Goal: Information Seeking & Learning: Learn about a topic

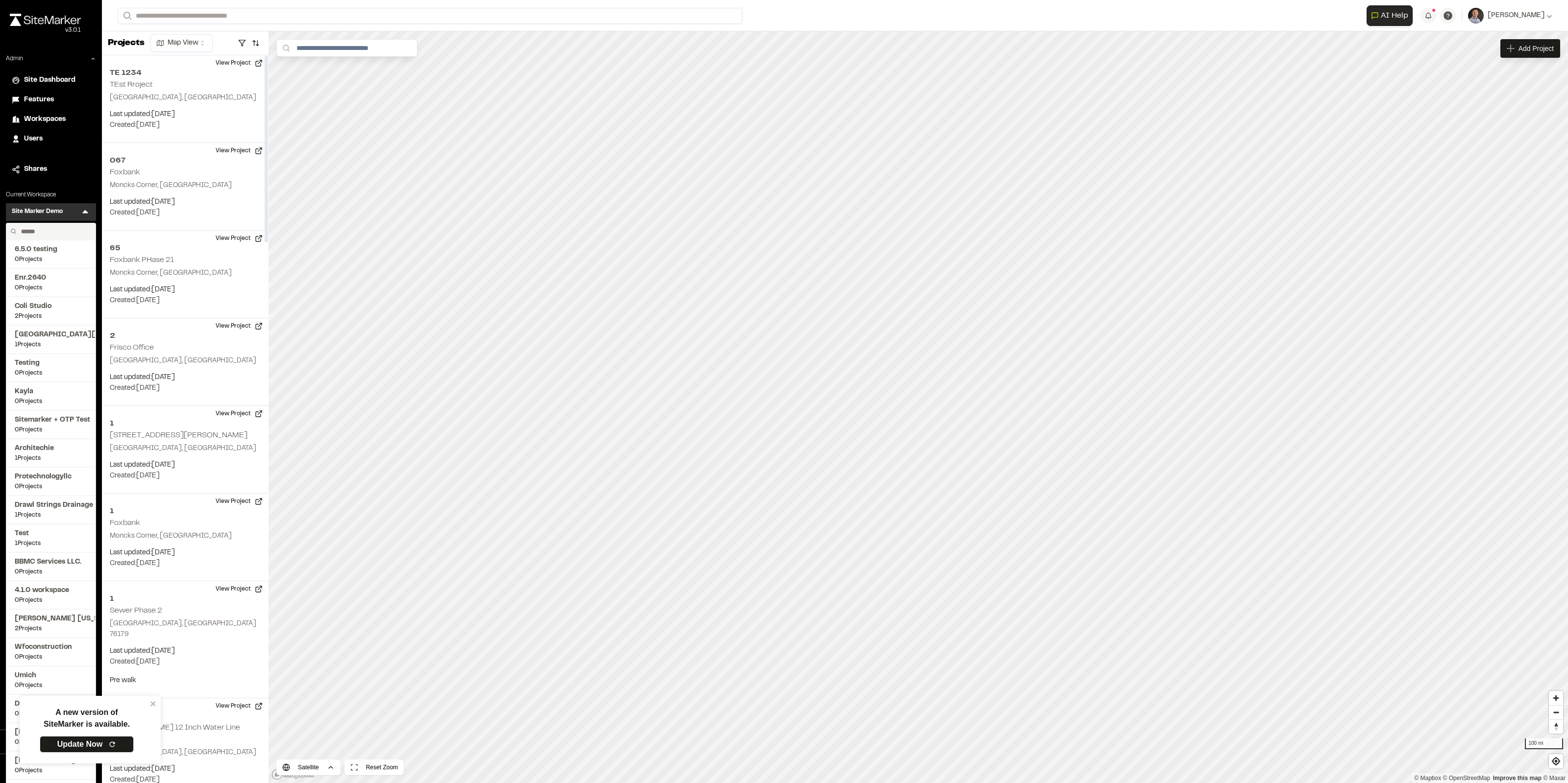
click at [64, 234] on input "text" at bounding box center [55, 232] width 75 height 17
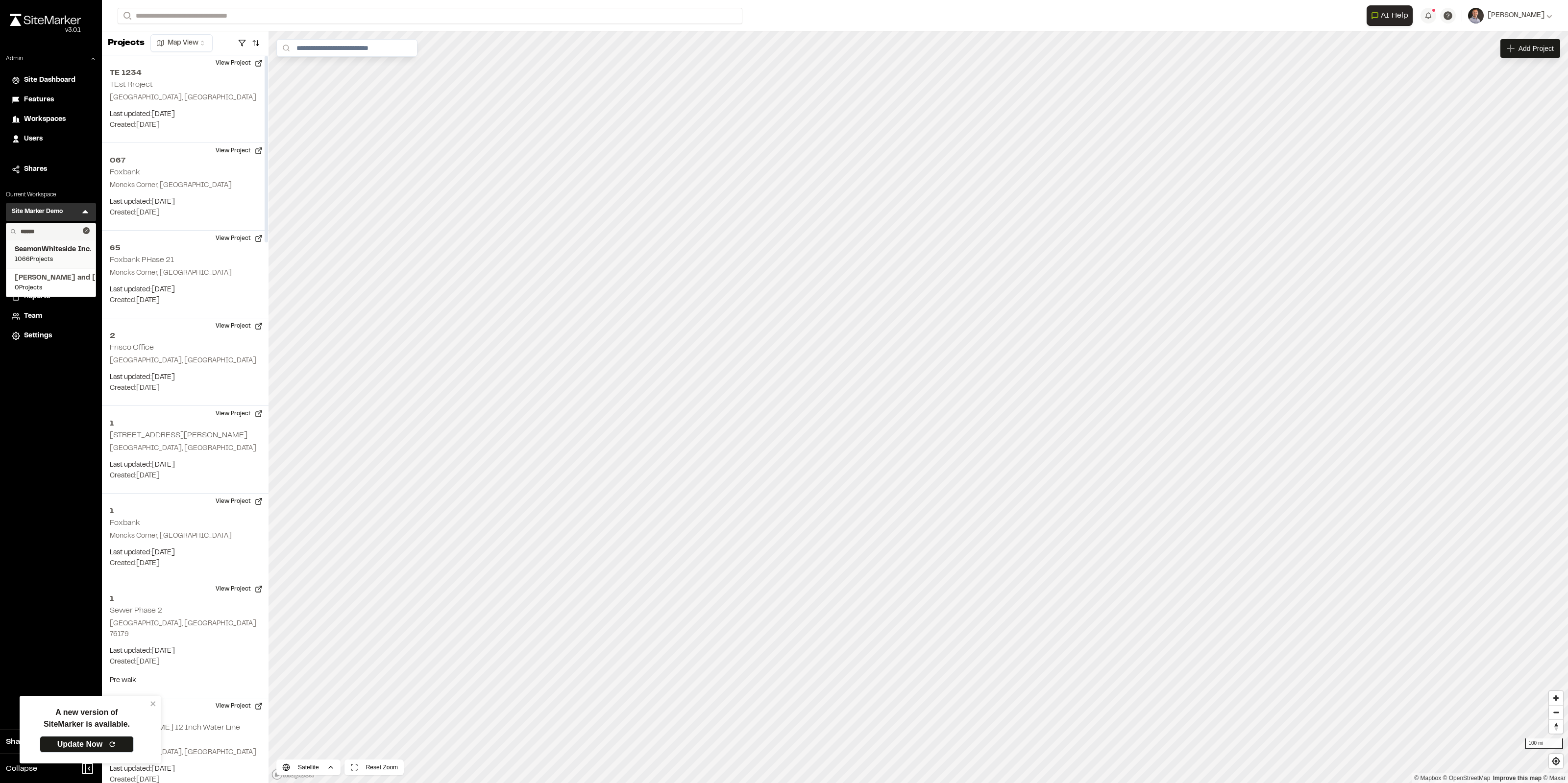
type input "******"
click at [62, 251] on span "SeamonWhiteside Inc." at bounding box center [51, 250] width 73 height 11
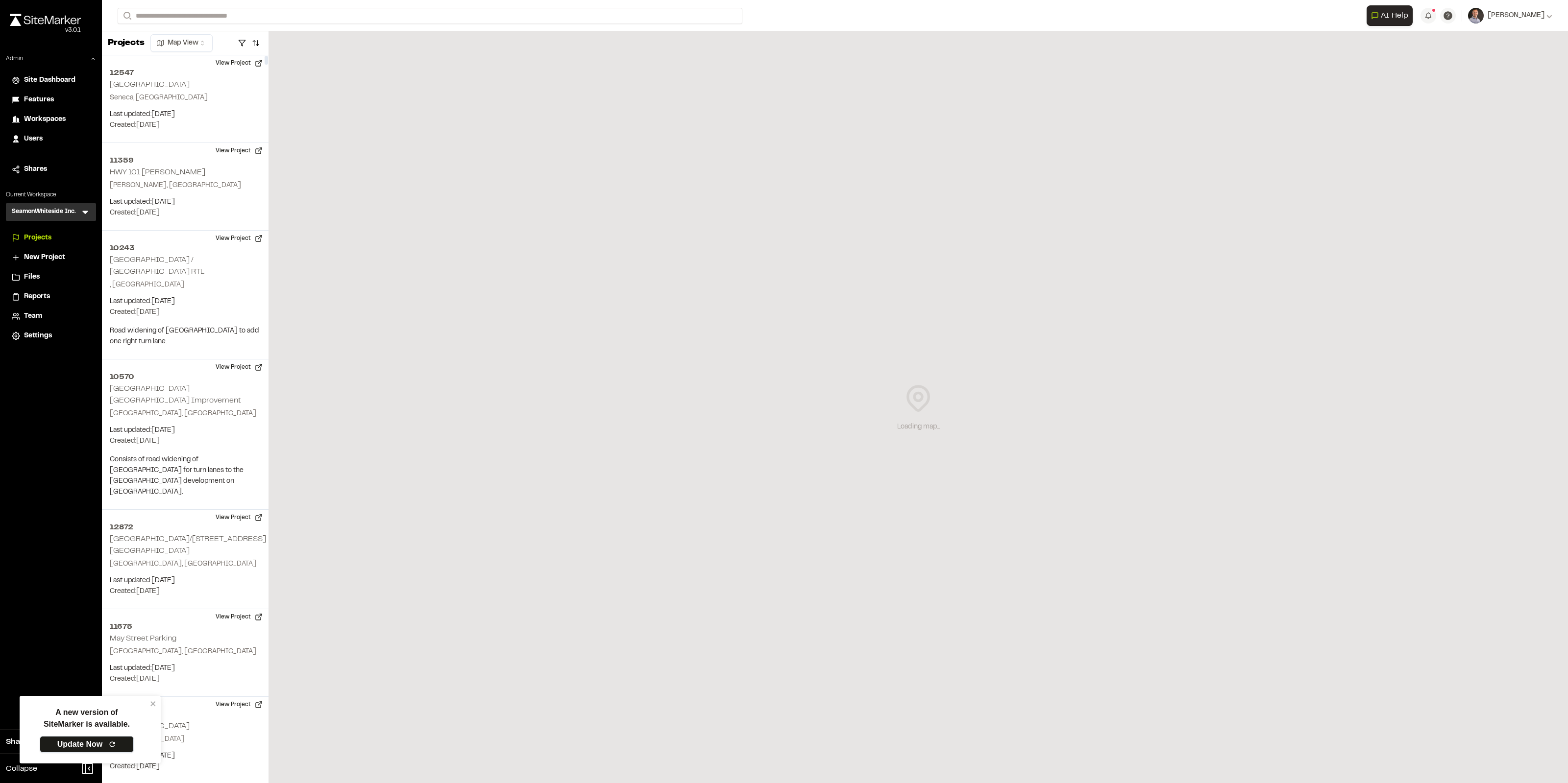
click at [113, 746] on icon at bounding box center [112, 744] width 8 height 8
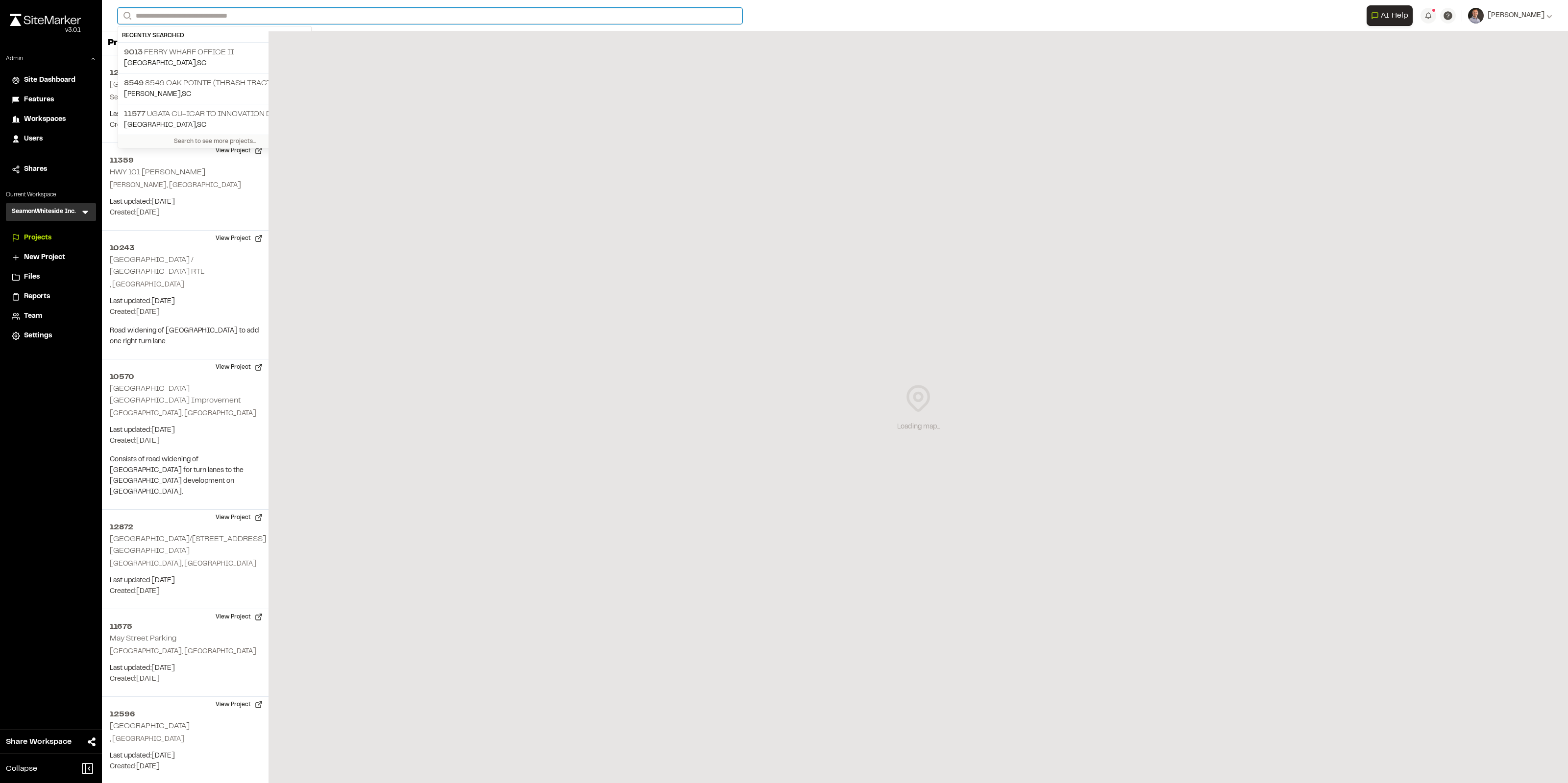
click at [248, 21] on input "Search" at bounding box center [430, 15] width 625 height 16
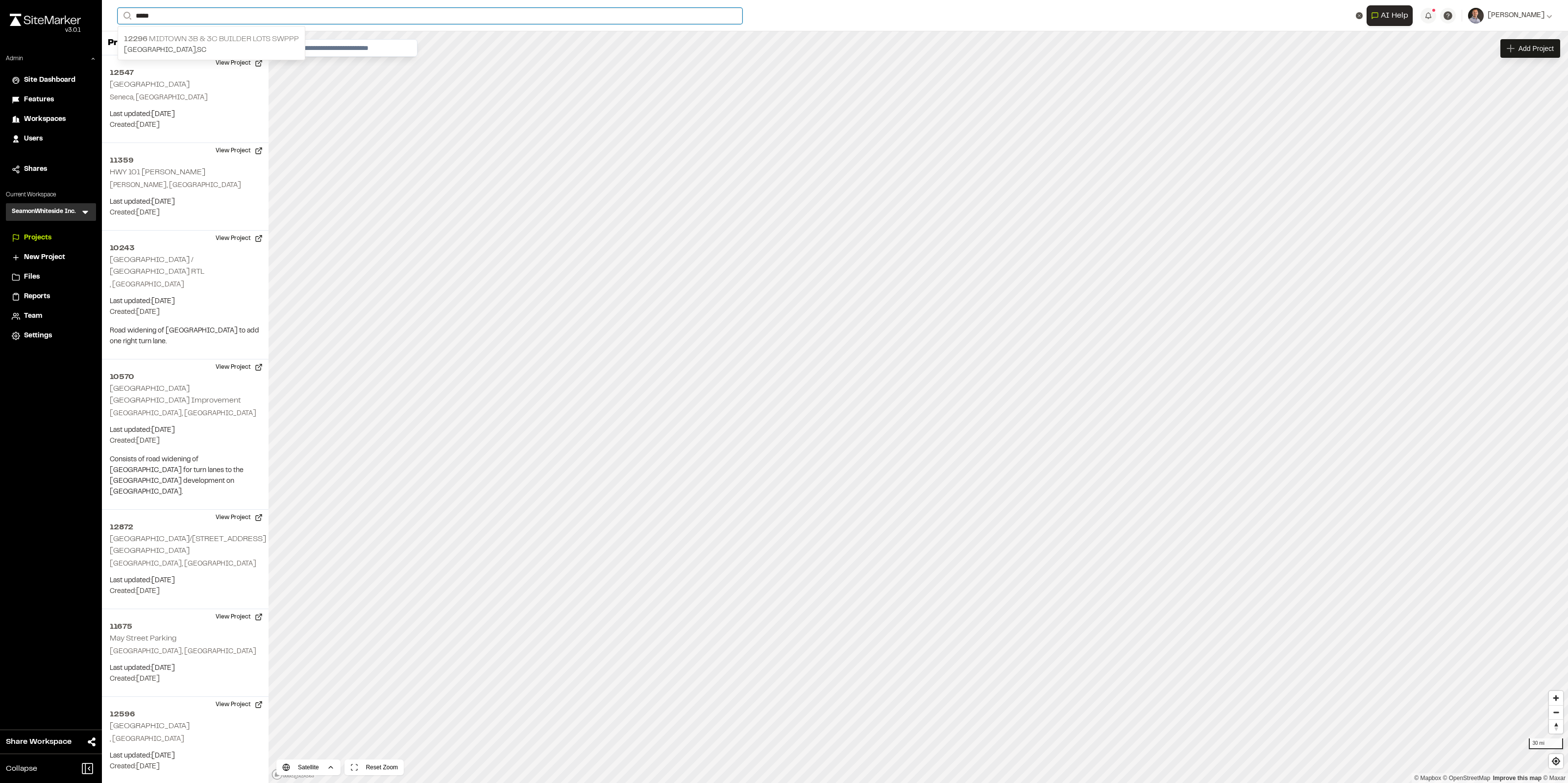
type input "*****"
click at [229, 43] on p "12296 Midtown 3B & 3C Builder Lots SWPPP" at bounding box center [211, 39] width 175 height 12
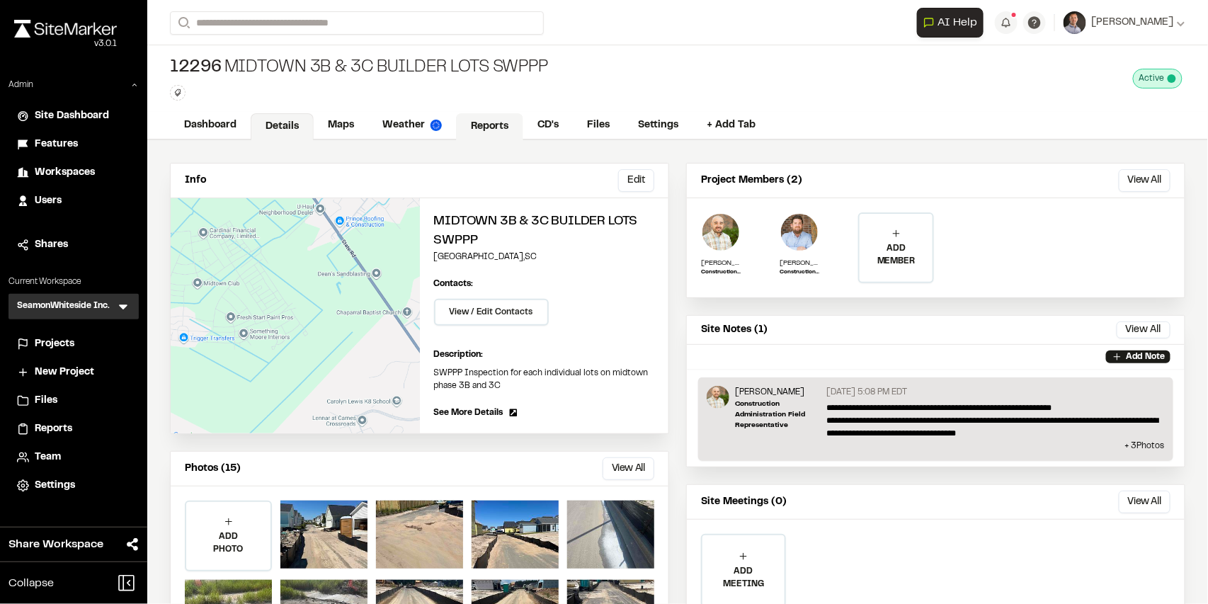
click at [496, 125] on link "Reports" at bounding box center [489, 126] width 67 height 27
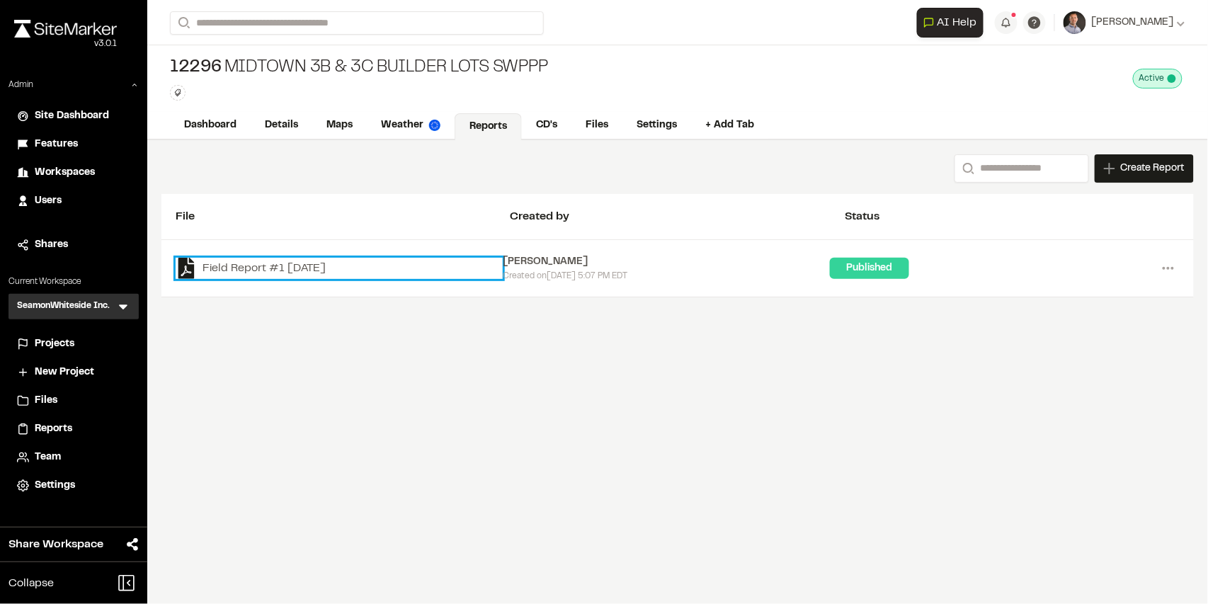
drag, startPoint x: 282, startPoint y: 270, endPoint x: 376, endPoint y: 339, distance: 116.6
click at [281, 270] on link "Field Report #1 [DATE]" at bounding box center [339, 268] width 327 height 21
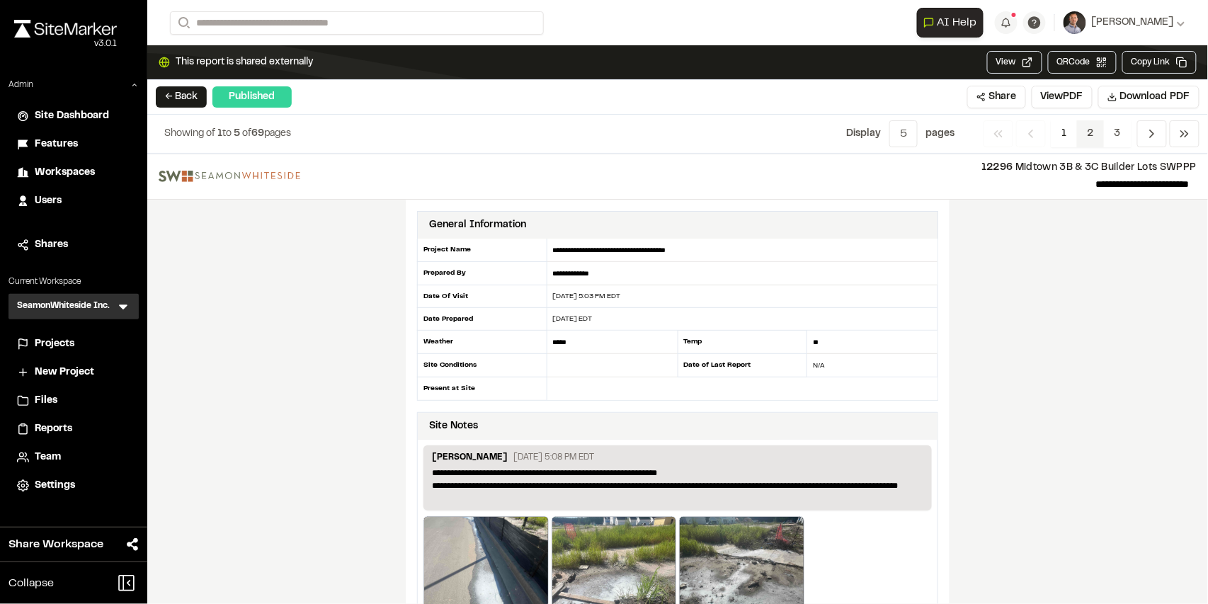
click at [1099, 132] on span "2" at bounding box center [1091, 133] width 28 height 27
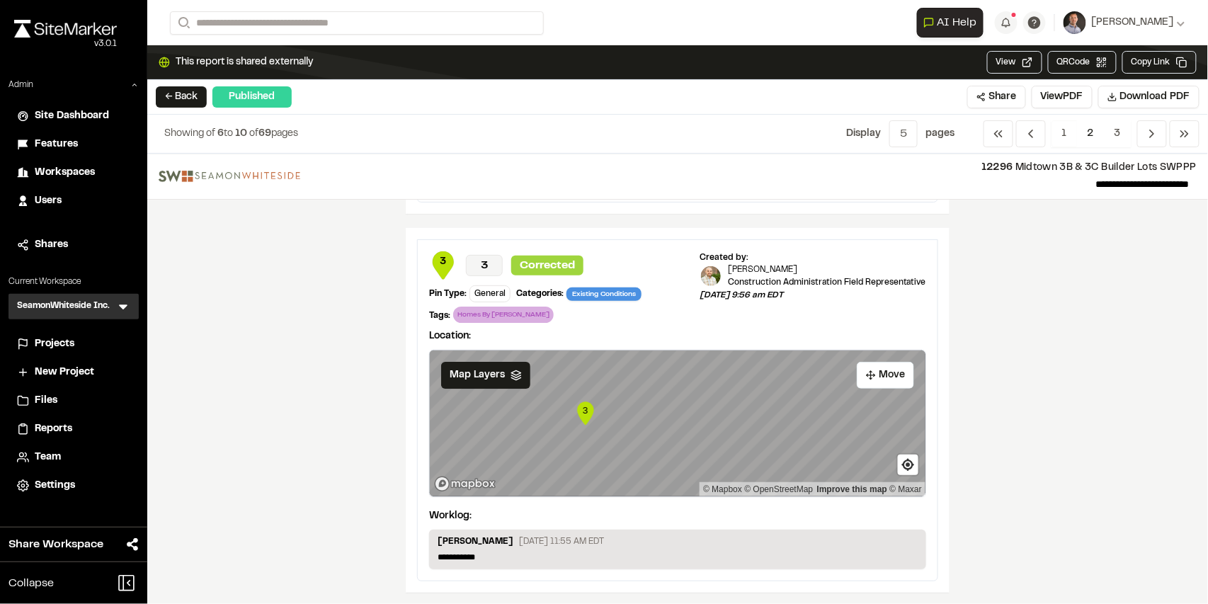
scroll to position [1514, 0]
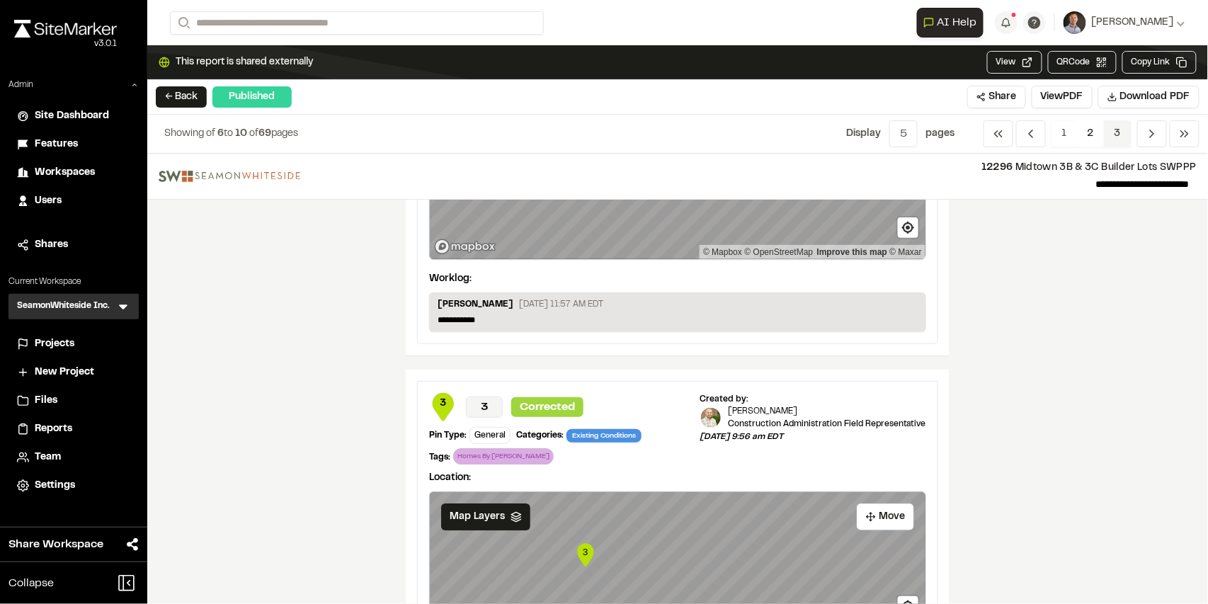
click at [1125, 135] on span "3" at bounding box center [1118, 133] width 28 height 27
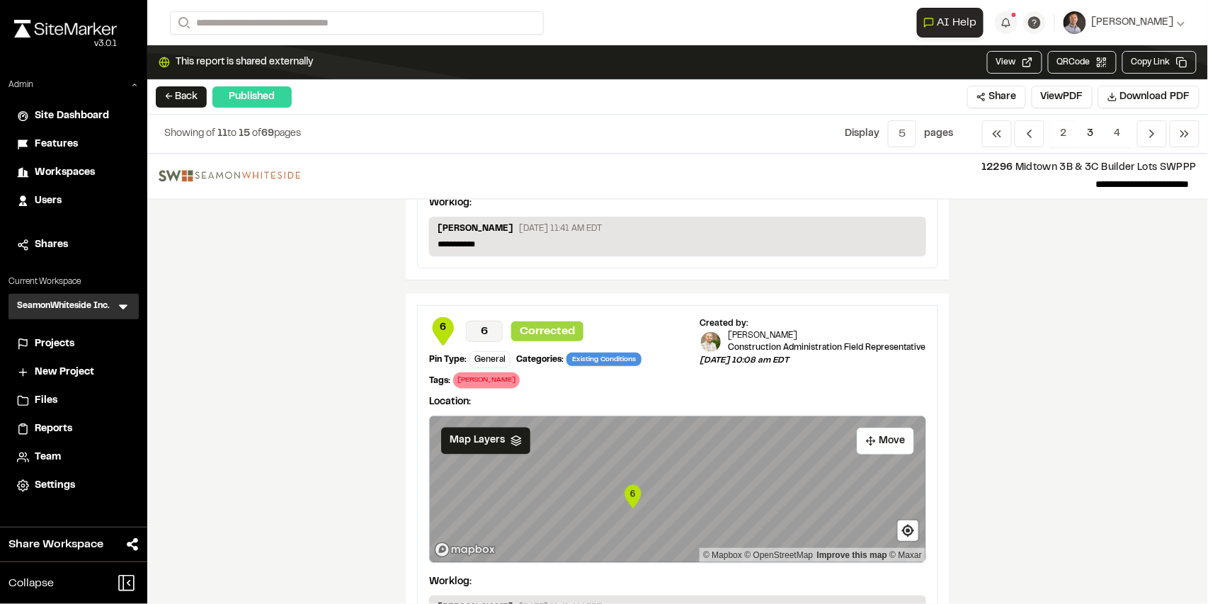
scroll to position [991, 0]
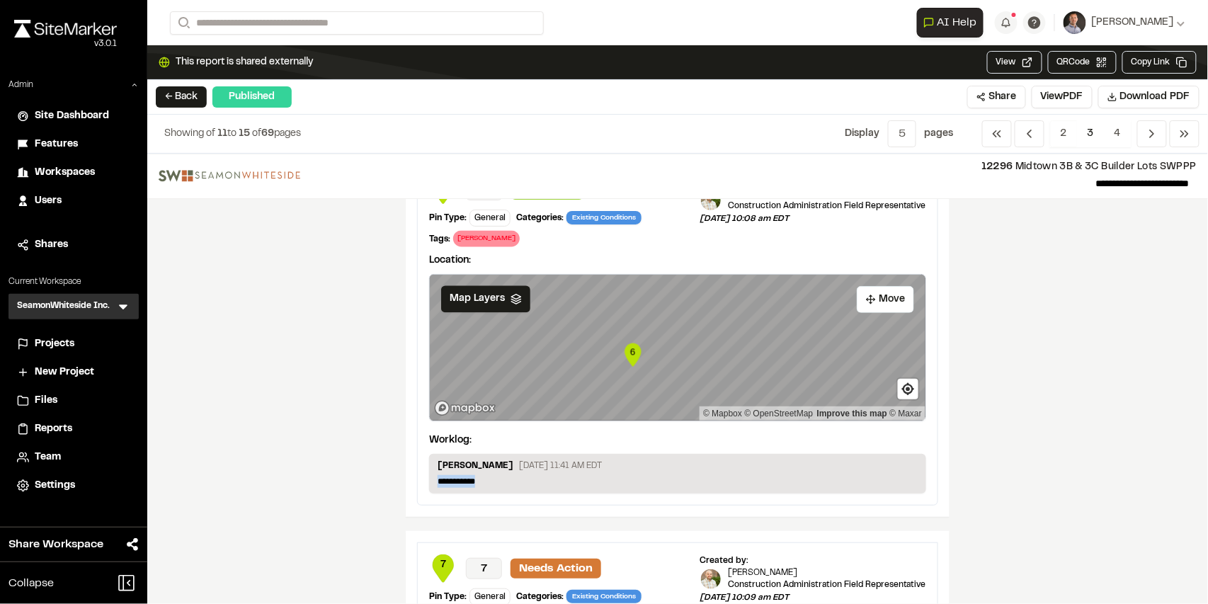
drag, startPoint x: 487, startPoint y: 478, endPoint x: 433, endPoint y: 479, distance: 53.8
click at [430, 480] on div "**********" at bounding box center [677, 474] width 497 height 40
click at [484, 476] on p "**********" at bounding box center [678, 481] width 480 height 13
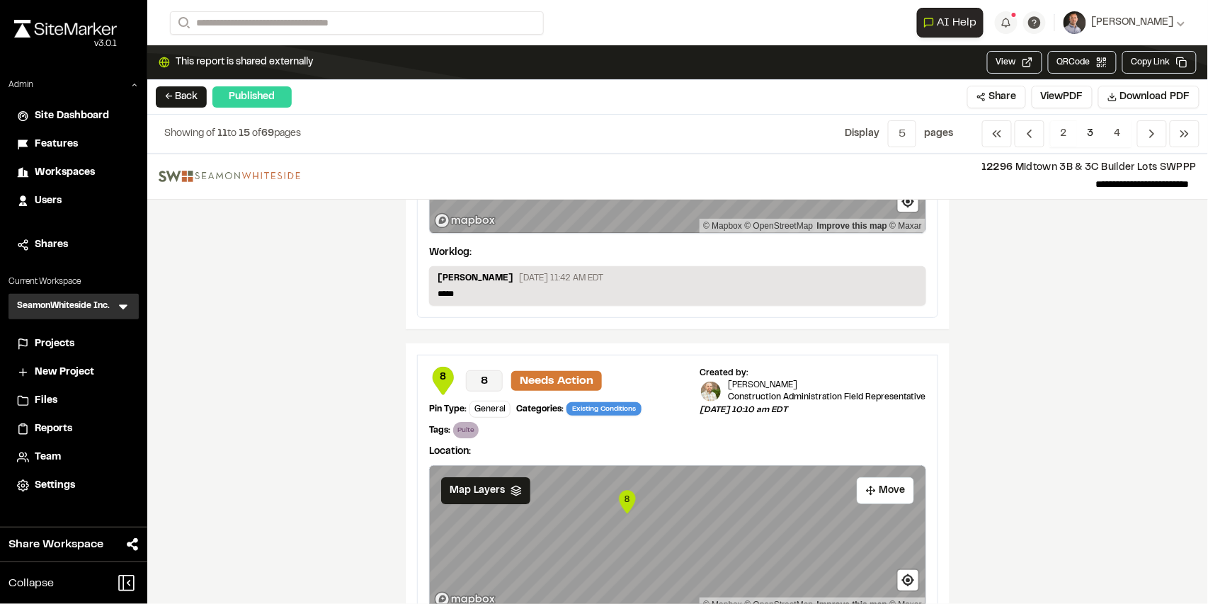
scroll to position [1669, 0]
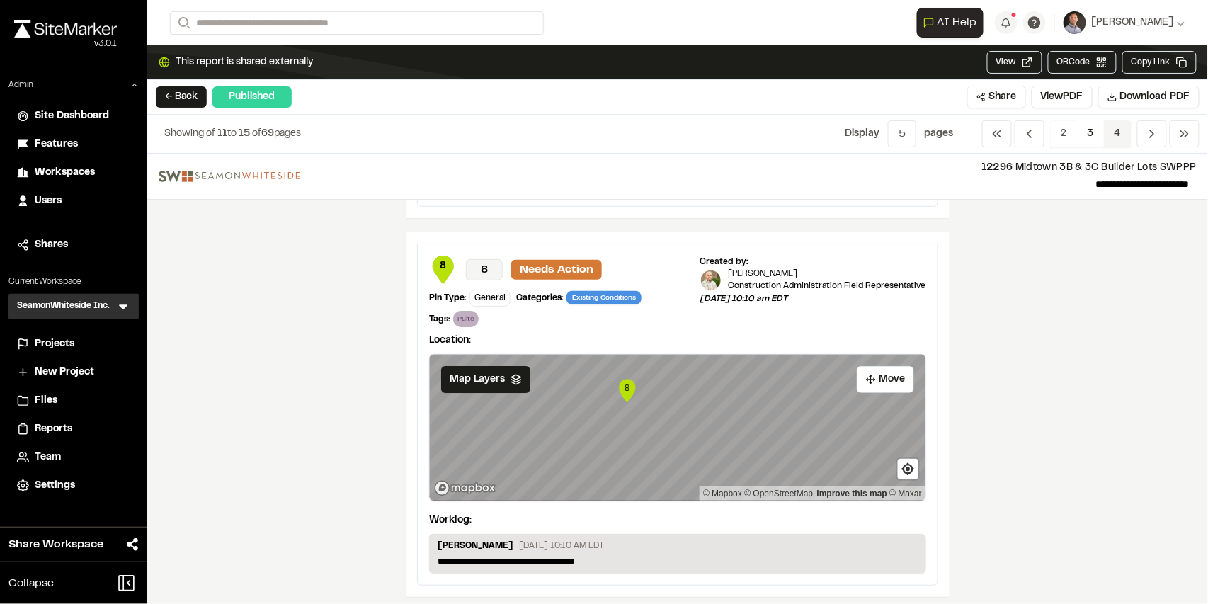
click at [1119, 136] on span "4" at bounding box center [1118, 133] width 28 height 27
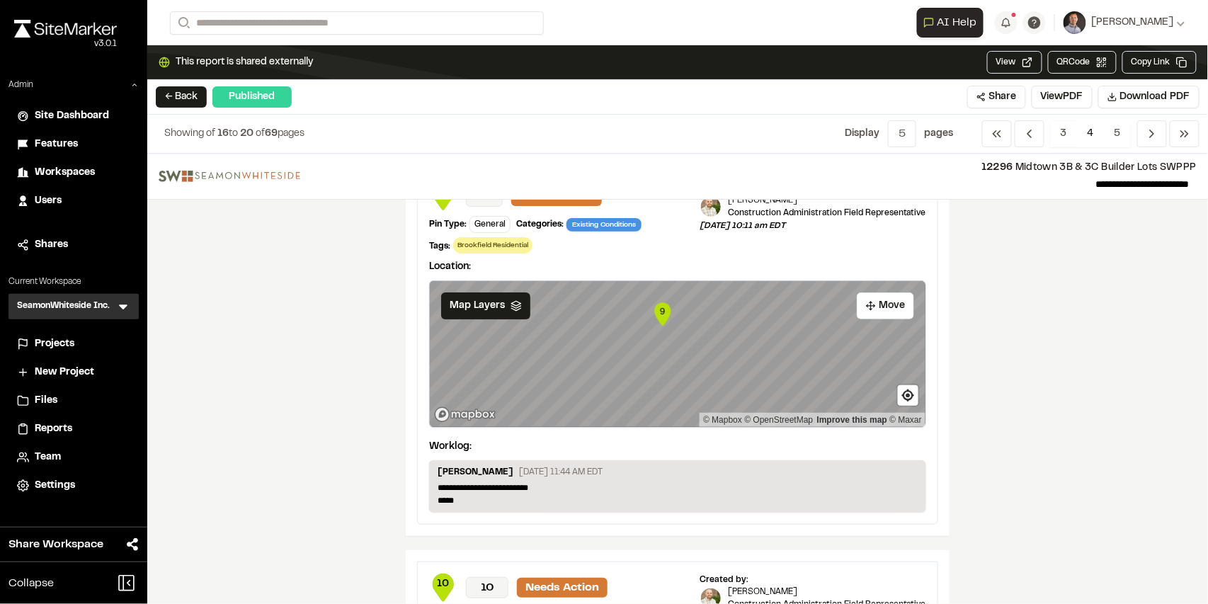
scroll to position [0, 0]
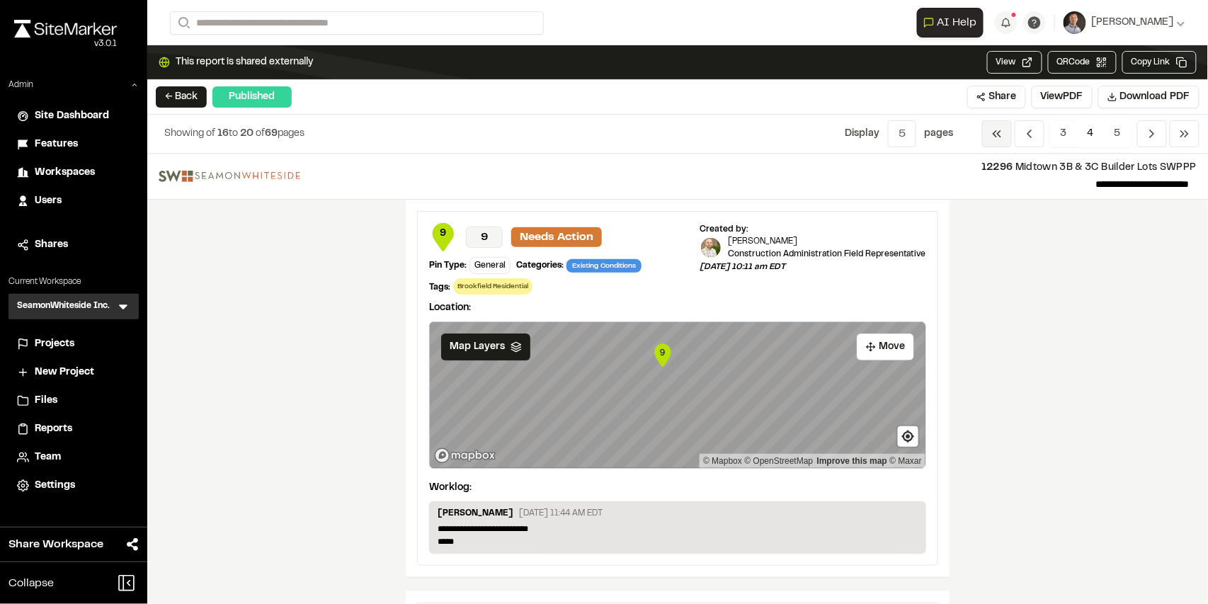
click at [996, 132] on polyline "Navigation" at bounding box center [995, 134] width 3 height 6
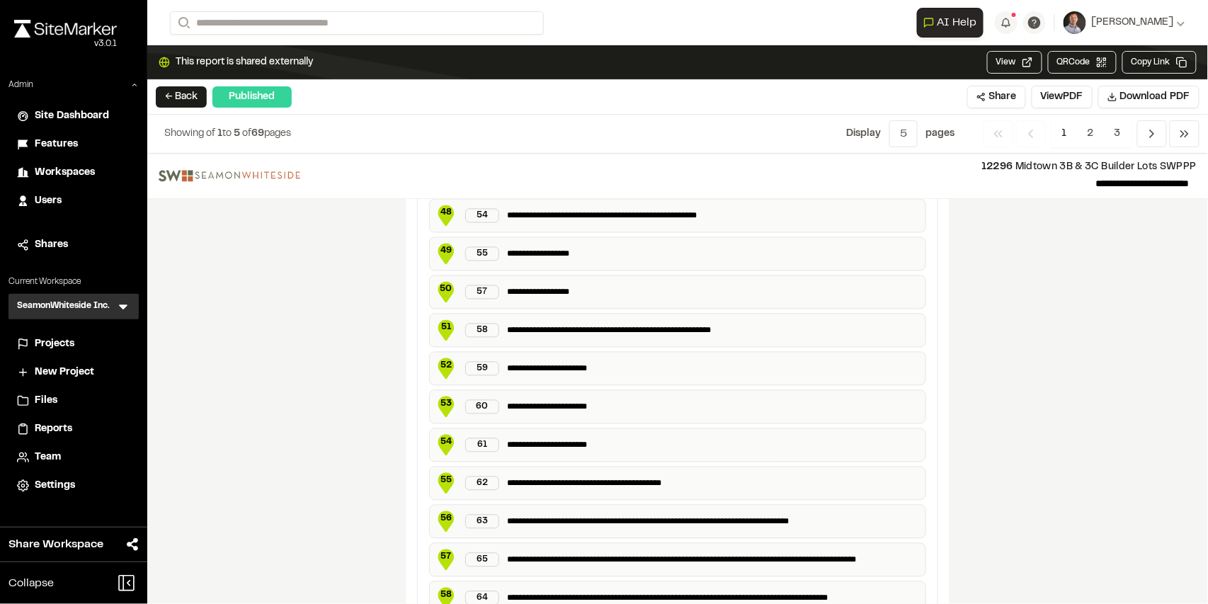
scroll to position [2775, 0]
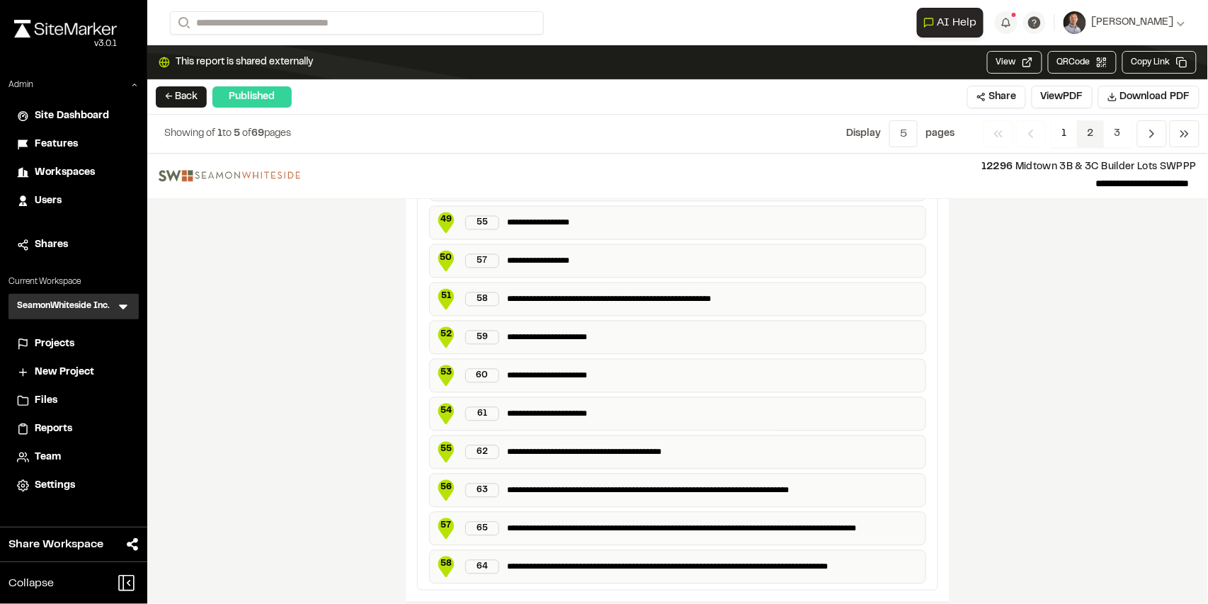
click at [1088, 133] on span "2" at bounding box center [1091, 133] width 28 height 27
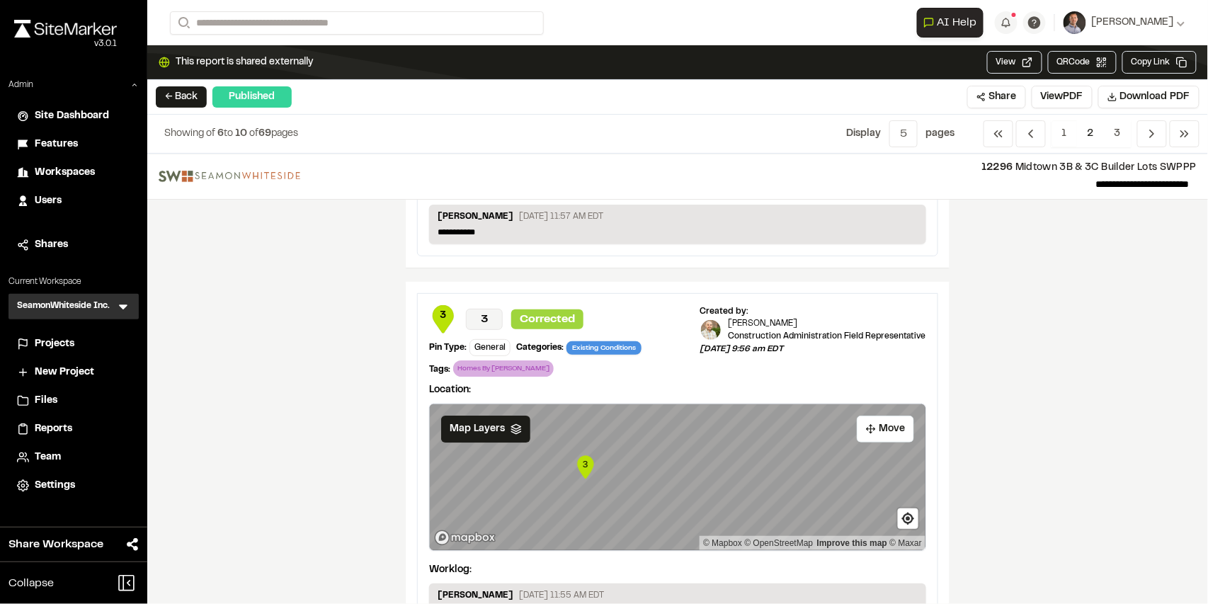
scroll to position [1656, 0]
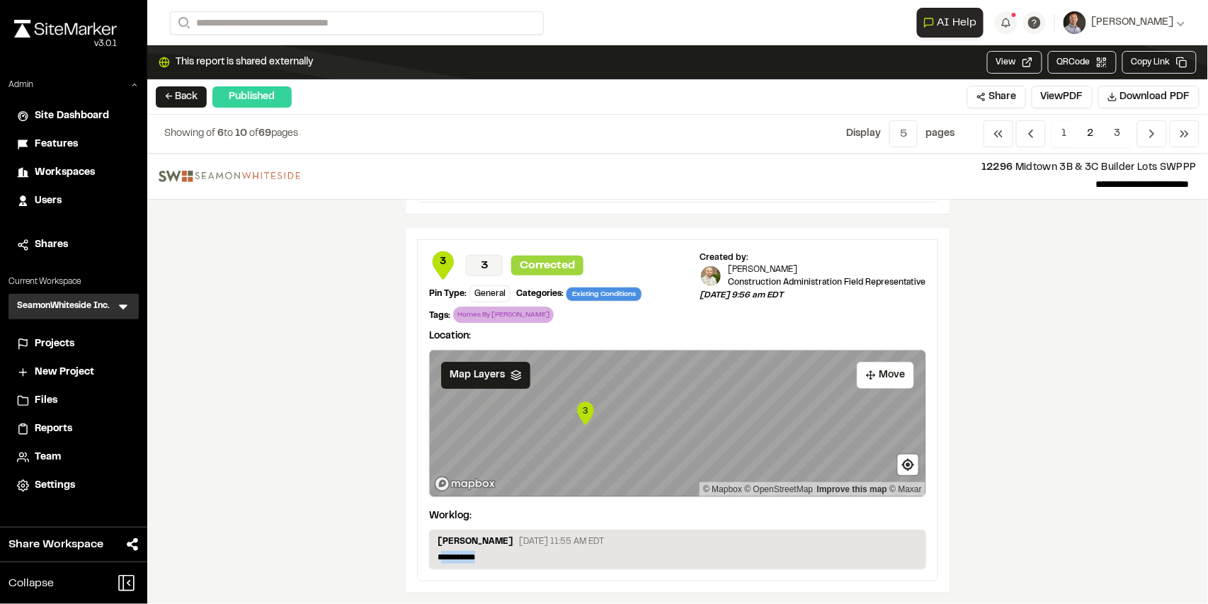
drag, startPoint x: 490, startPoint y: 550, endPoint x: 440, endPoint y: 550, distance: 50.3
click at [440, 551] on p "**********" at bounding box center [678, 557] width 480 height 13
click at [501, 551] on p "**********" at bounding box center [678, 557] width 480 height 13
click at [1120, 137] on span "3" at bounding box center [1118, 133] width 28 height 27
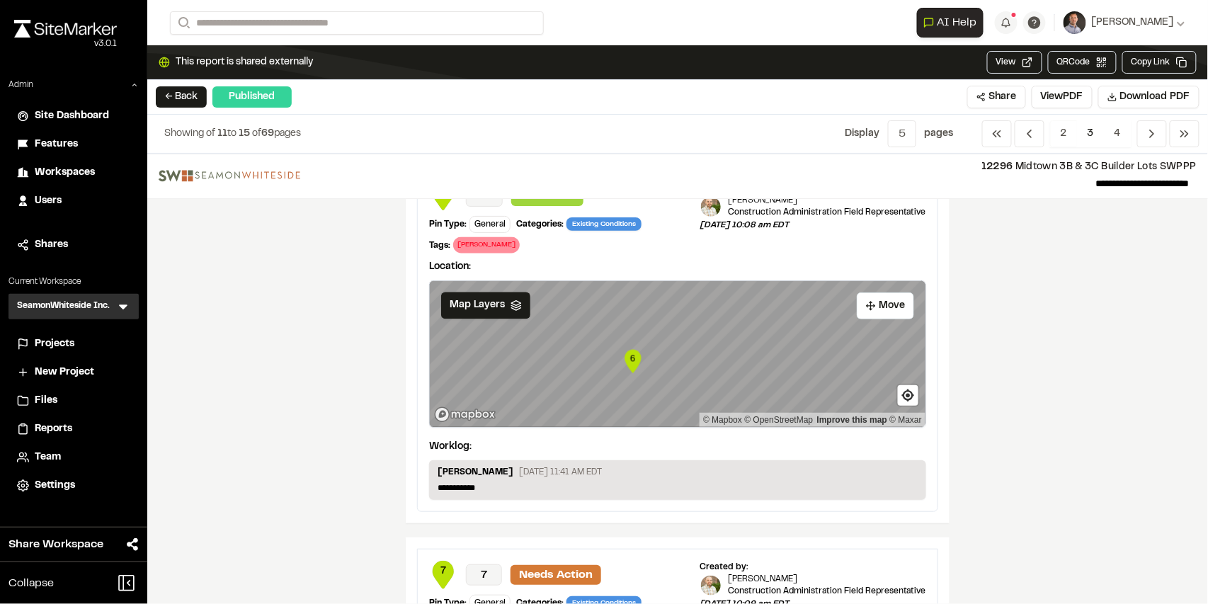
scroll to position [991, 0]
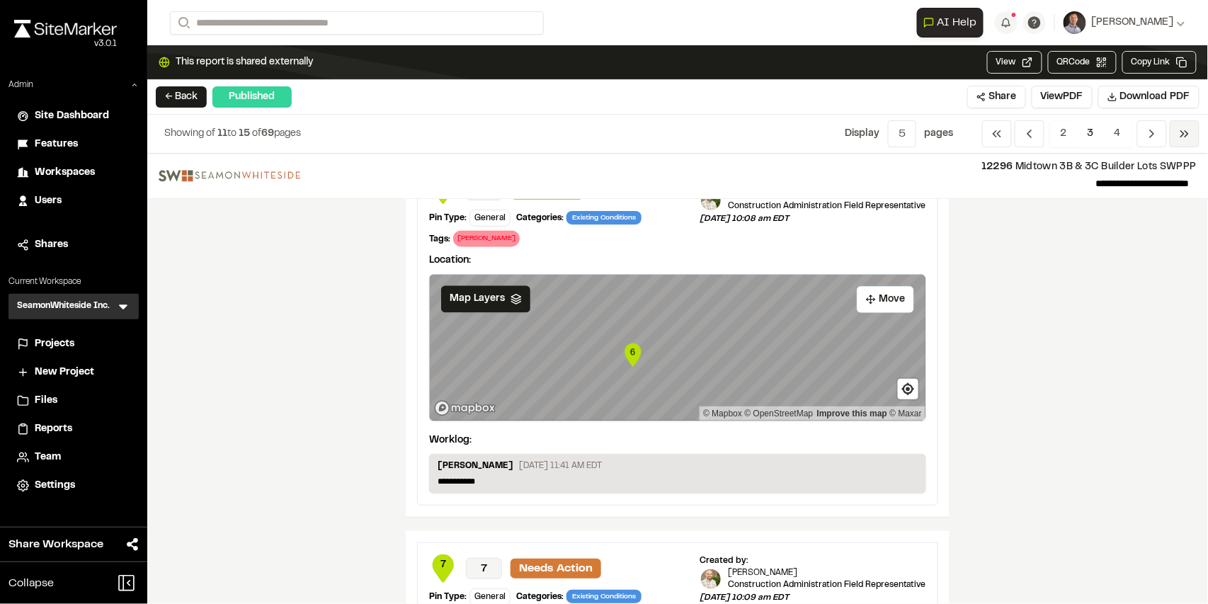
click at [1181, 138] on icon "Navigation" at bounding box center [1185, 134] width 14 height 14
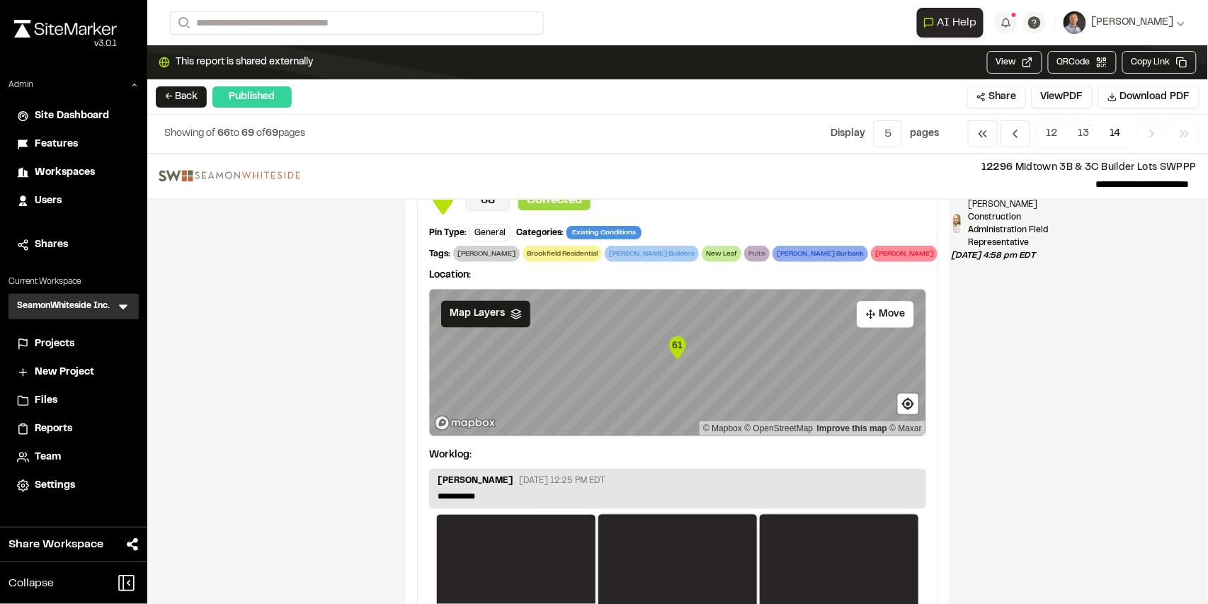
scroll to position [698, 0]
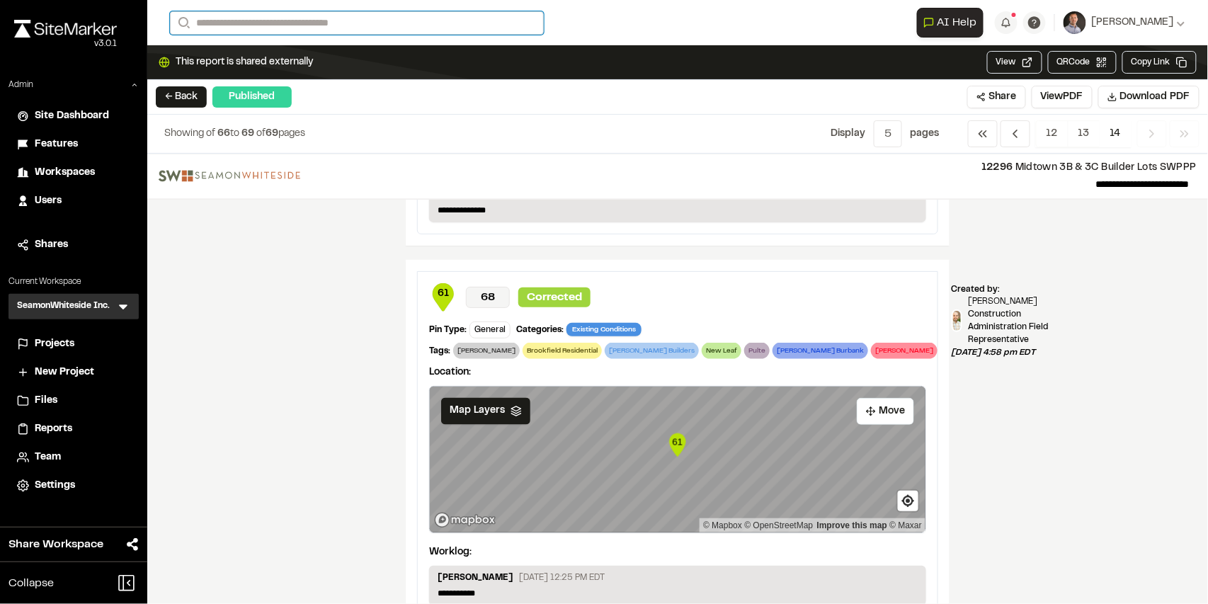
click at [269, 23] on input "Search" at bounding box center [357, 22] width 374 height 23
drag, startPoint x: 339, startPoint y: 345, endPoint x: 356, endPoint y: 307, distance: 41.5
click at [337, 345] on div "**********" at bounding box center [677, 379] width 1061 height 450
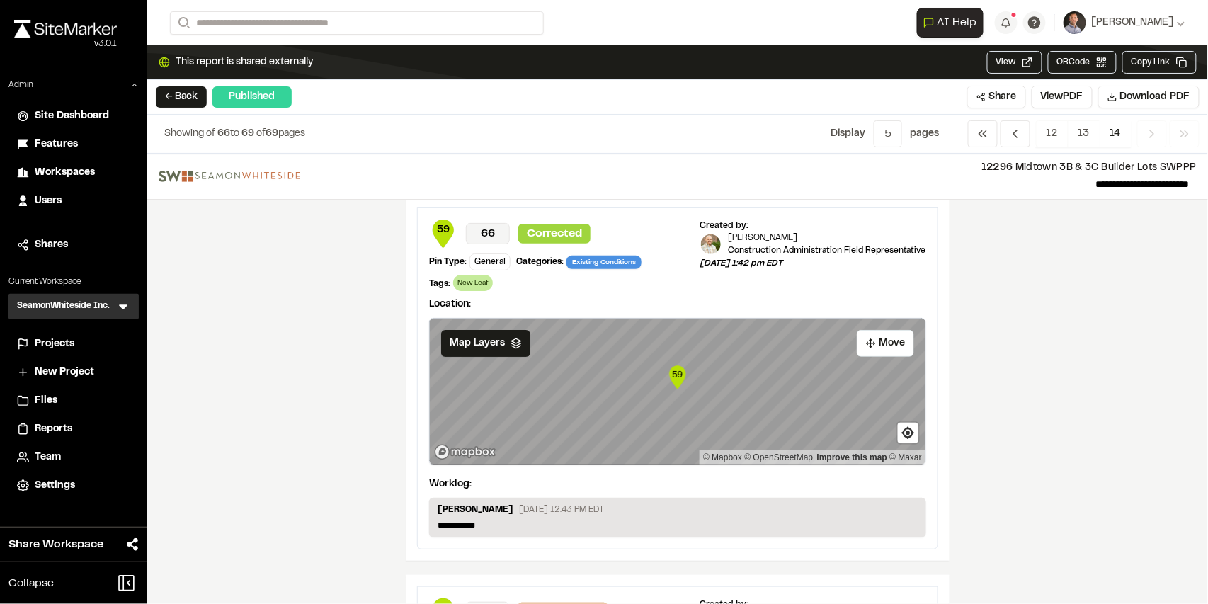
scroll to position [0, 0]
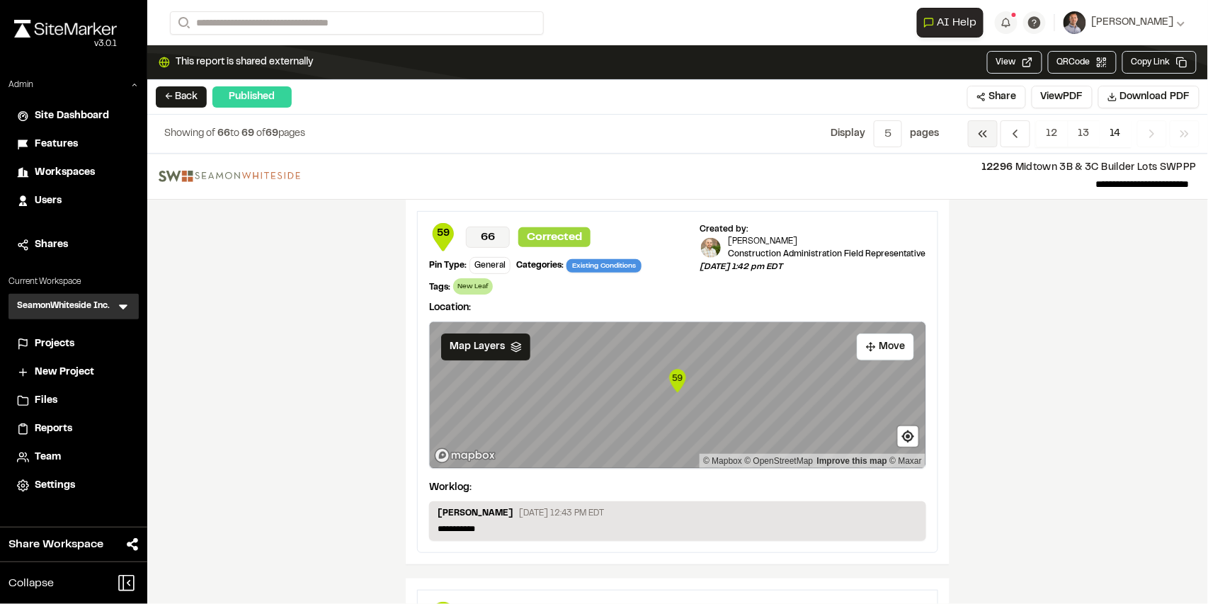
drag, startPoint x: 979, startPoint y: 135, endPoint x: 991, endPoint y: 137, distance: 12.2
click at [979, 135] on icon "Navigation" at bounding box center [983, 134] width 14 height 14
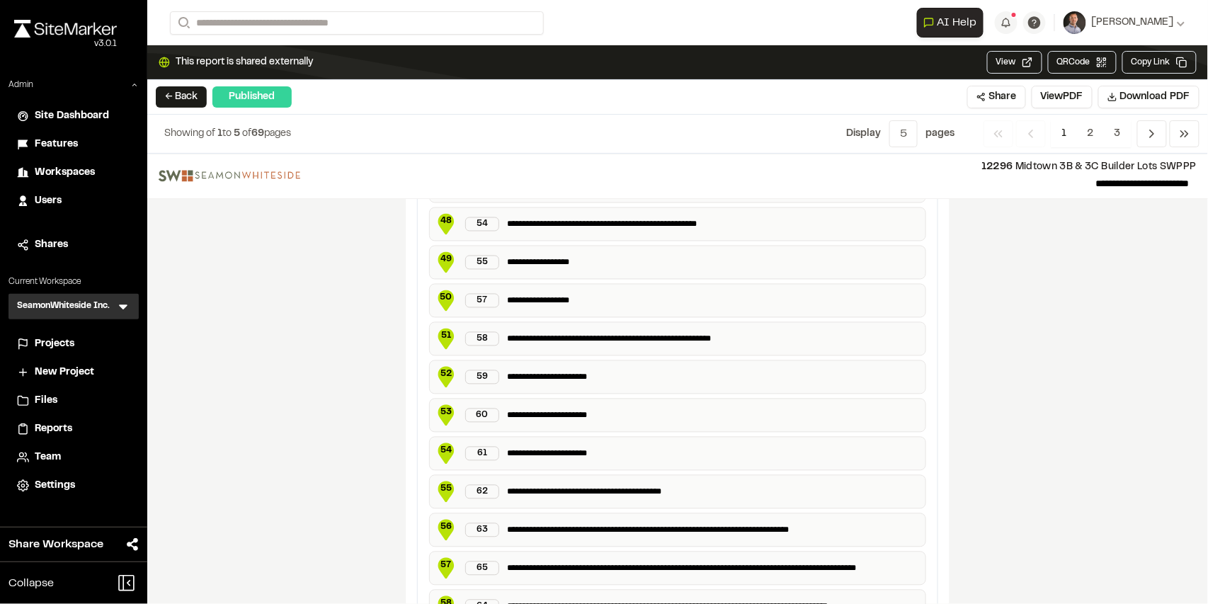
scroll to position [2775, 0]
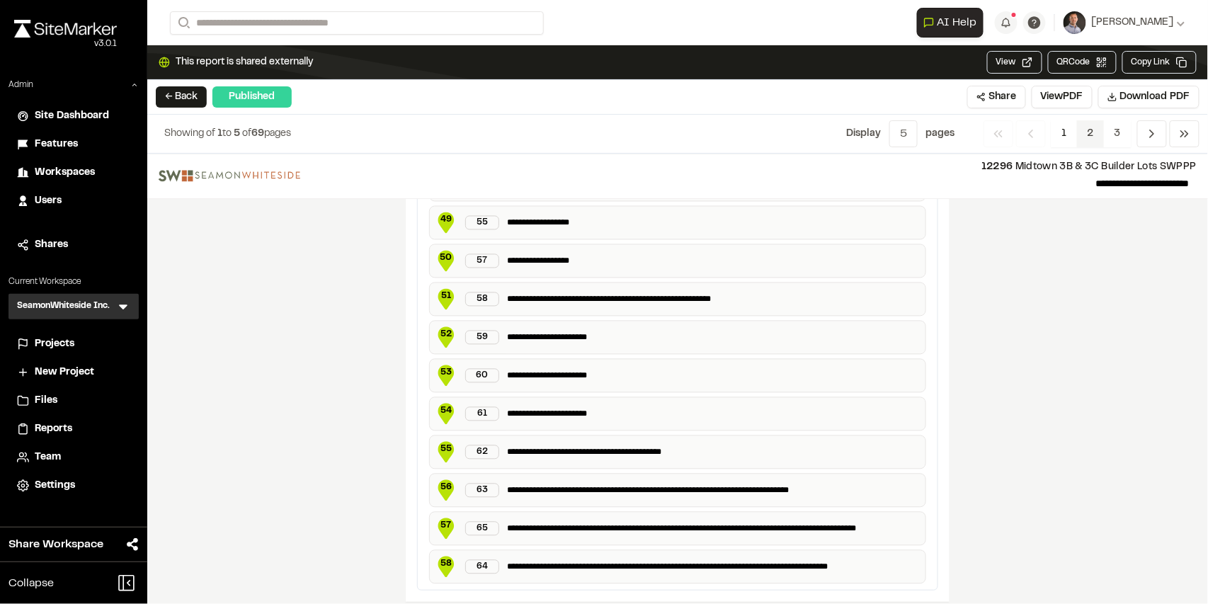
click at [1093, 130] on span "2" at bounding box center [1091, 133] width 28 height 27
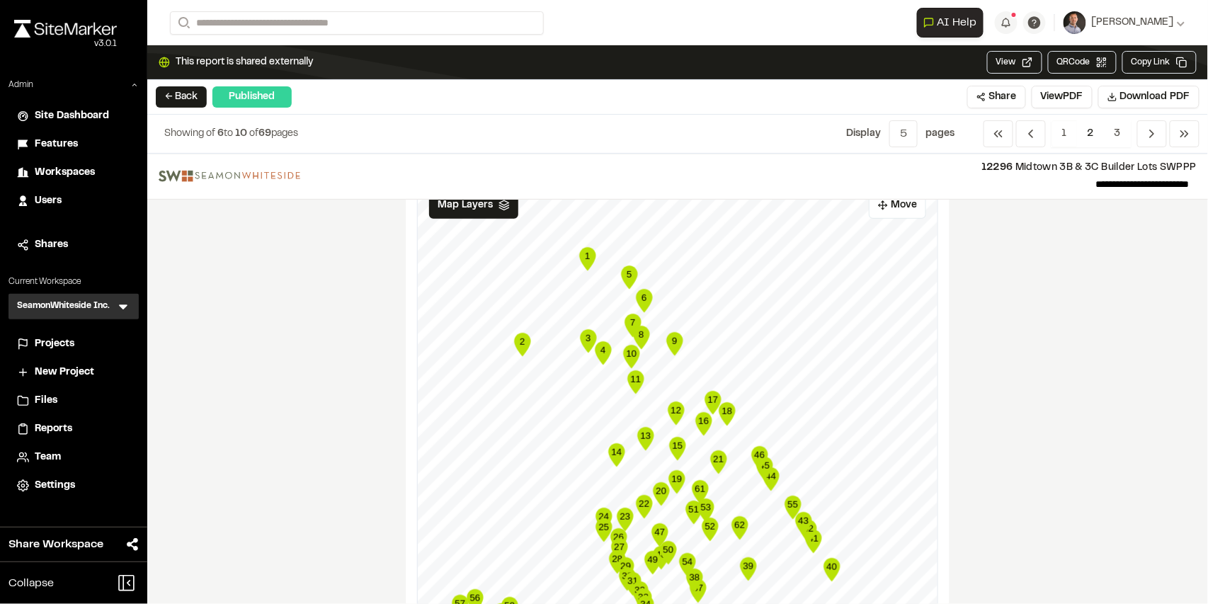
scroll to position [0, 0]
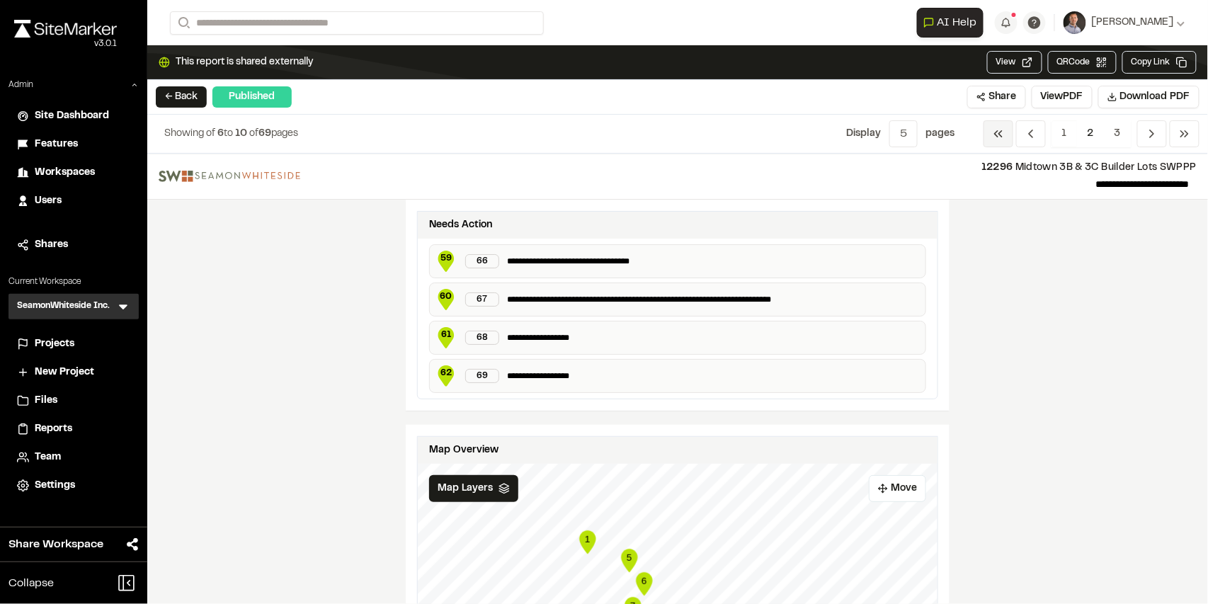
click at [991, 137] on span "Previous" at bounding box center [999, 133] width 30 height 27
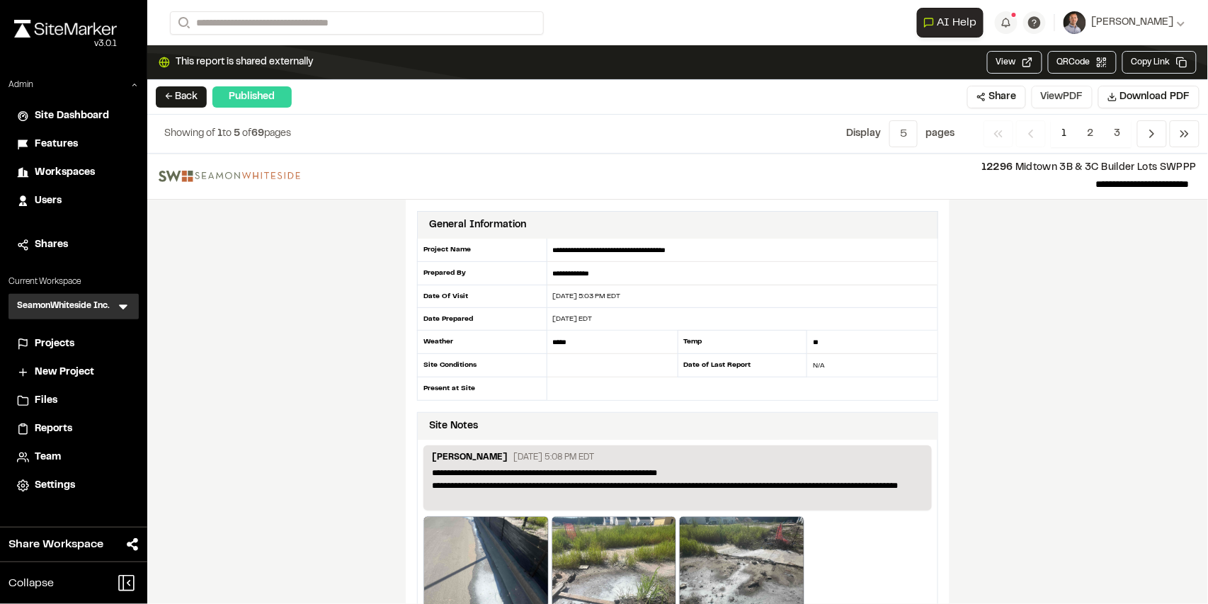
click at [1062, 98] on button "View PDF" at bounding box center [1062, 97] width 61 height 23
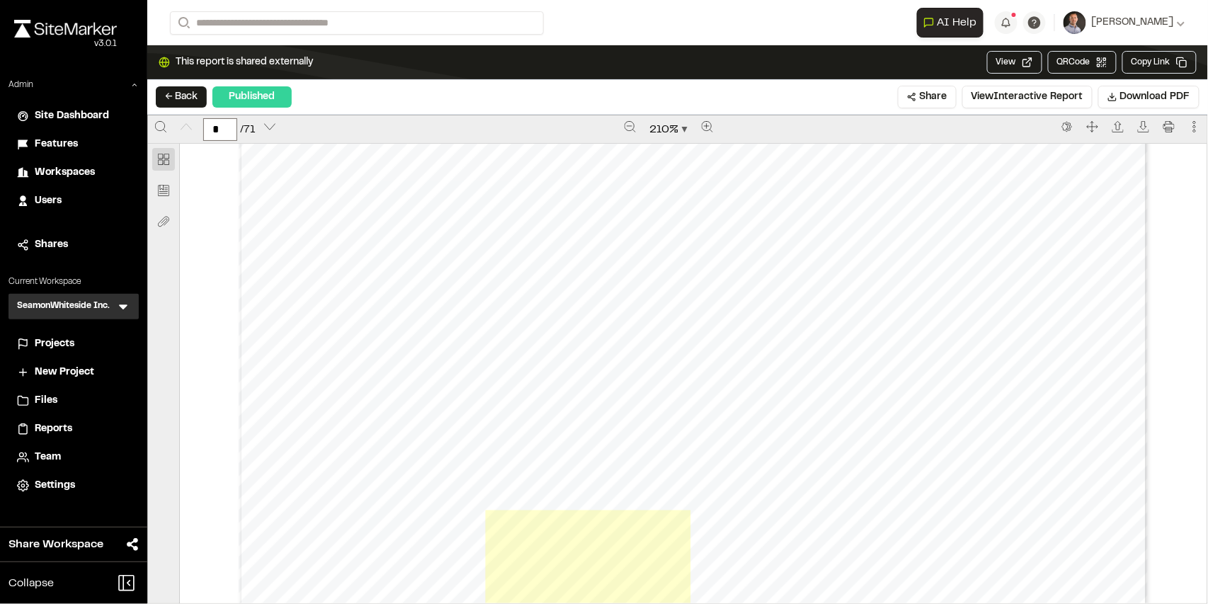
scroll to position [425, 0]
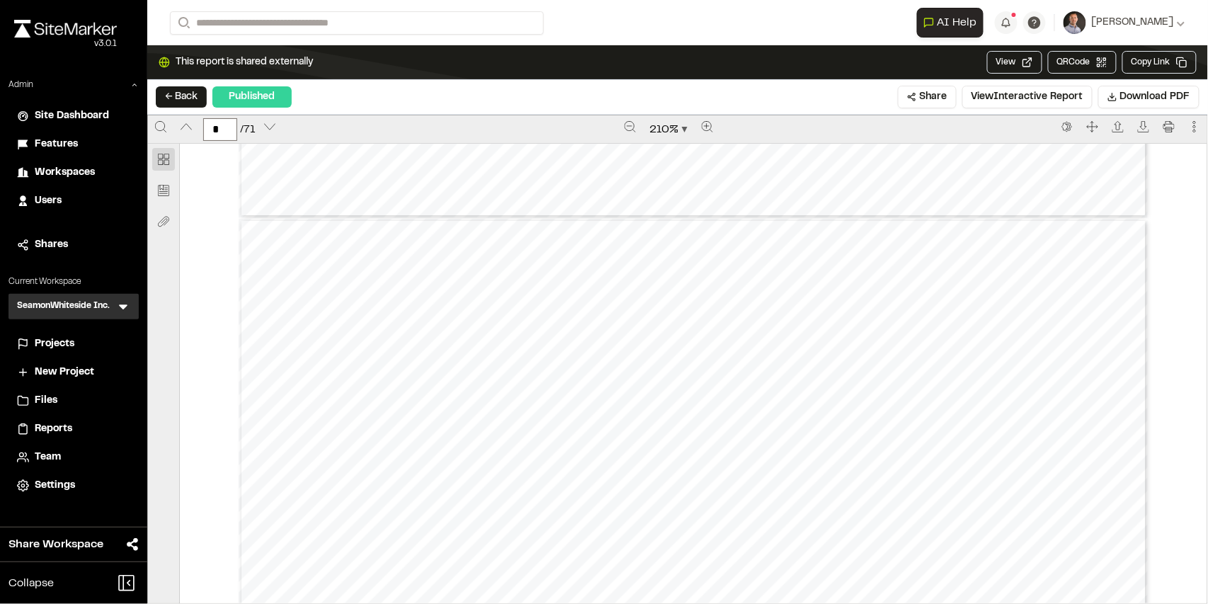
type input "*"
click at [176, 95] on button "← Back" at bounding box center [181, 96] width 51 height 21
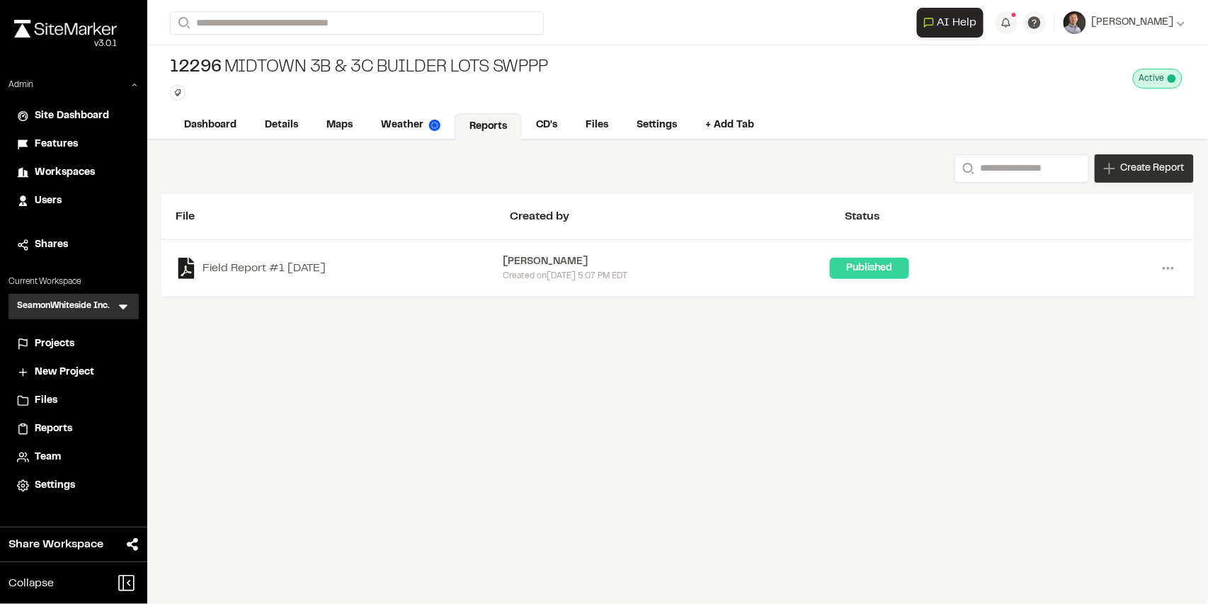
click at [1146, 168] on span "Create Report" at bounding box center [1153, 169] width 64 height 16
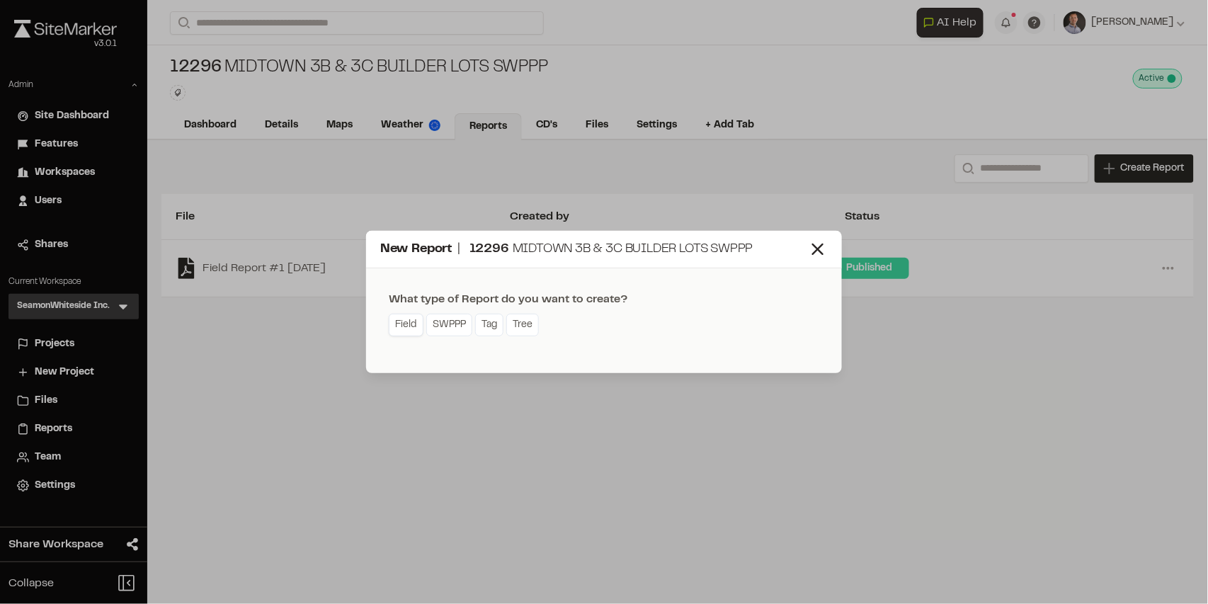
click at [398, 321] on link "Field" at bounding box center [406, 325] width 35 height 23
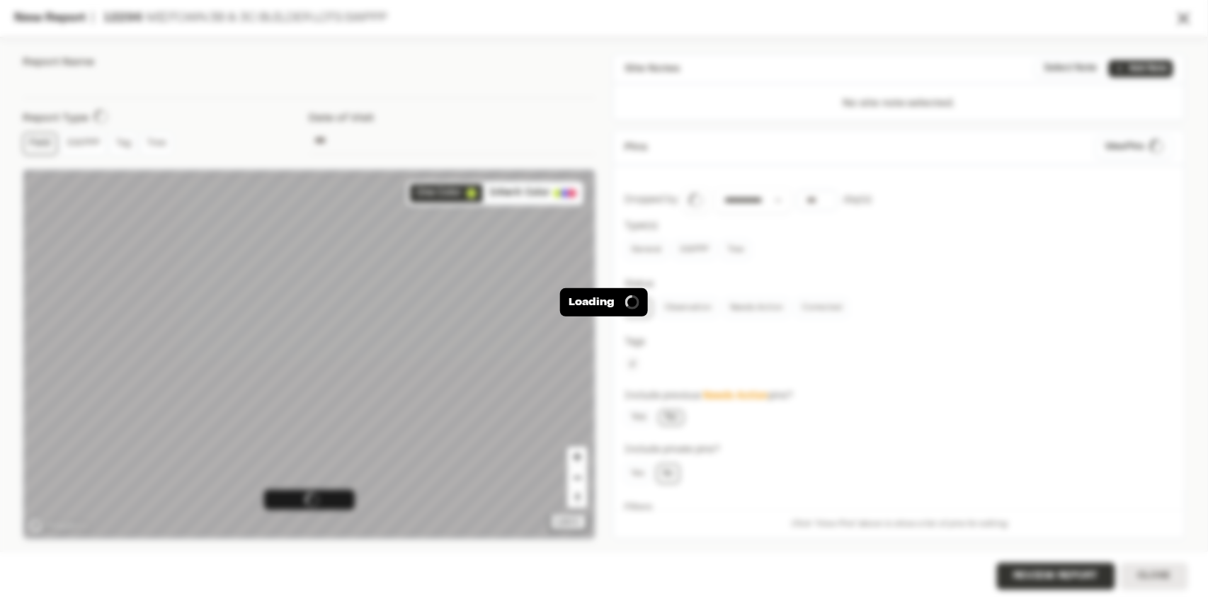
type input "**********"
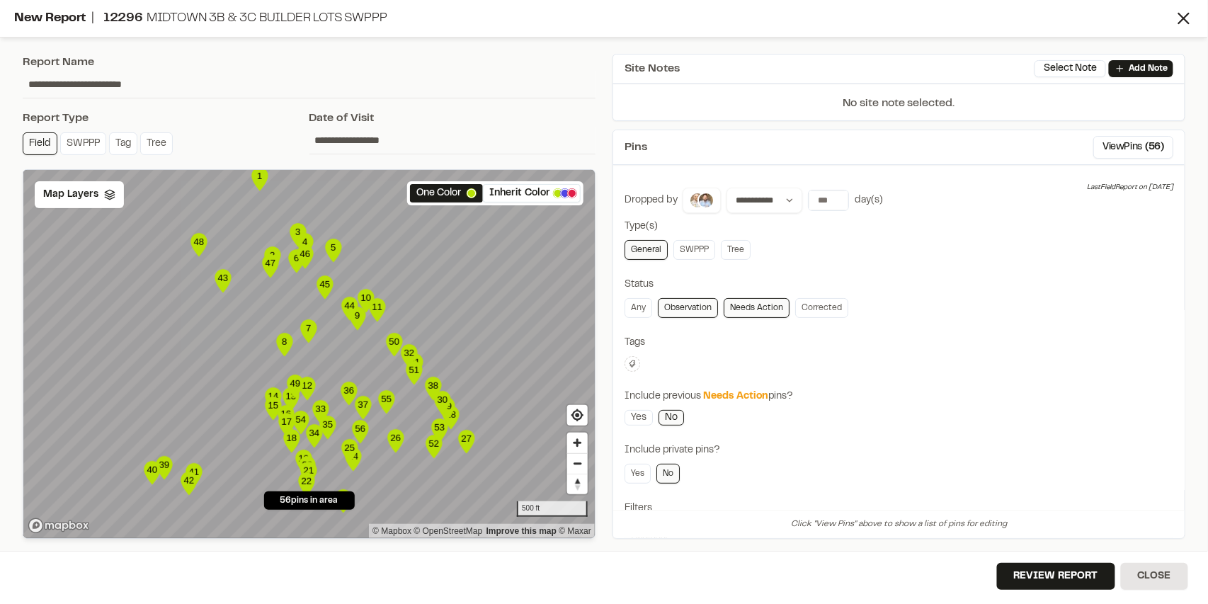
click at [628, 363] on icon at bounding box center [632, 364] width 8 height 8
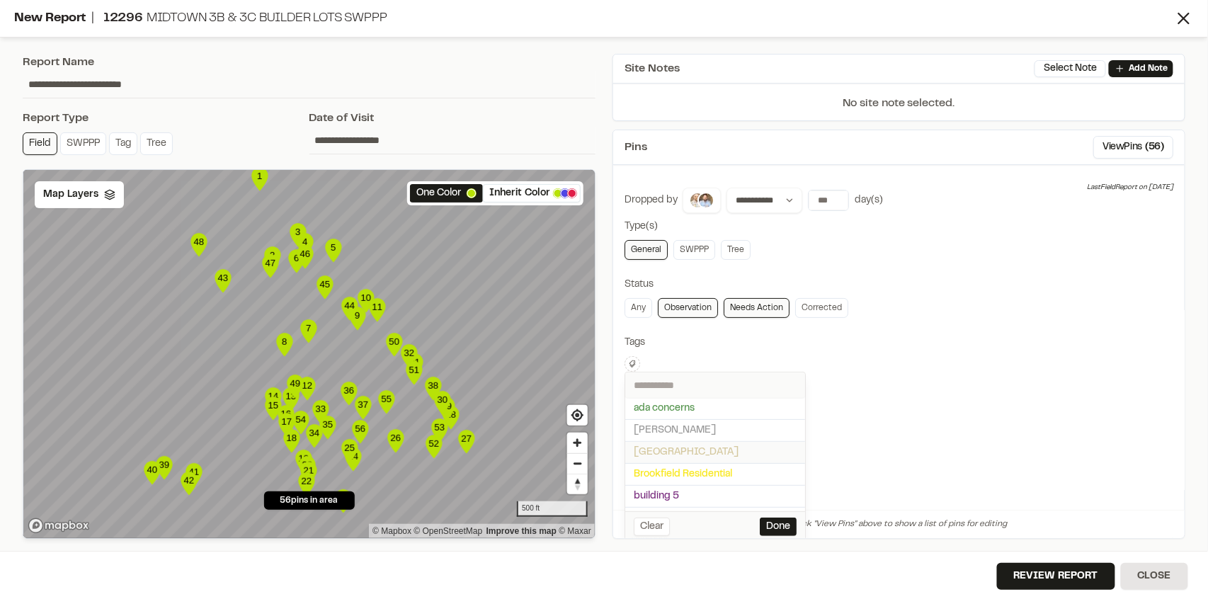
drag, startPoint x: 680, startPoint y: 426, endPoint x: 700, endPoint y: 453, distance: 32.9
click at [680, 427] on span "[PERSON_NAME]" at bounding box center [715, 431] width 163 height 16
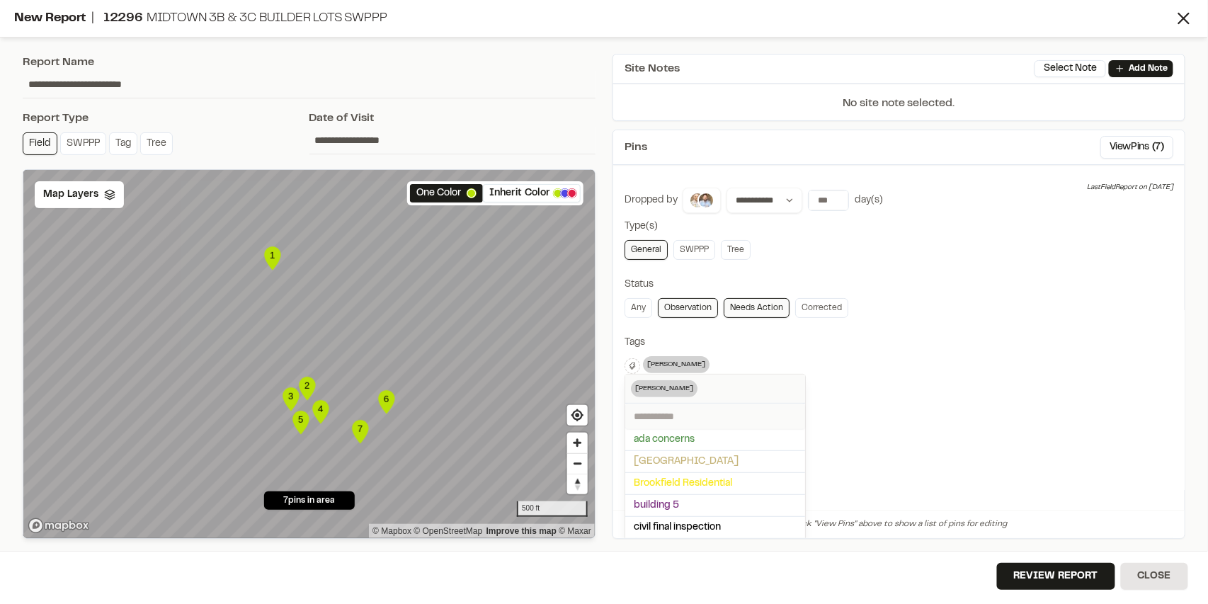
click at [906, 455] on div at bounding box center [604, 302] width 1208 height 604
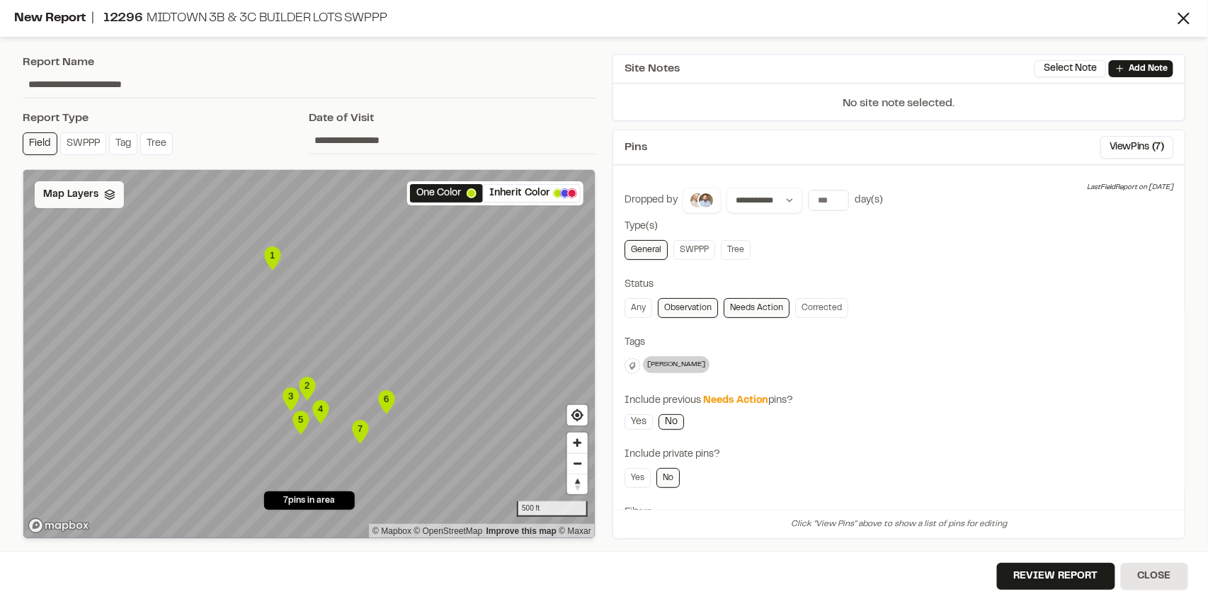
click at [83, 208] on div "One Color Inherit Color 7 pins in area Map Layers 1 2 3 4 5 6 7 500 ft © Mapbox…" at bounding box center [309, 354] width 573 height 370
click at [53, 194] on span "Map Layers" at bounding box center [70, 195] width 55 height 16
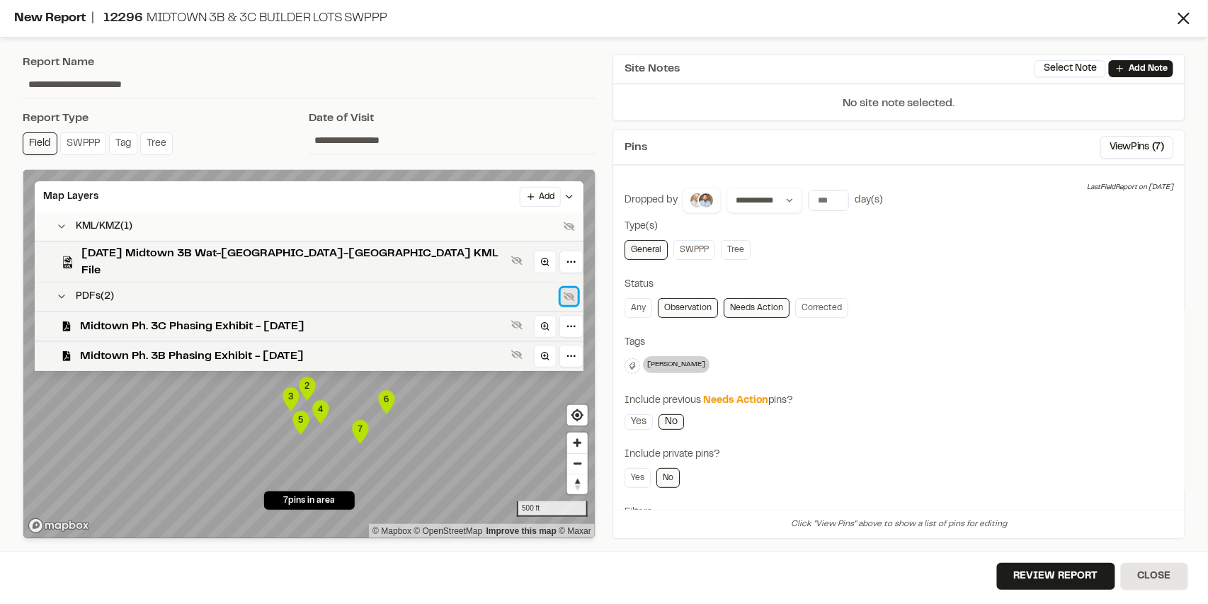
click at [564, 292] on icon at bounding box center [569, 296] width 11 height 9
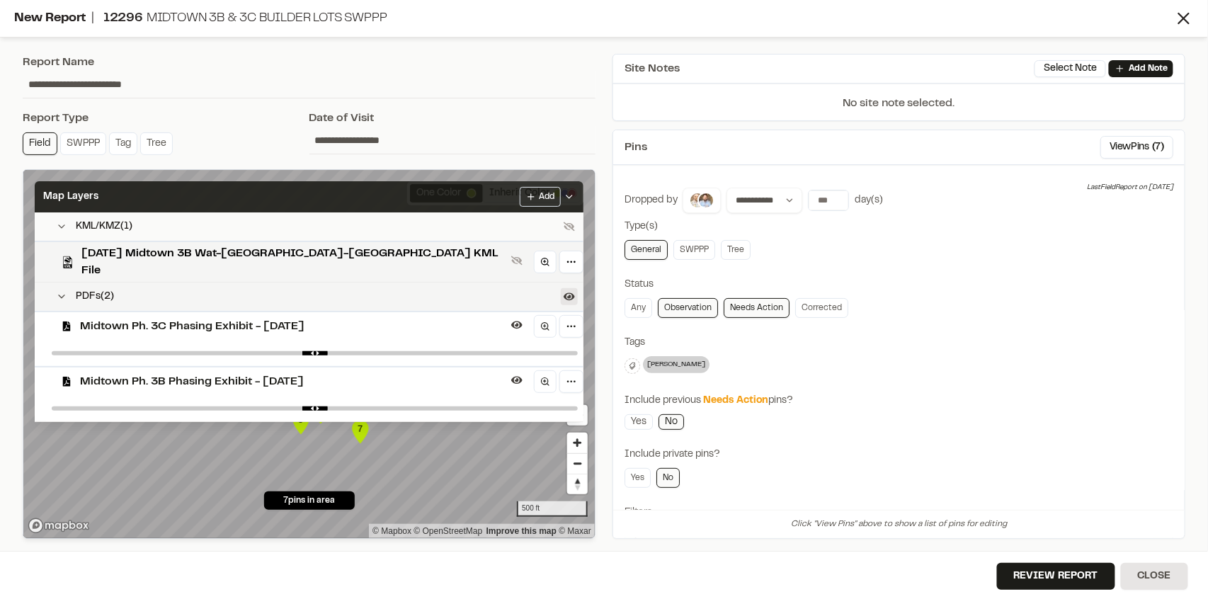
click at [319, 197] on div "Map Layers Add" at bounding box center [309, 196] width 549 height 31
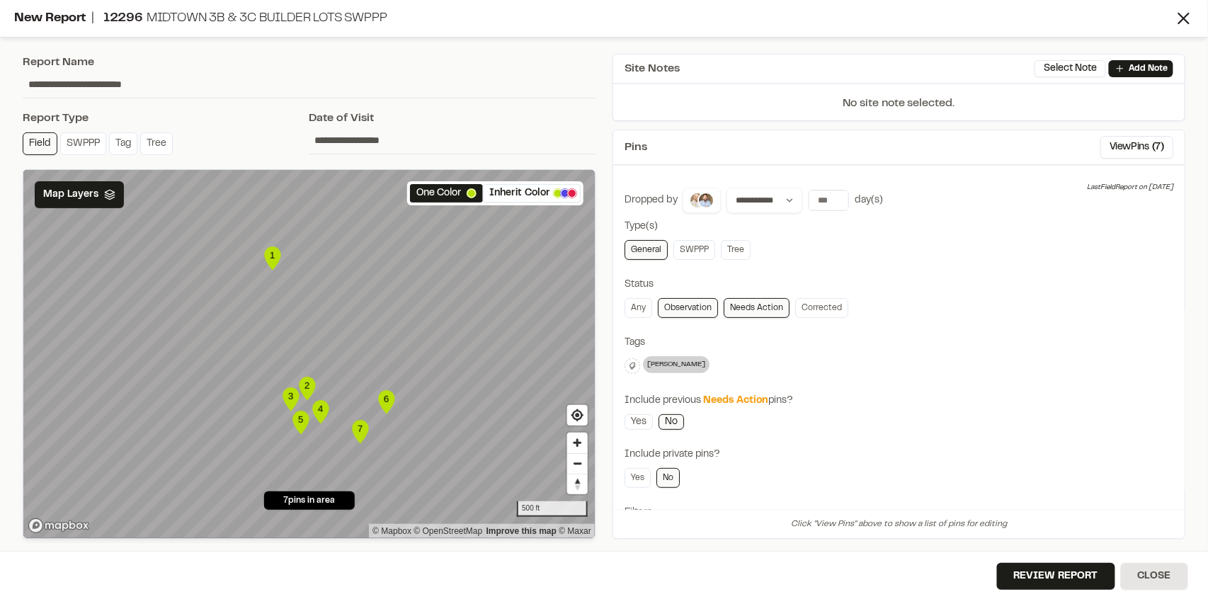
scroll to position [119, 0]
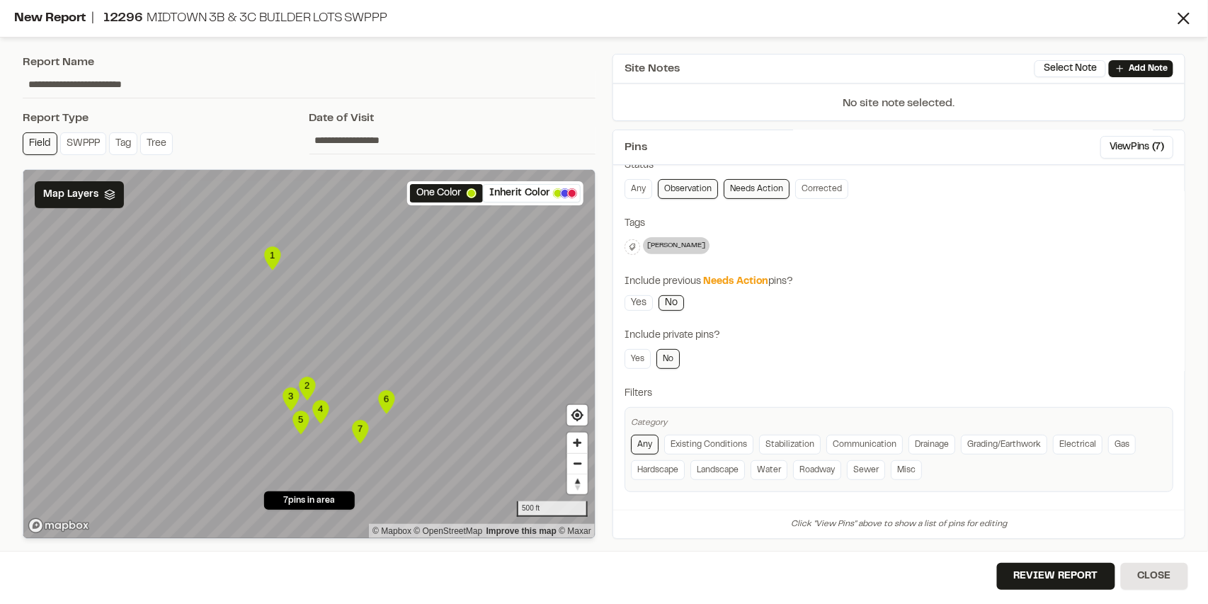
click at [695, 186] on link "Observation" at bounding box center [688, 189] width 60 height 20
drag, startPoint x: 815, startPoint y: 180, endPoint x: 821, endPoint y: 217, distance: 37.4
click at [815, 181] on link "Corrected" at bounding box center [821, 189] width 53 height 20
click at [1021, 572] on button "Review Report" at bounding box center [1056, 576] width 118 height 27
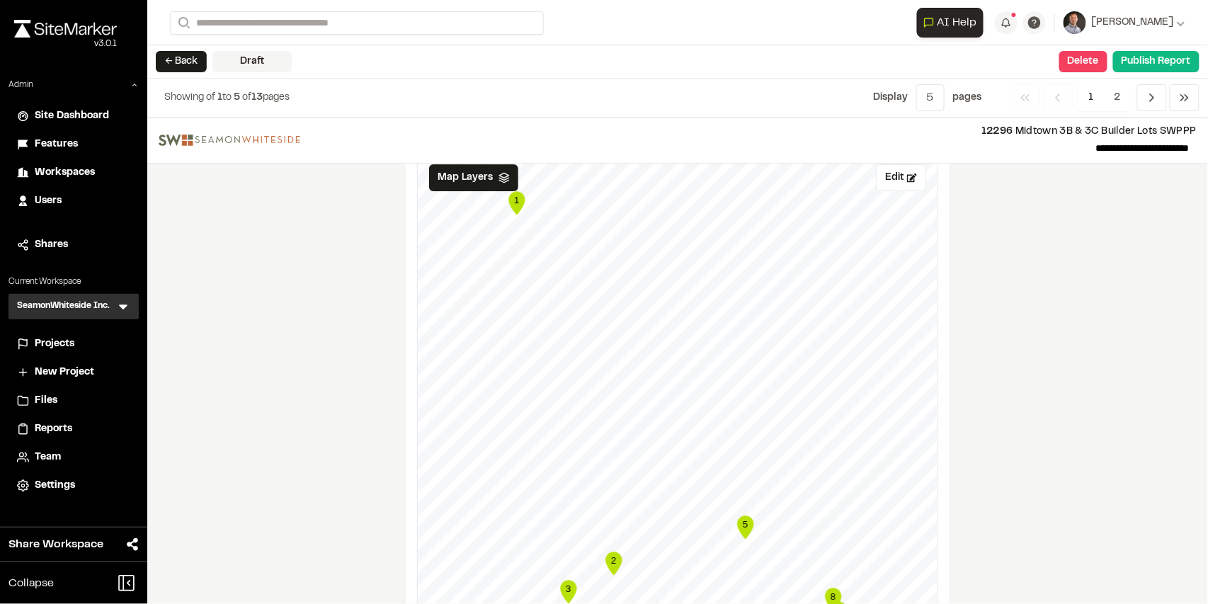
scroll to position [1416, 0]
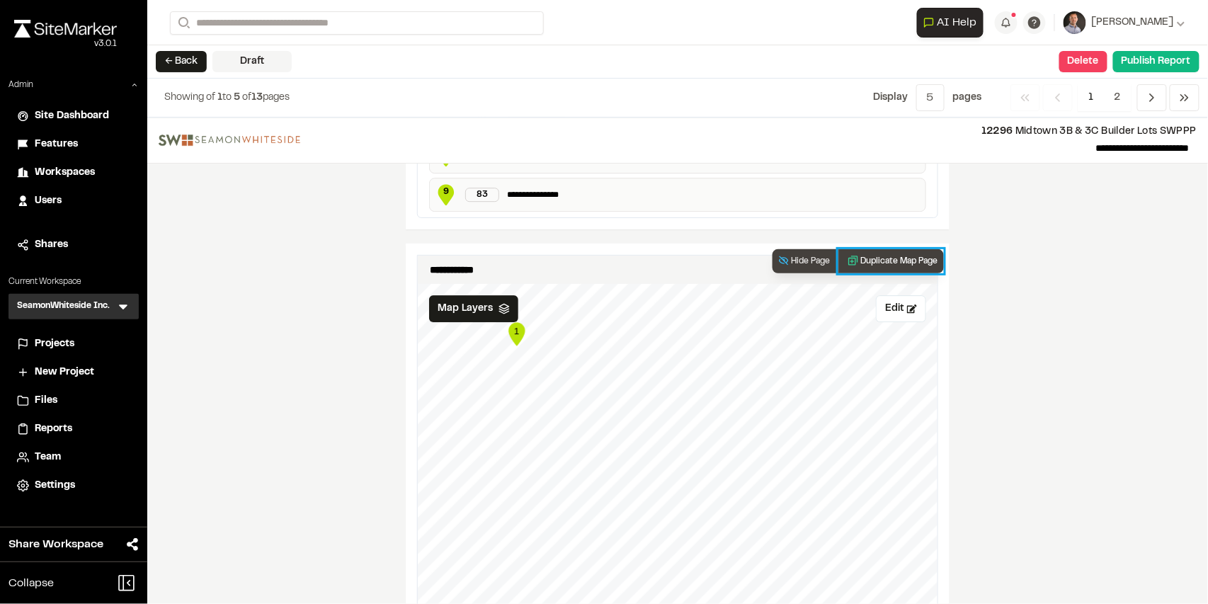
click at [882, 257] on button "Duplicate Map Page" at bounding box center [891, 261] width 106 height 24
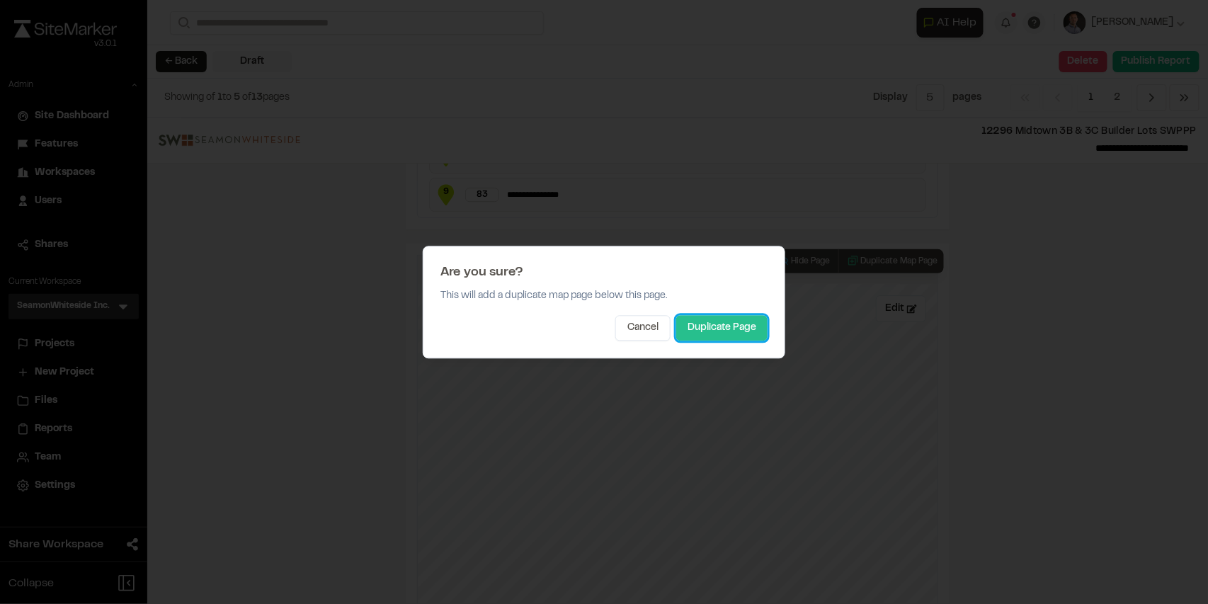
click at [738, 326] on button "Duplicate Page" at bounding box center [721, 327] width 91 height 25
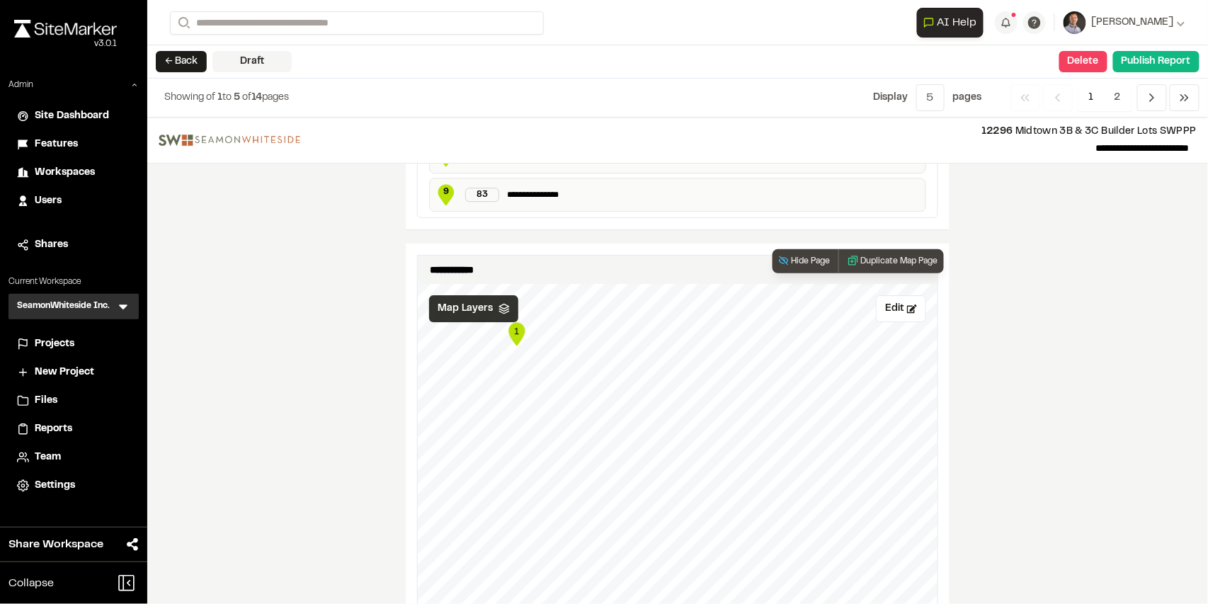
drag, startPoint x: 470, startPoint y: 303, endPoint x: 479, endPoint y: 301, distance: 9.4
click at [471, 302] on span "Map Layers" at bounding box center [465, 309] width 55 height 16
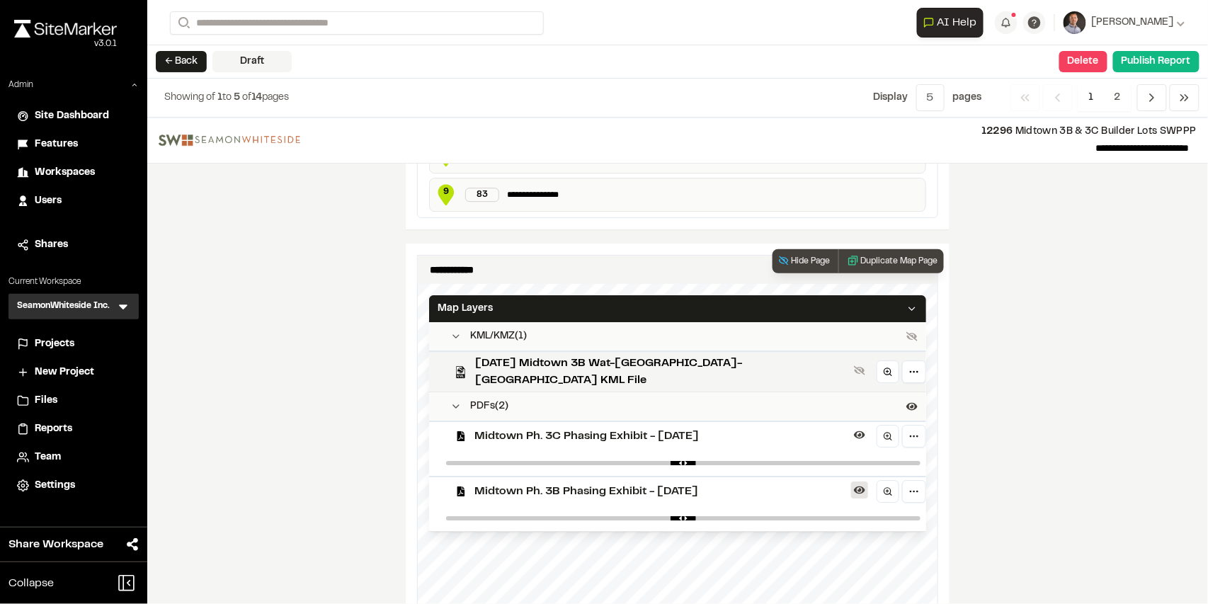
click at [854, 487] on icon at bounding box center [859, 491] width 11 height 8
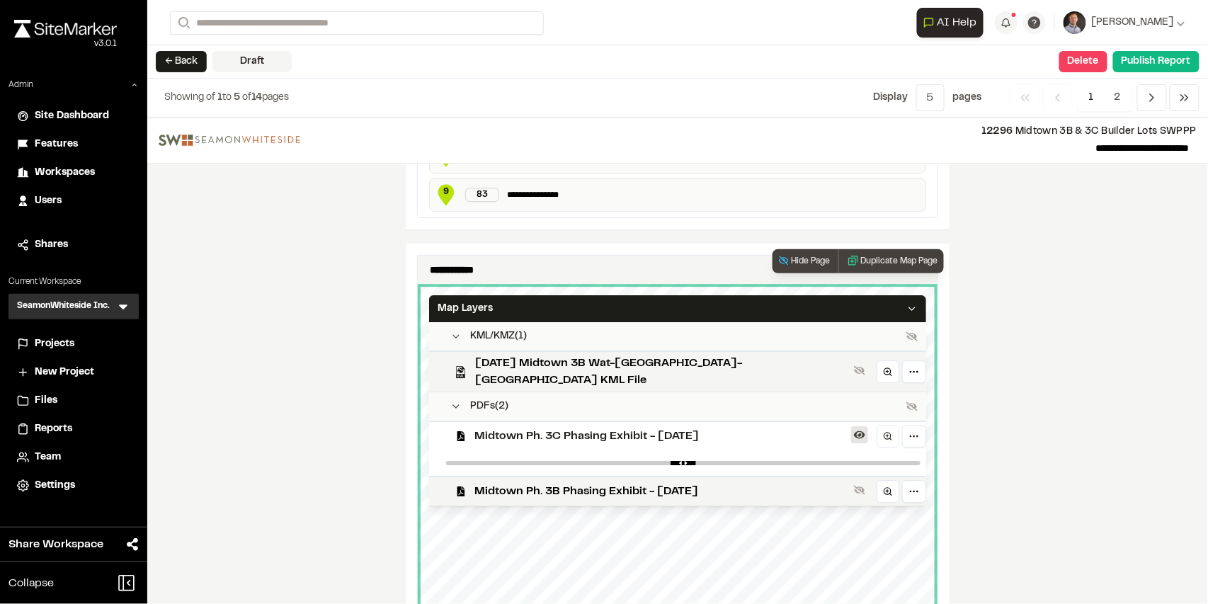
click at [854, 429] on icon at bounding box center [859, 434] width 11 height 11
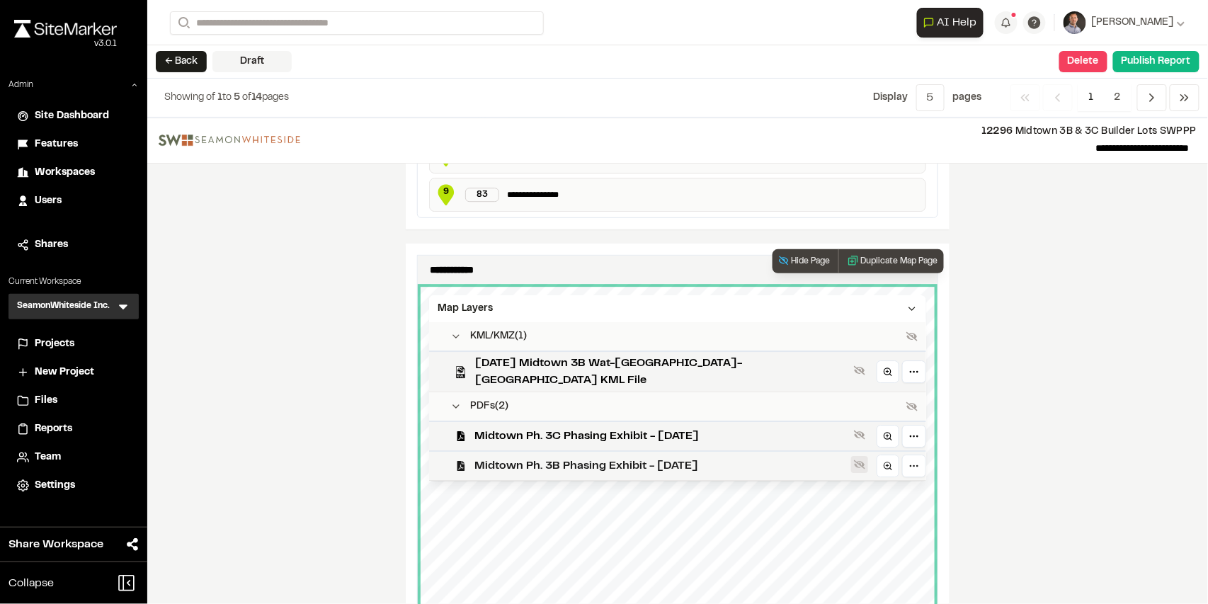
click at [854, 459] on icon at bounding box center [859, 464] width 11 height 11
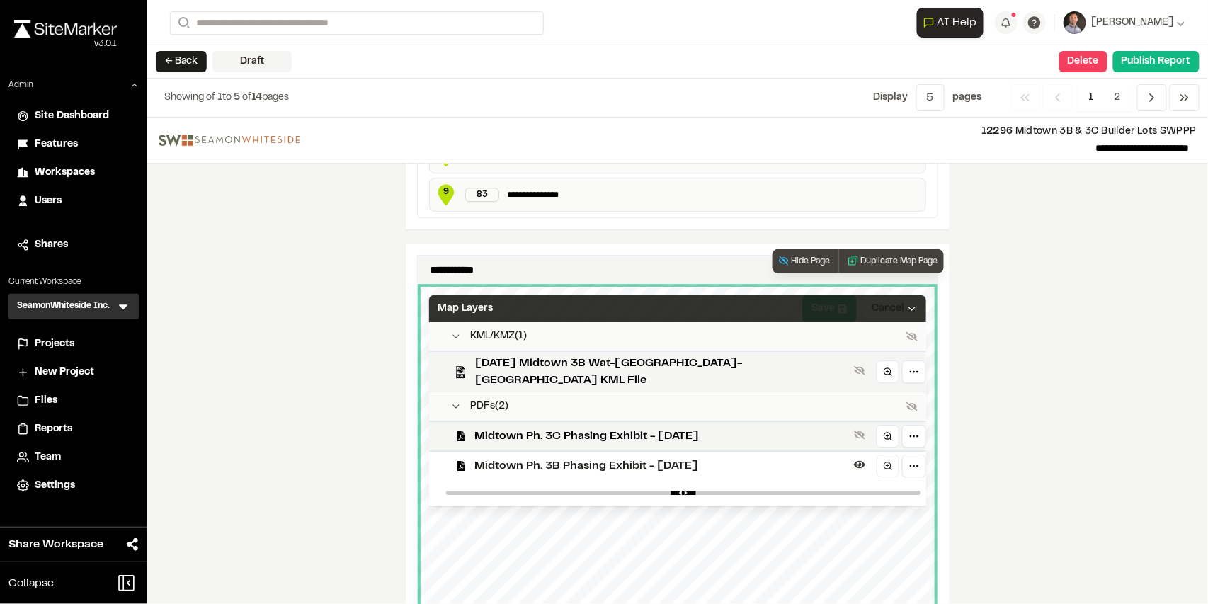
click at [735, 297] on div "Map Layers" at bounding box center [677, 308] width 497 height 27
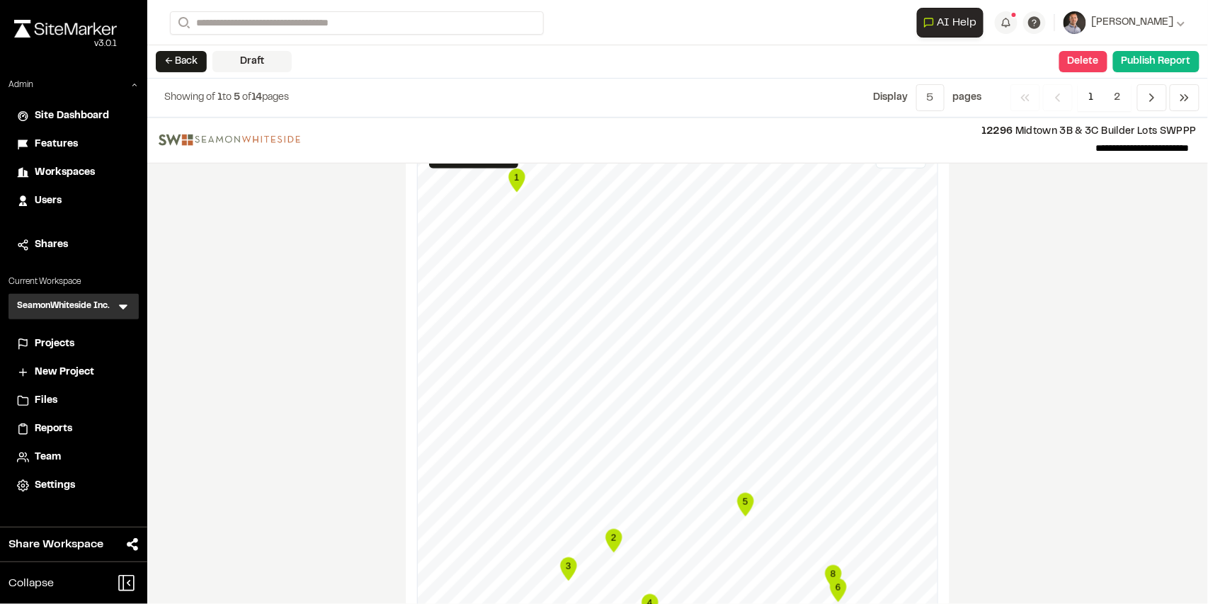
scroll to position [2259, 0]
click at [1081, 59] on button "Delete" at bounding box center [1083, 61] width 48 height 21
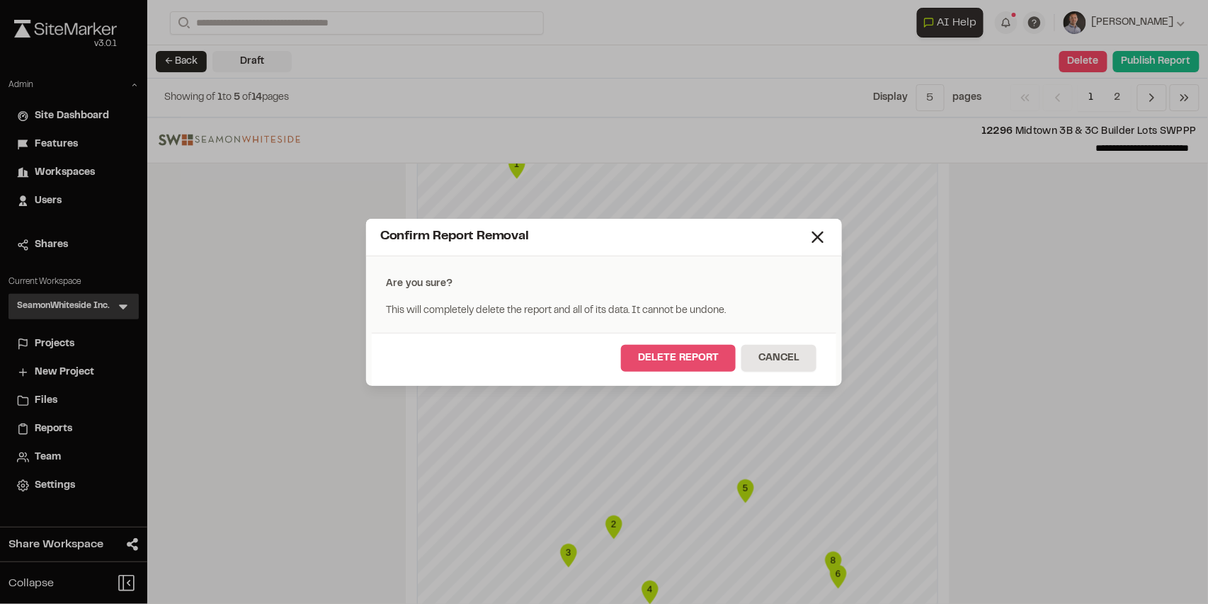
click at [683, 358] on button "Delete Report" at bounding box center [678, 358] width 115 height 27
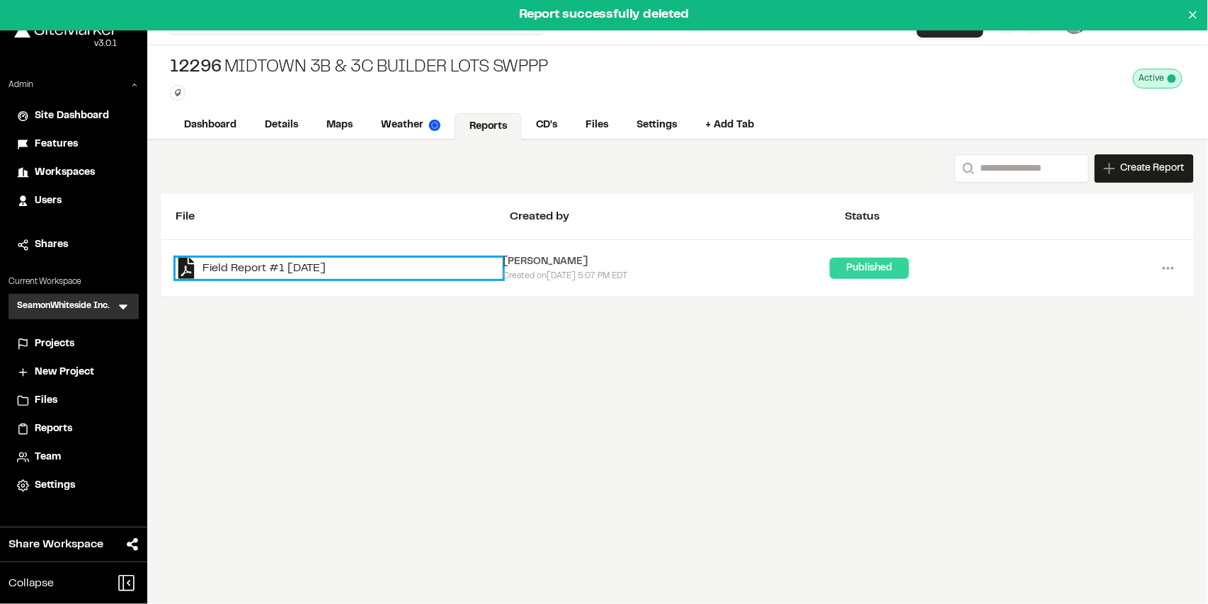
click at [320, 268] on link "Field Report #1 [DATE]" at bounding box center [339, 268] width 327 height 21
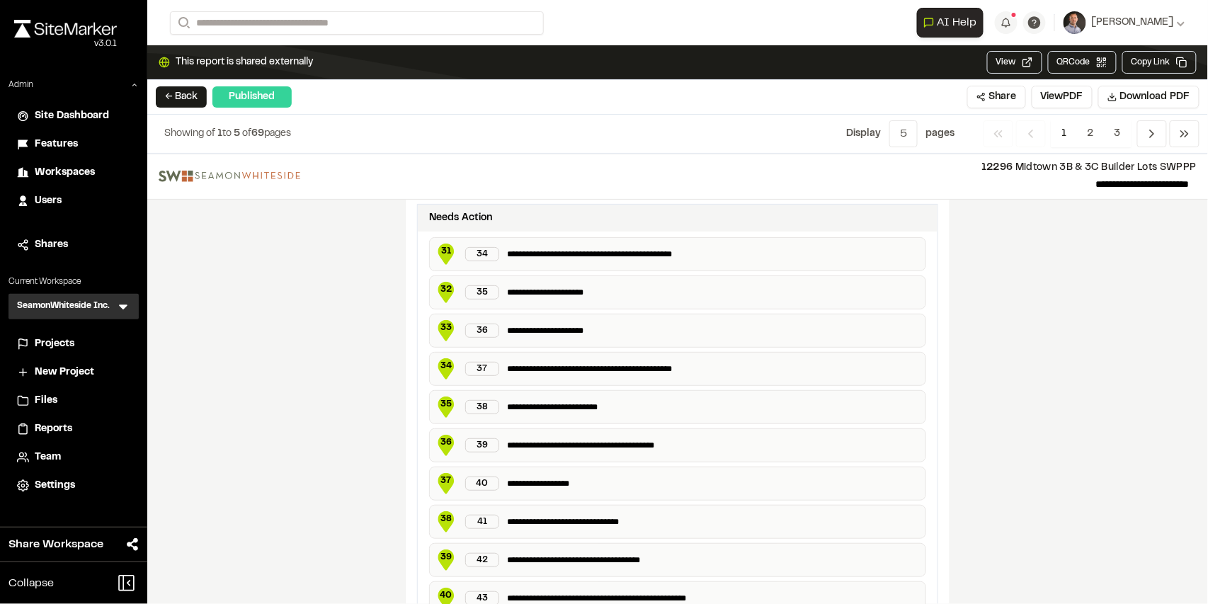
scroll to position [2775, 0]
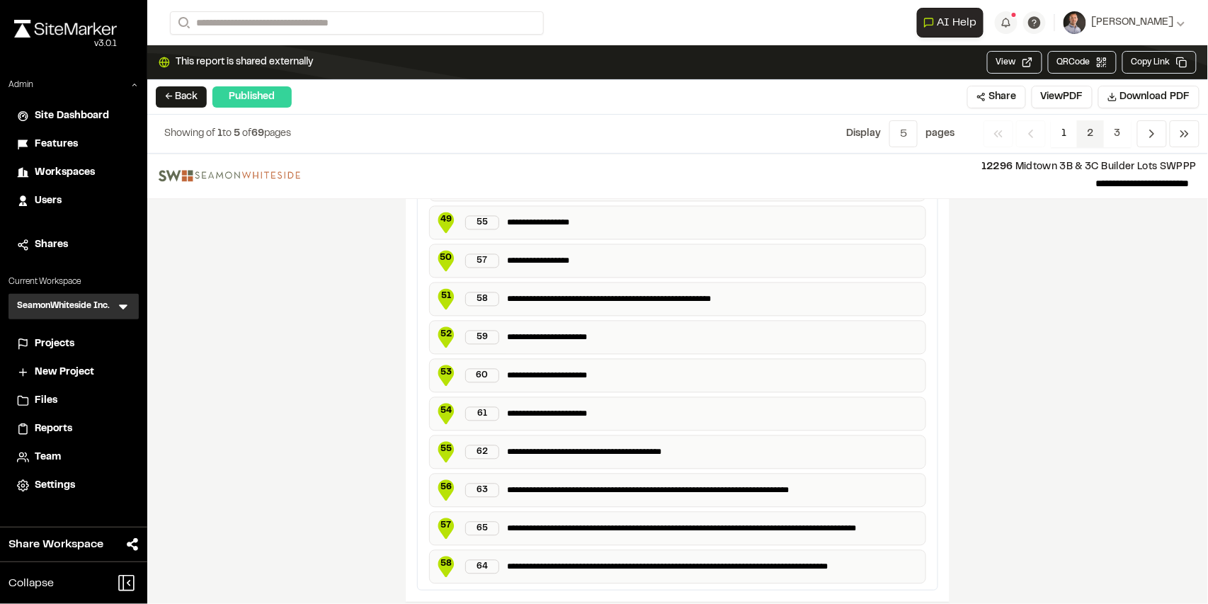
click at [1087, 133] on span "2" at bounding box center [1091, 133] width 28 height 27
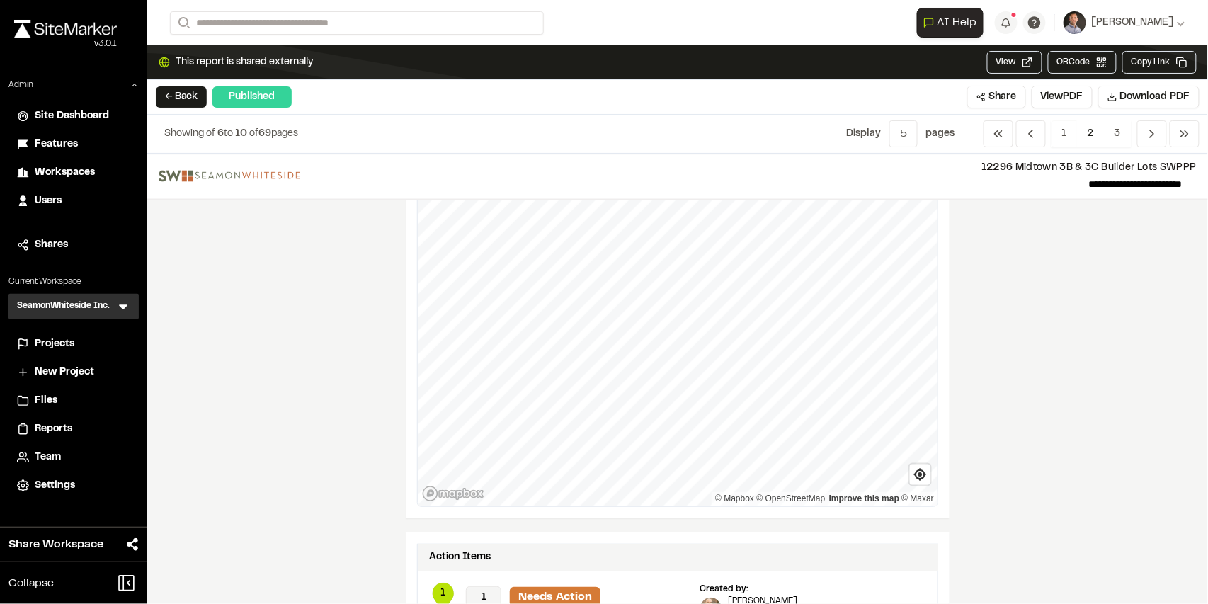
scroll to position [283, 0]
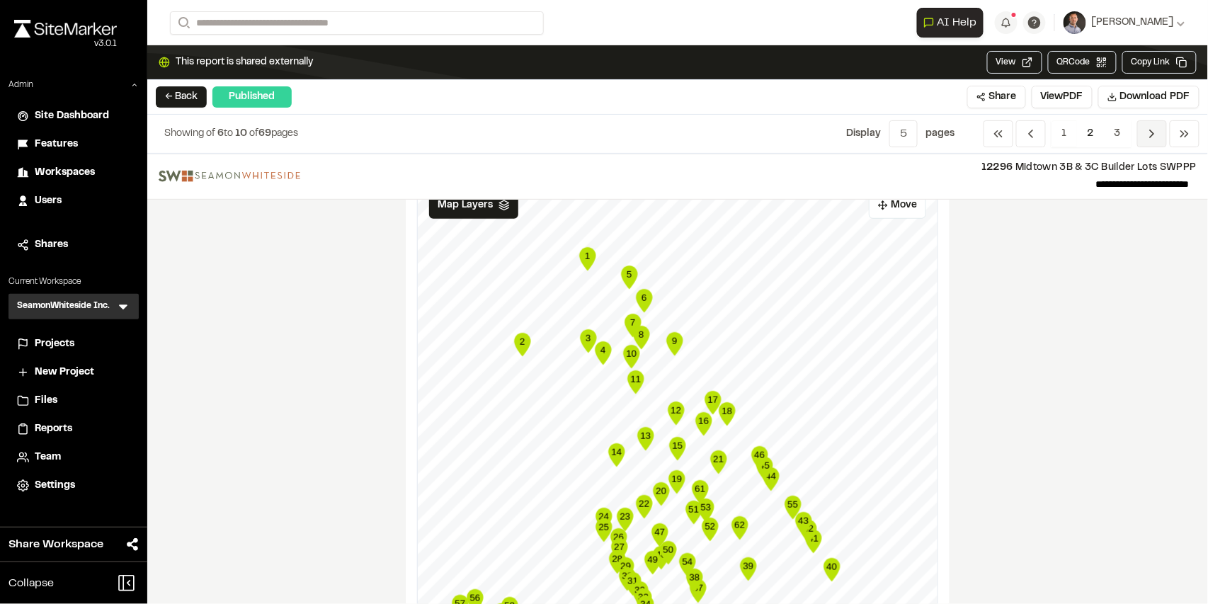
click at [1150, 138] on icon "Navigation" at bounding box center [1152, 134] width 14 height 14
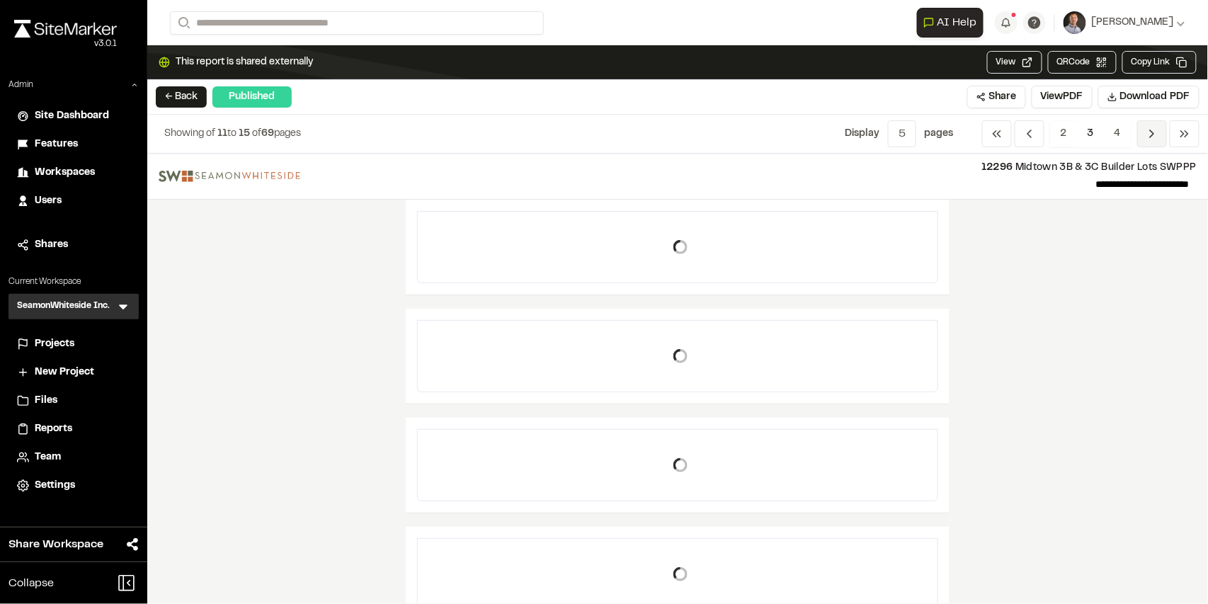
click at [1144, 132] on span "Previous" at bounding box center [1152, 133] width 30 height 27
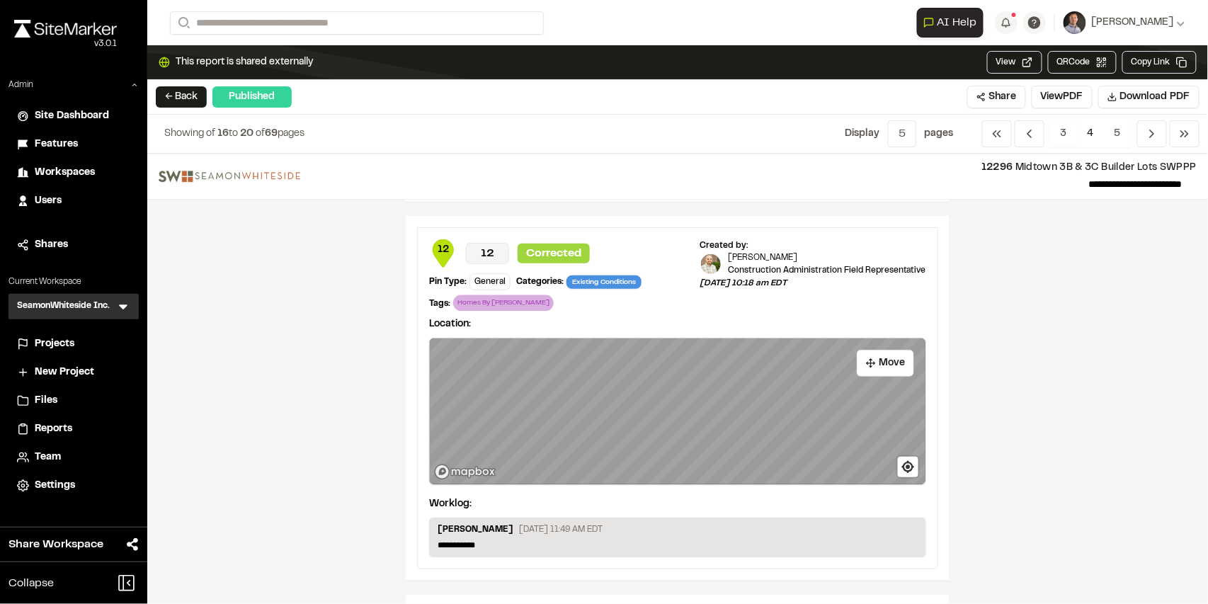
scroll to position [1500, 0]
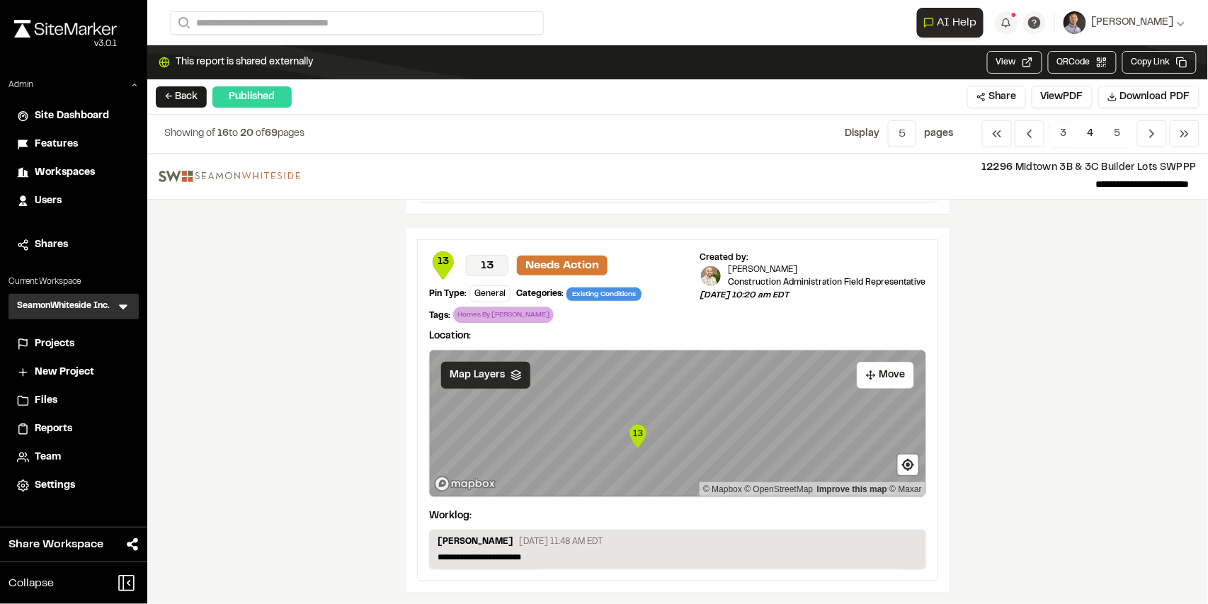
drag, startPoint x: 493, startPoint y: 370, endPoint x: 512, endPoint y: 370, distance: 19.1
click at [500, 365] on div "Map Layers" at bounding box center [485, 375] width 89 height 27
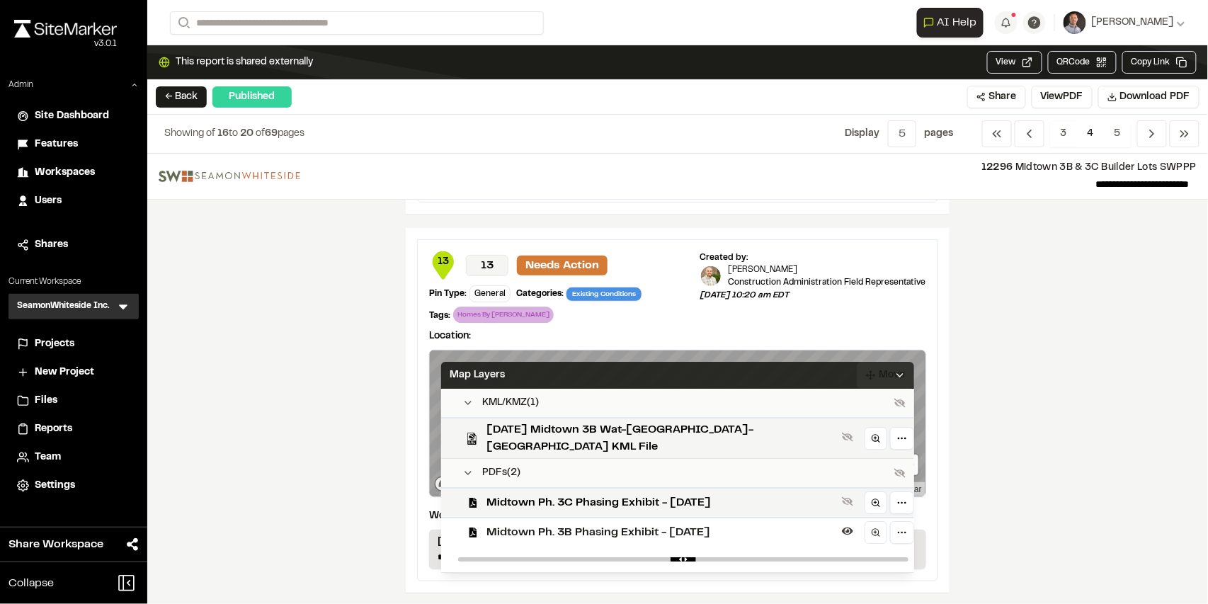
click at [894, 370] on icon at bounding box center [899, 375] width 11 height 11
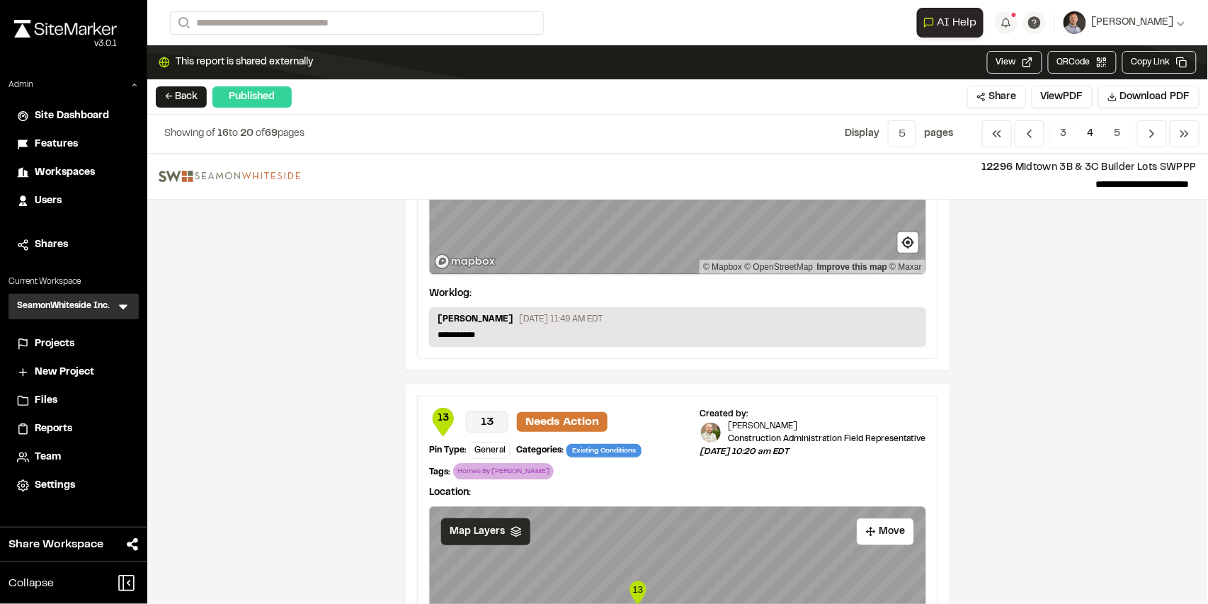
scroll to position [1358, 0]
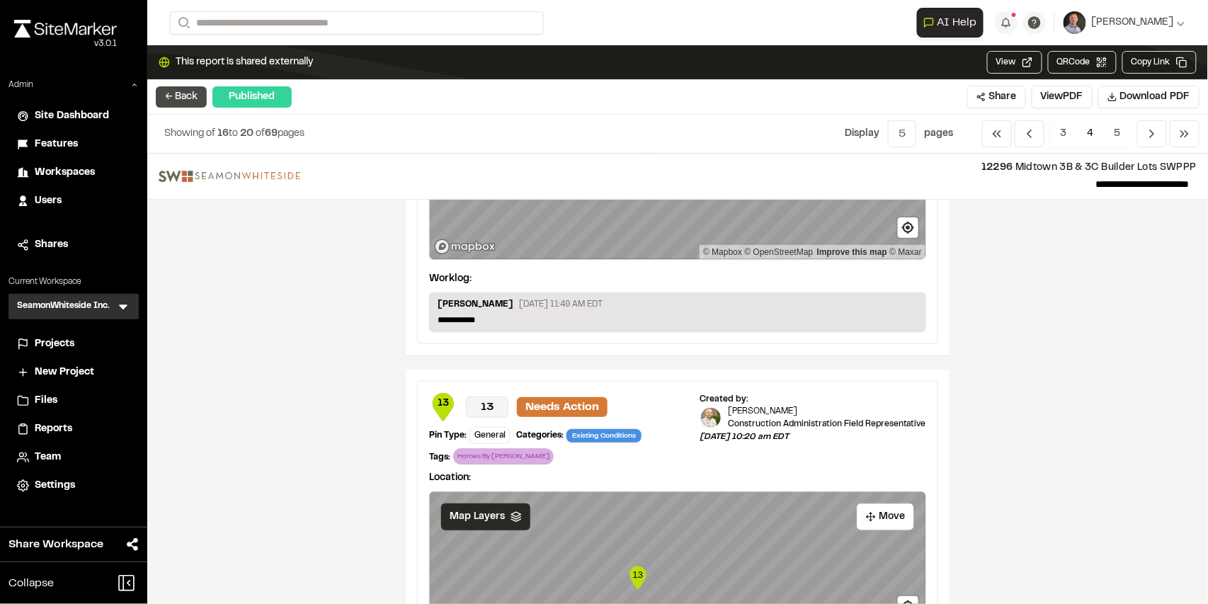
click at [170, 100] on button "← Back" at bounding box center [181, 96] width 51 height 21
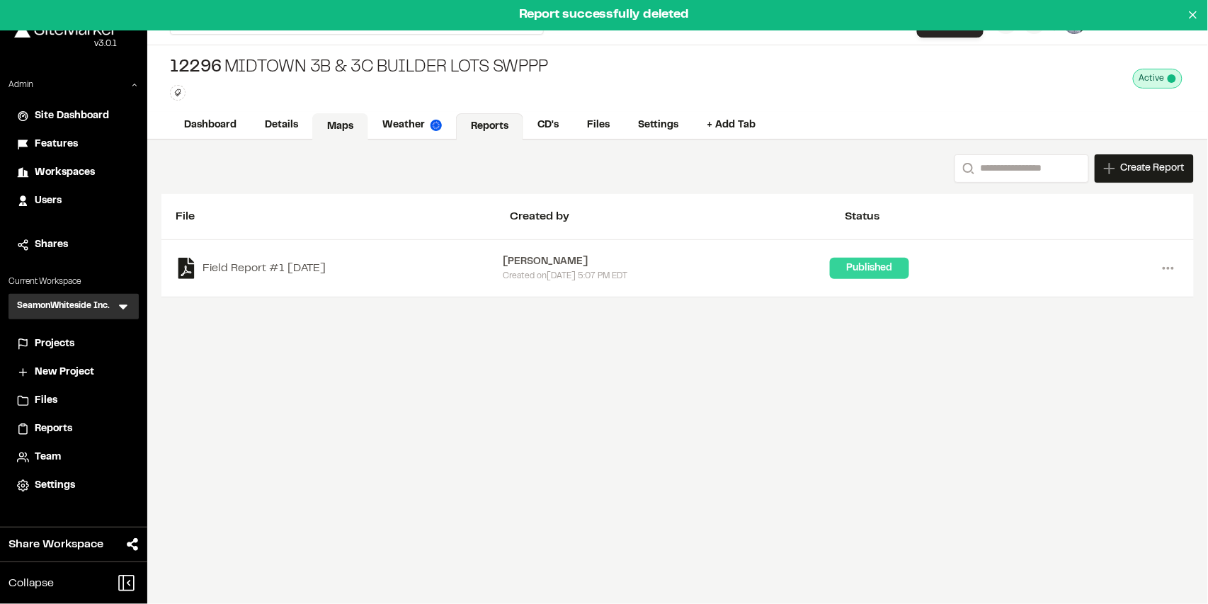
click at [328, 126] on link "Maps" at bounding box center [340, 126] width 56 height 27
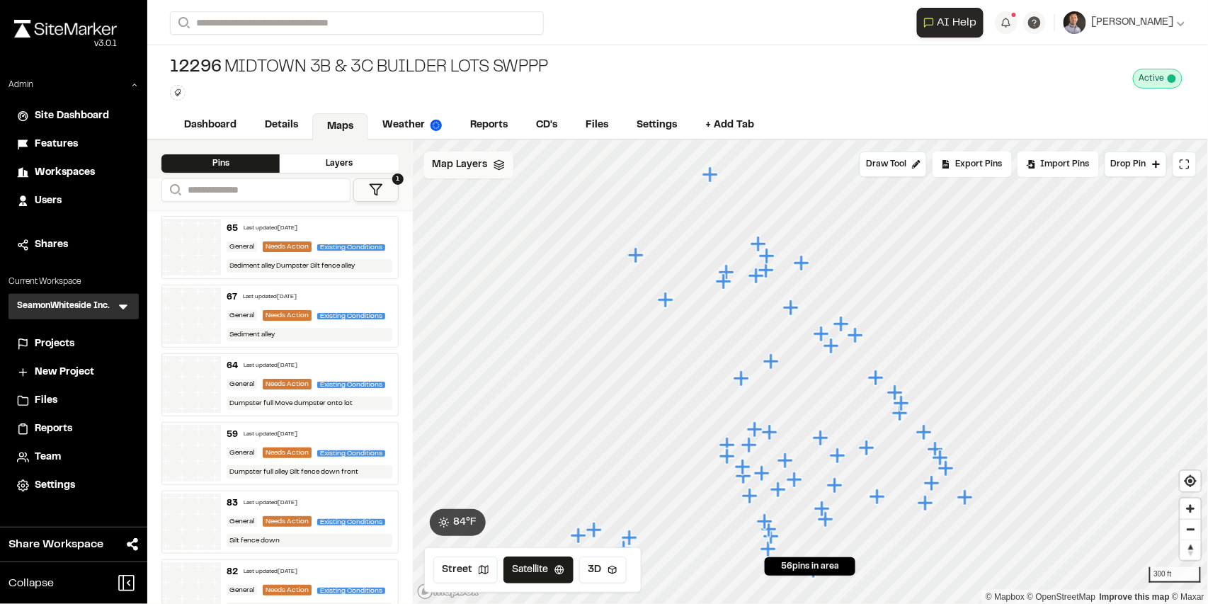
click at [461, 169] on span "Map Layers" at bounding box center [460, 165] width 55 height 16
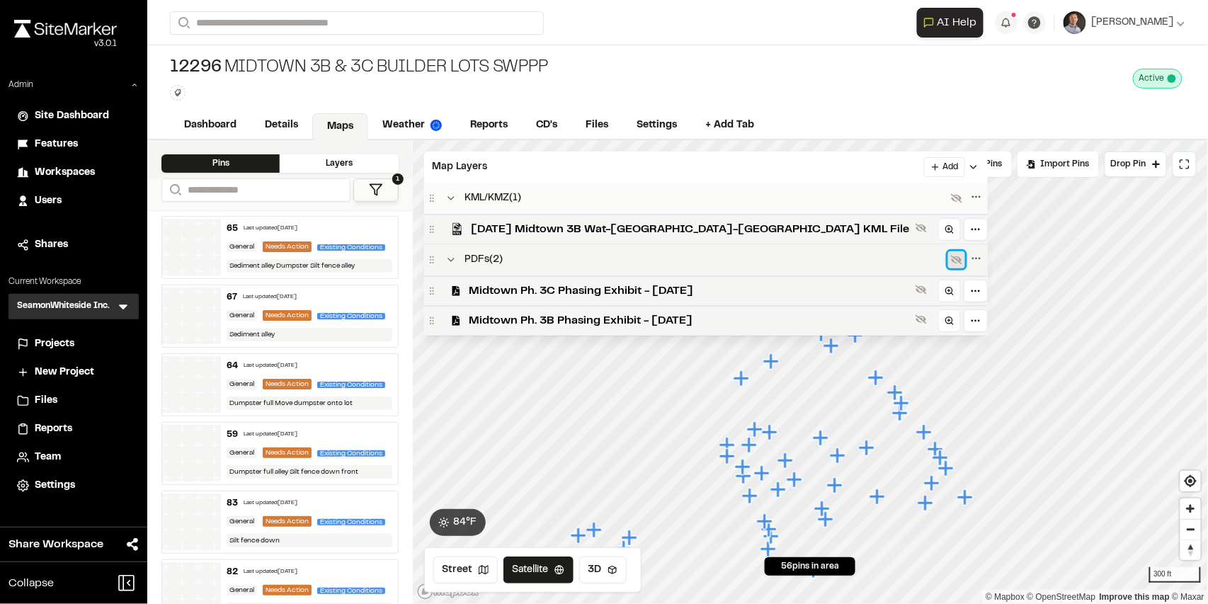
click at [951, 260] on icon at bounding box center [956, 259] width 11 height 11
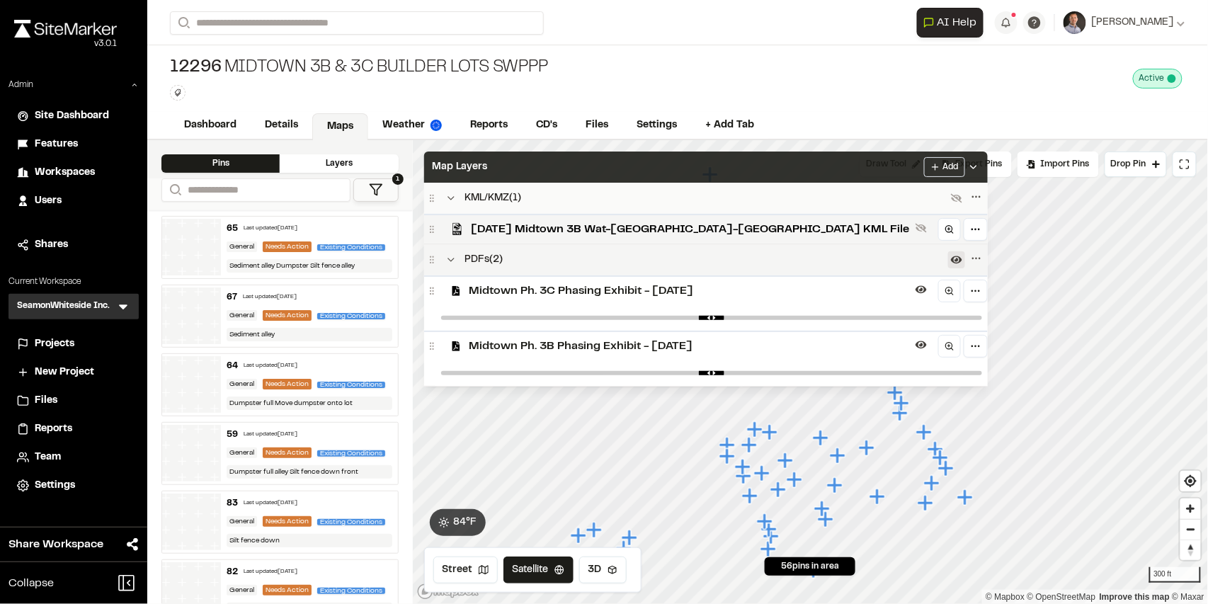
click at [703, 157] on div "Map Layers Add" at bounding box center [706, 167] width 564 height 31
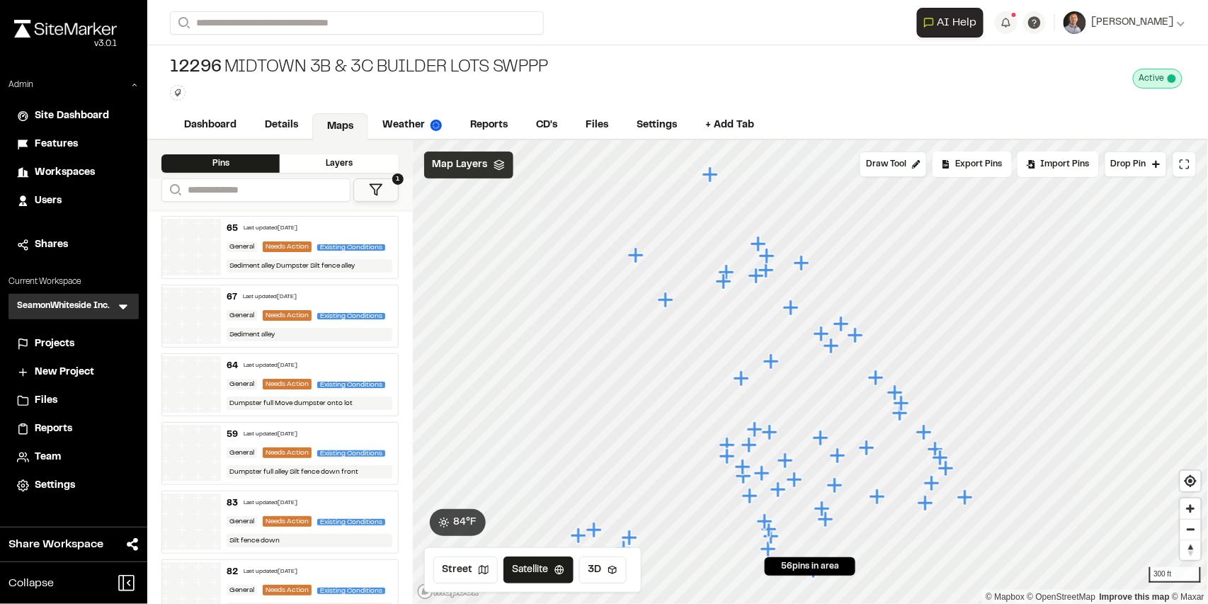
click at [477, 171] on span "Map Layers" at bounding box center [460, 165] width 55 height 16
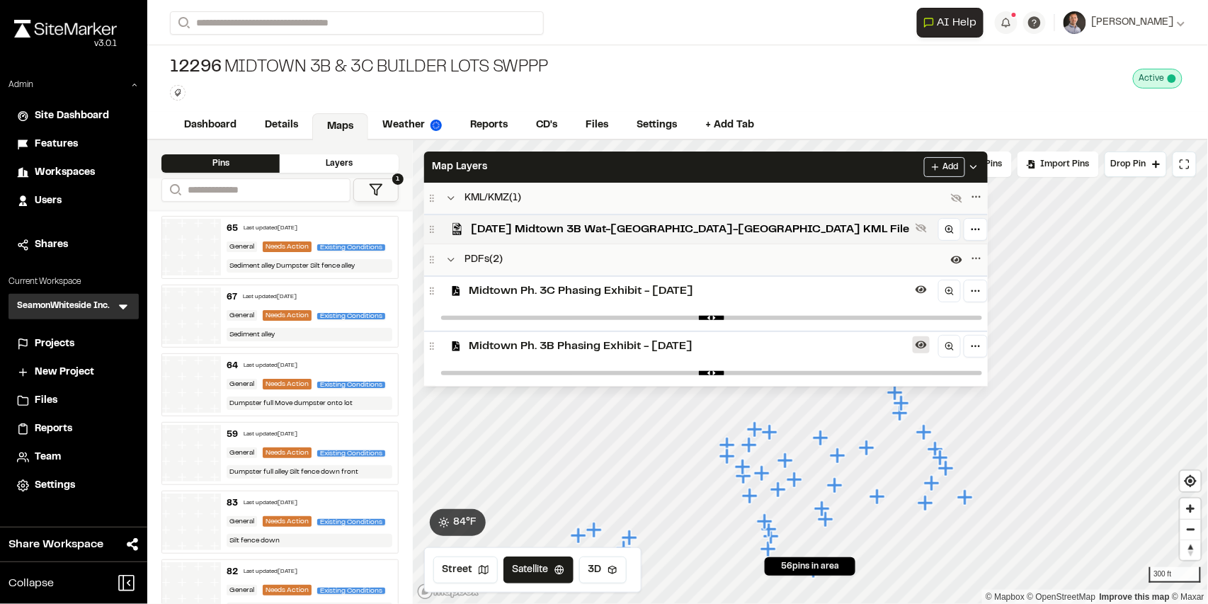
click at [913, 339] on button at bounding box center [921, 344] width 17 height 17
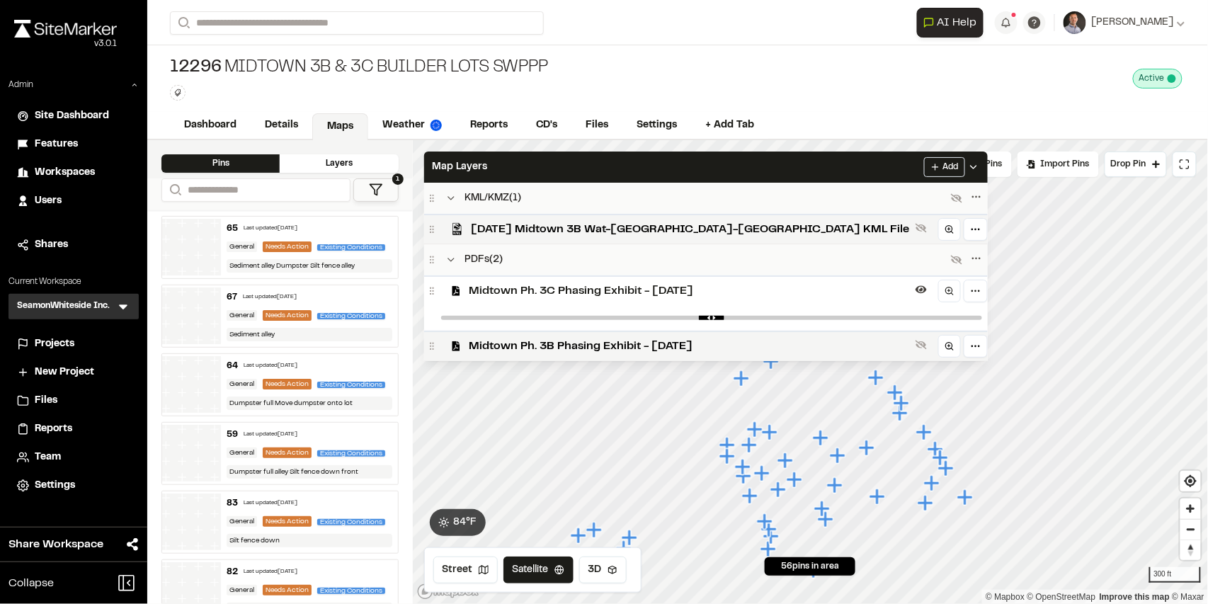
drag, startPoint x: 742, startPoint y: 341, endPoint x: 741, endPoint y: 330, distance: 10.7
click at [916, 341] on icon at bounding box center [921, 345] width 11 height 9
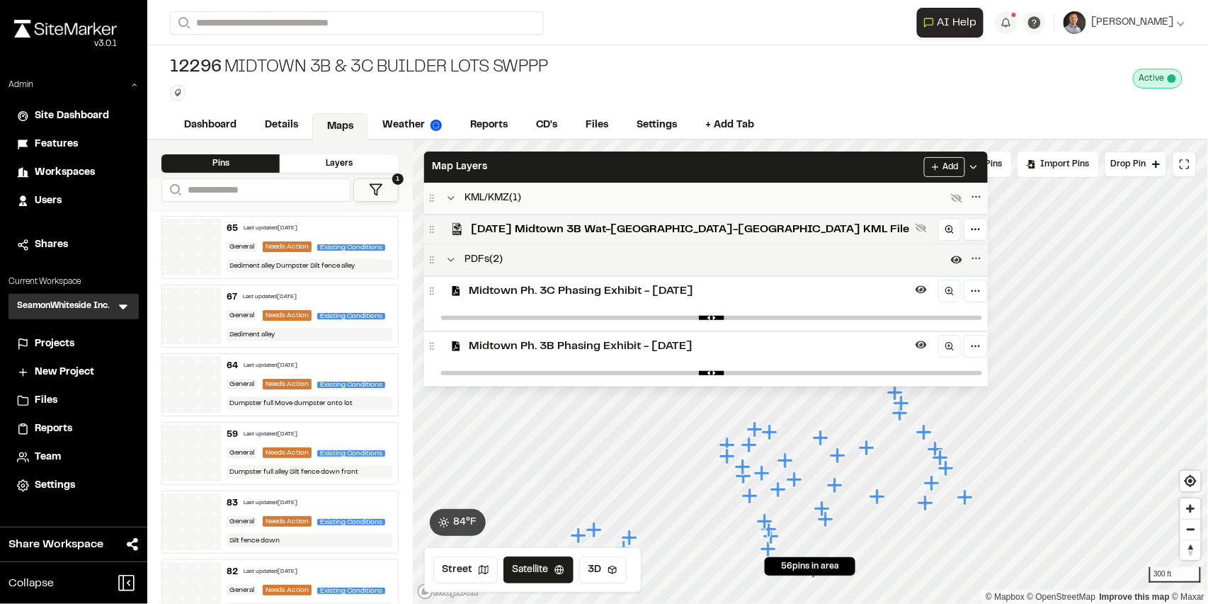
drag, startPoint x: 740, startPoint y: 290, endPoint x: 723, endPoint y: 256, distance: 38.6
click at [913, 290] on button at bounding box center [921, 289] width 17 height 17
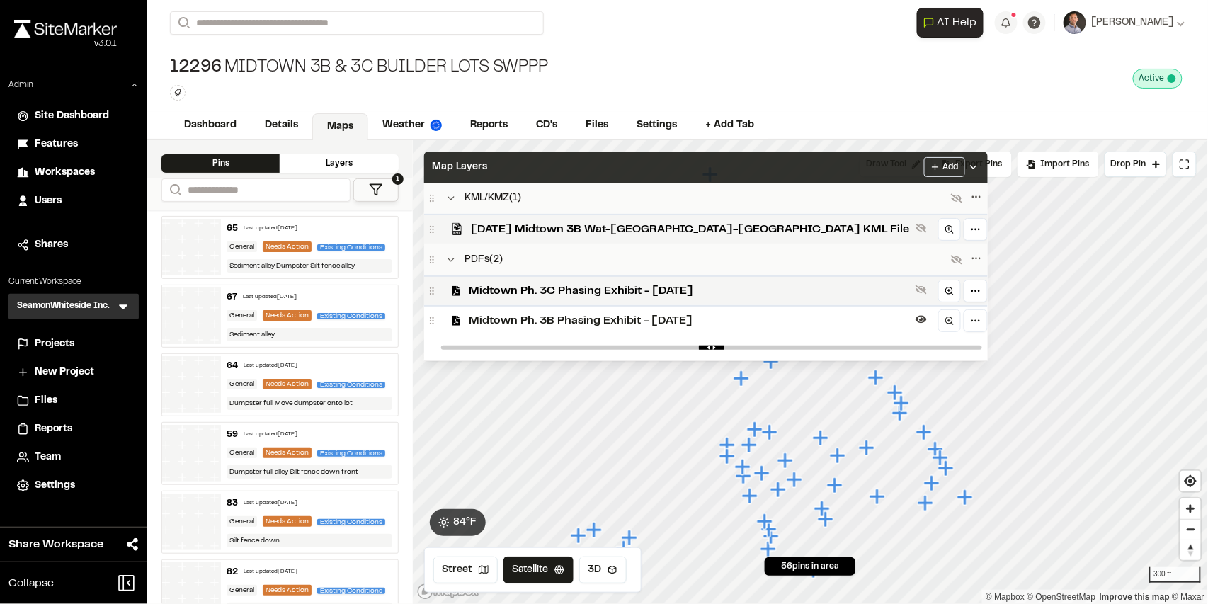
click at [674, 166] on div "Map Layers Add" at bounding box center [706, 167] width 564 height 31
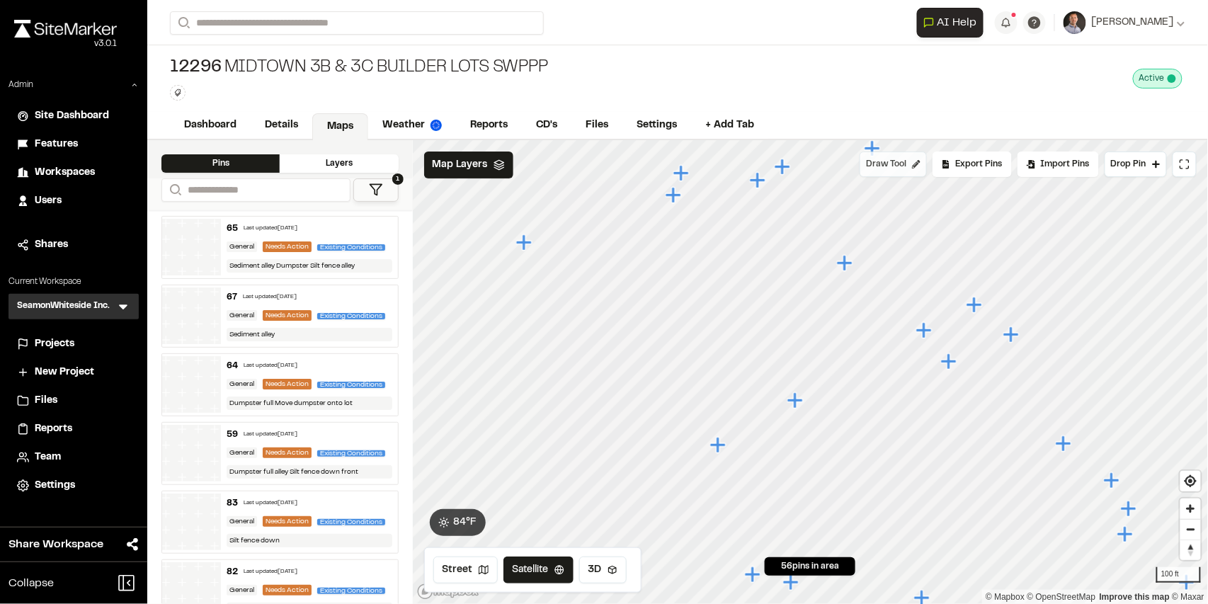
click at [879, 169] on span "Draw Tool" at bounding box center [886, 164] width 40 height 13
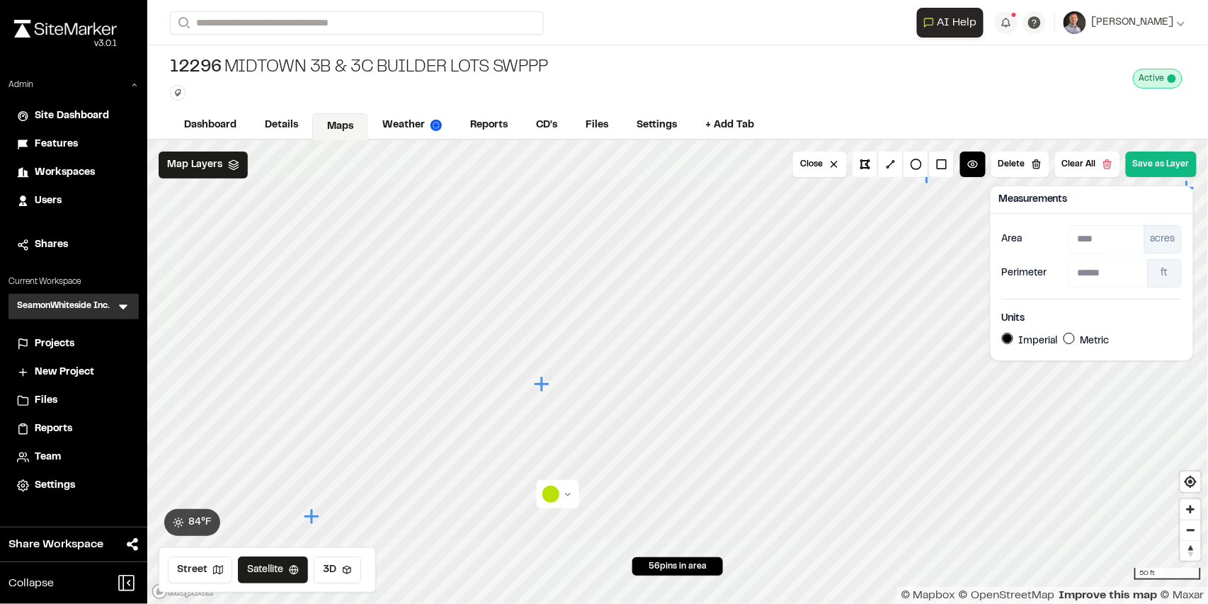
drag, startPoint x: 494, startPoint y: 118, endPoint x: 637, endPoint y: 38, distance: 163.3
click at [495, 118] on link "Reports" at bounding box center [489, 125] width 66 height 27
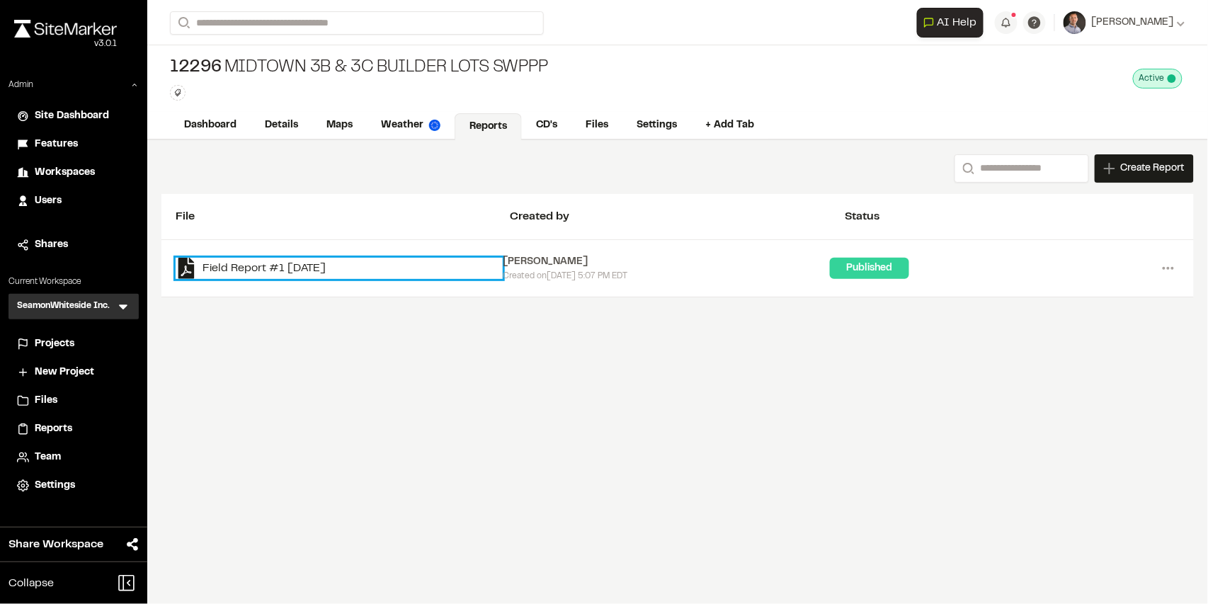
click at [276, 270] on link "Field Report #1 [DATE]" at bounding box center [339, 268] width 327 height 21
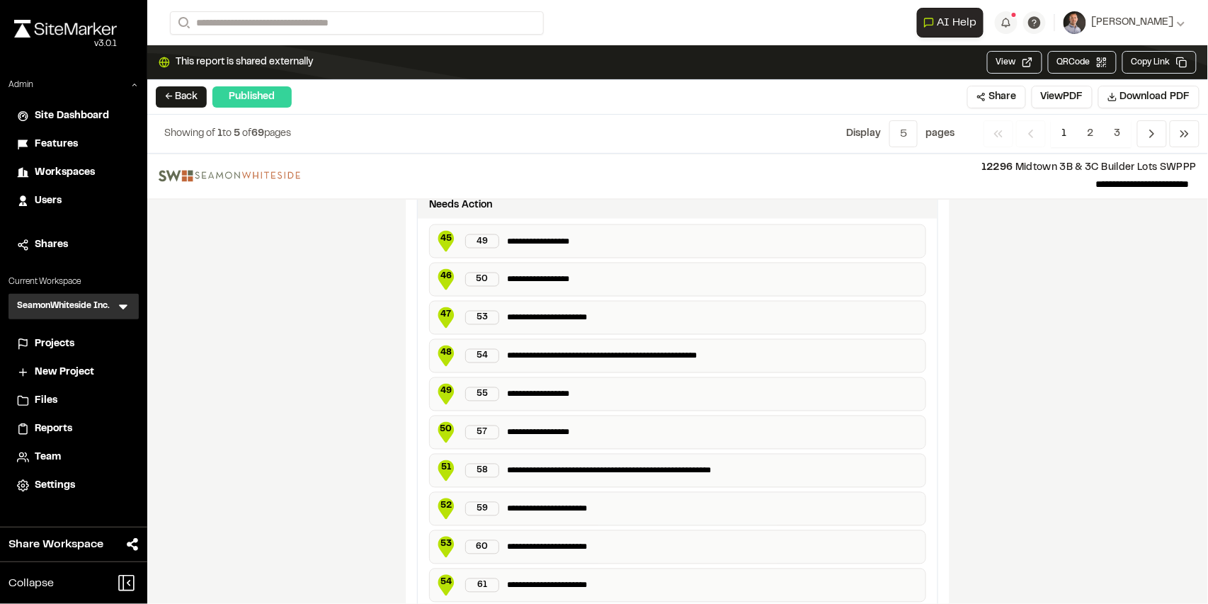
scroll to position [2775, 0]
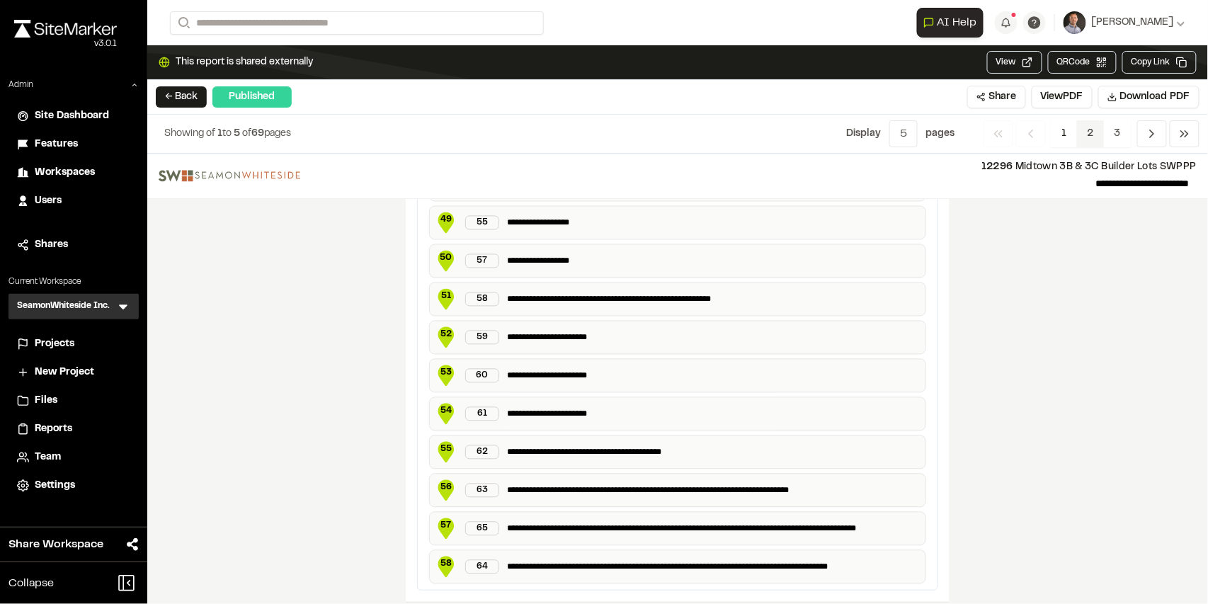
click at [1091, 127] on span "2" at bounding box center [1091, 133] width 28 height 27
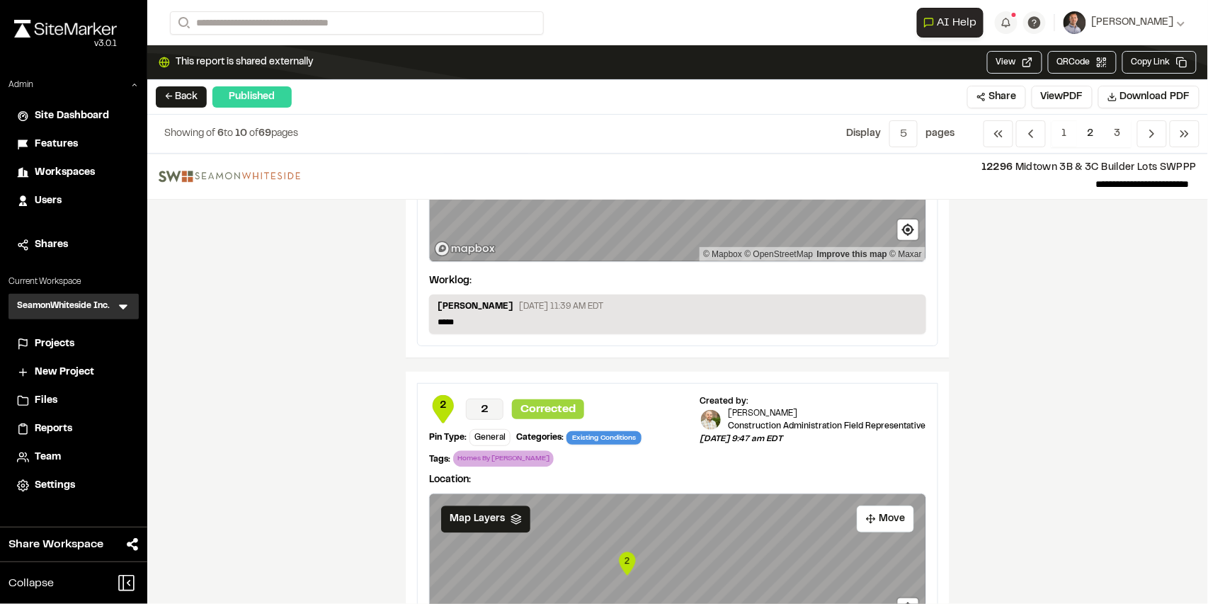
scroll to position [1275, 0]
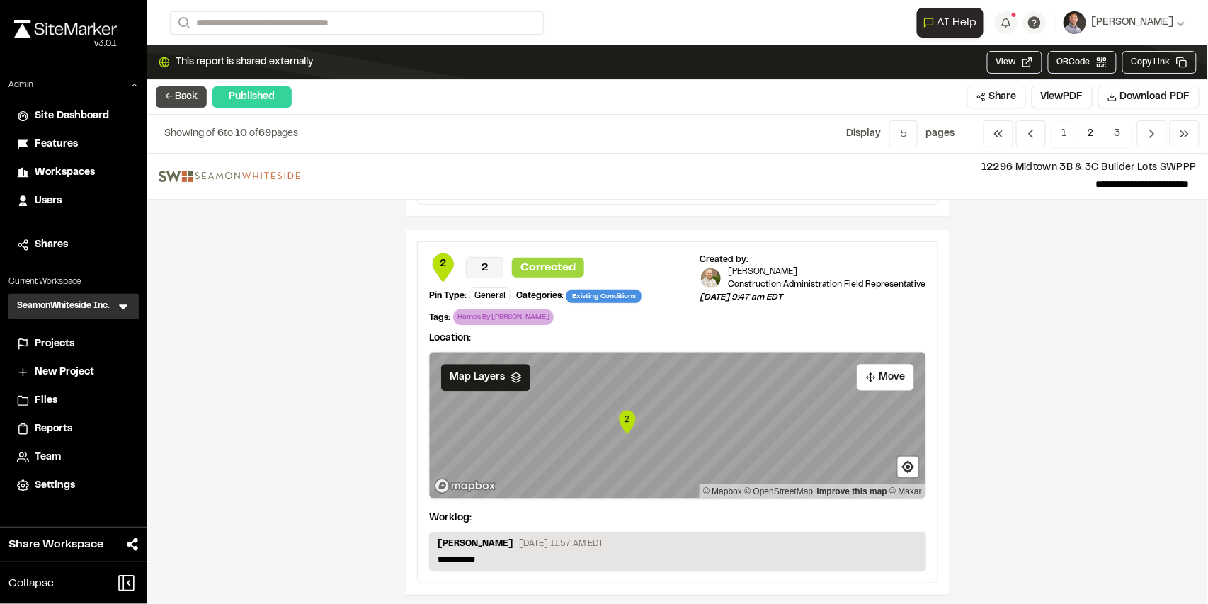
click at [188, 96] on button "← Back" at bounding box center [181, 96] width 51 height 21
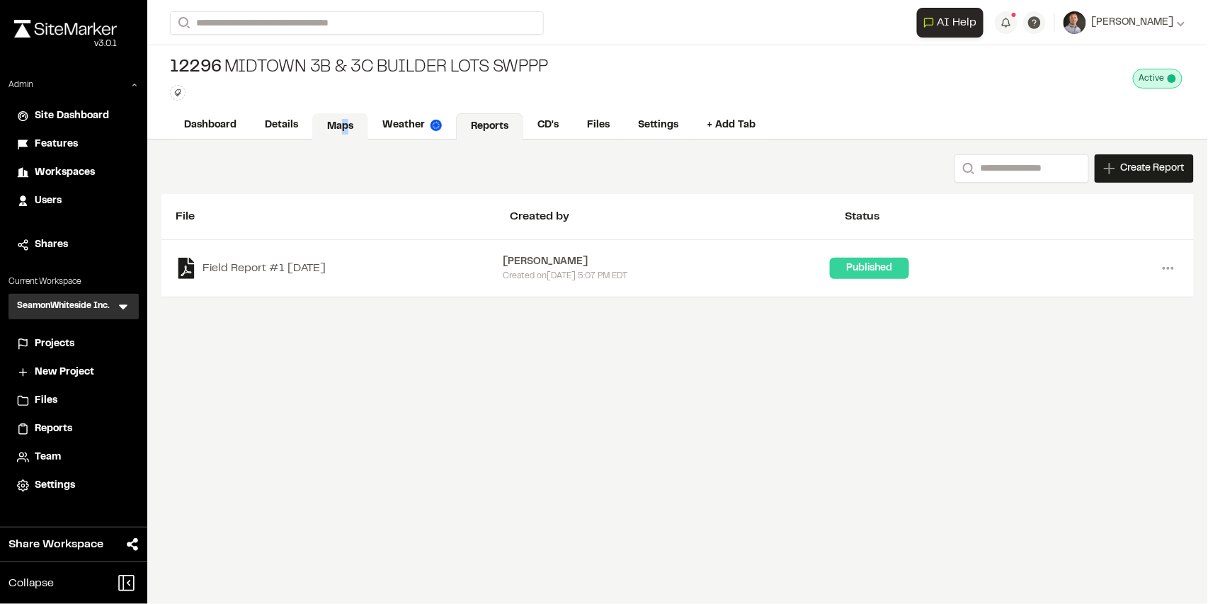
click at [343, 127] on link "Maps" at bounding box center [340, 126] width 56 height 27
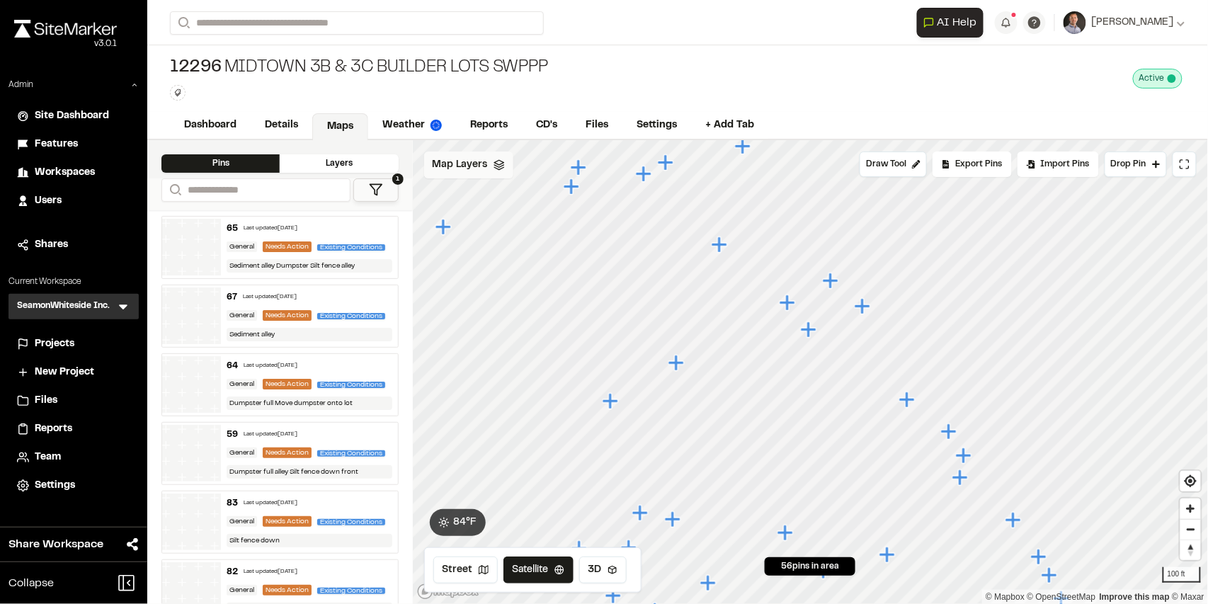
click at [465, 163] on span "Map Layers" at bounding box center [460, 165] width 55 height 16
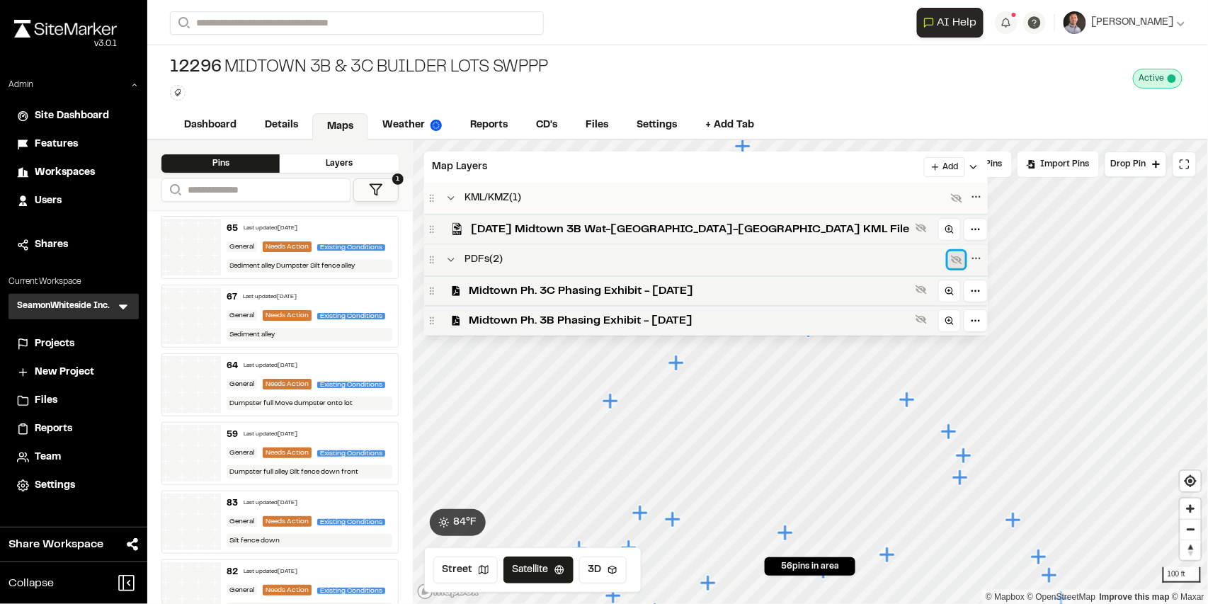
click at [951, 258] on icon at bounding box center [956, 259] width 11 height 11
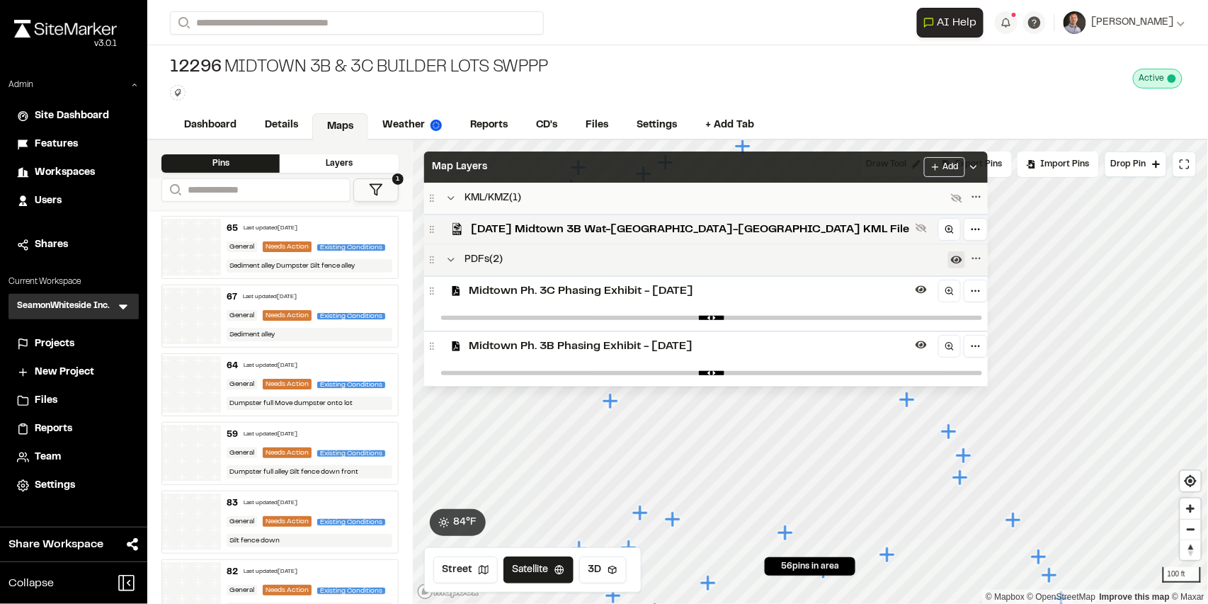
click at [703, 166] on div "Map Layers Add" at bounding box center [706, 167] width 564 height 31
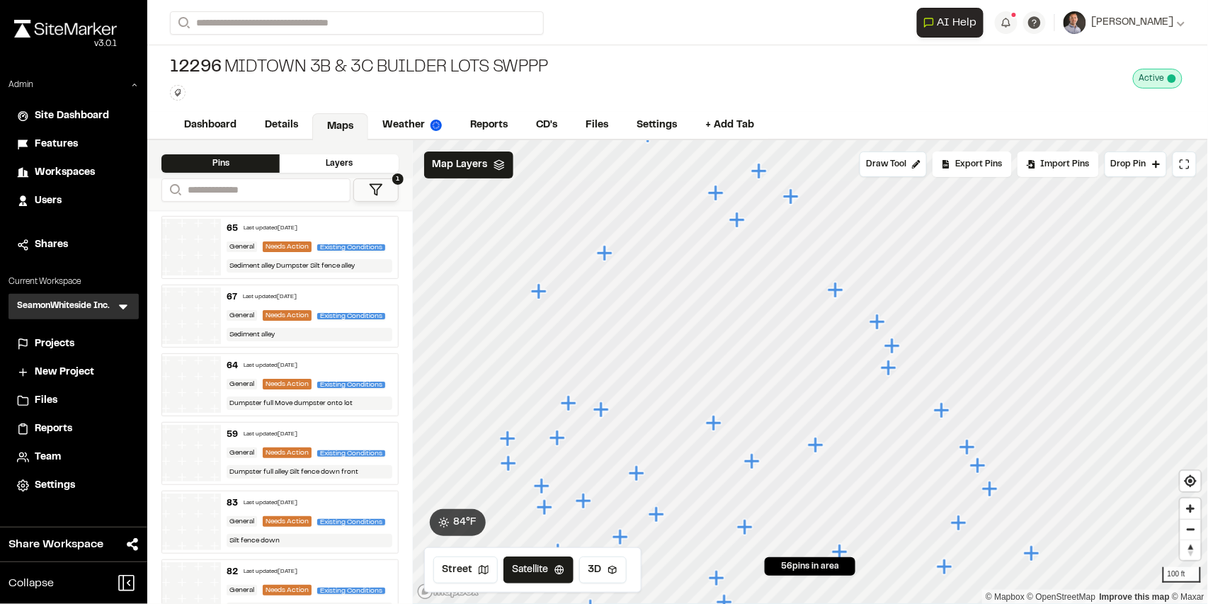
click at [716, 423] on icon "Map marker" at bounding box center [713, 423] width 16 height 16
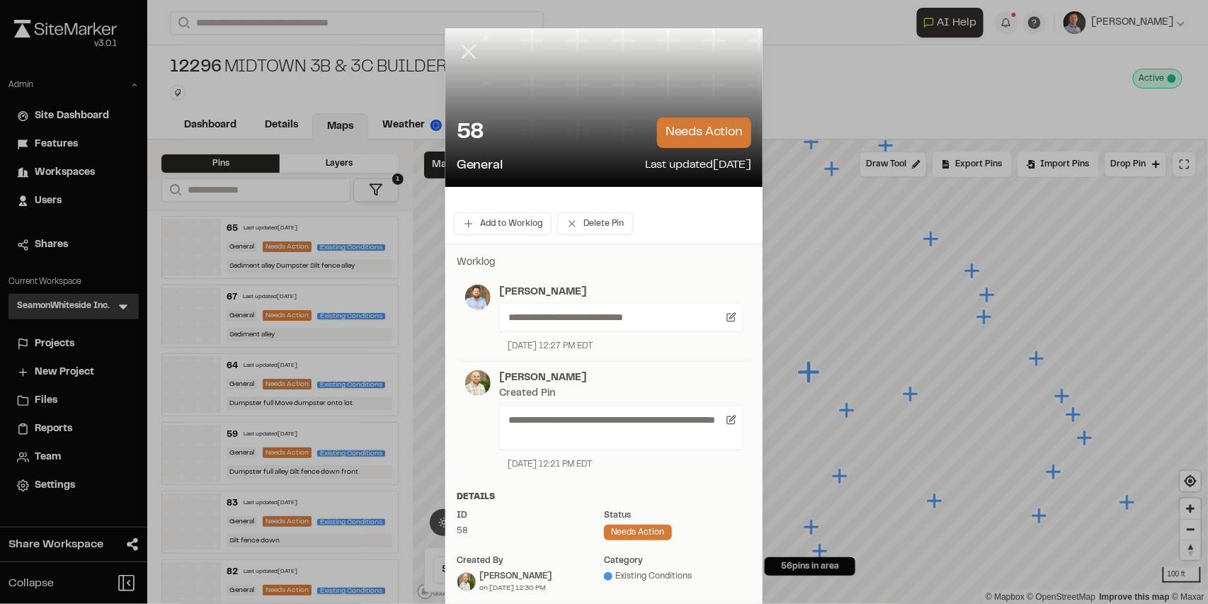
click at [467, 52] on icon at bounding box center [469, 52] width 24 height 24
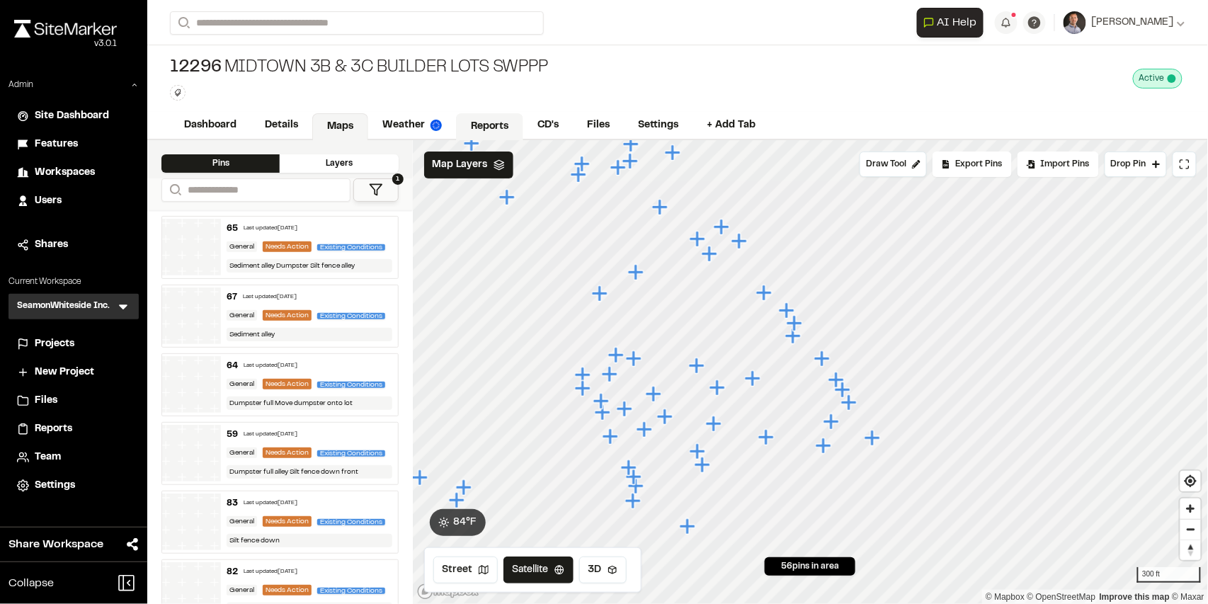
click at [487, 133] on link "Reports" at bounding box center [489, 126] width 67 height 27
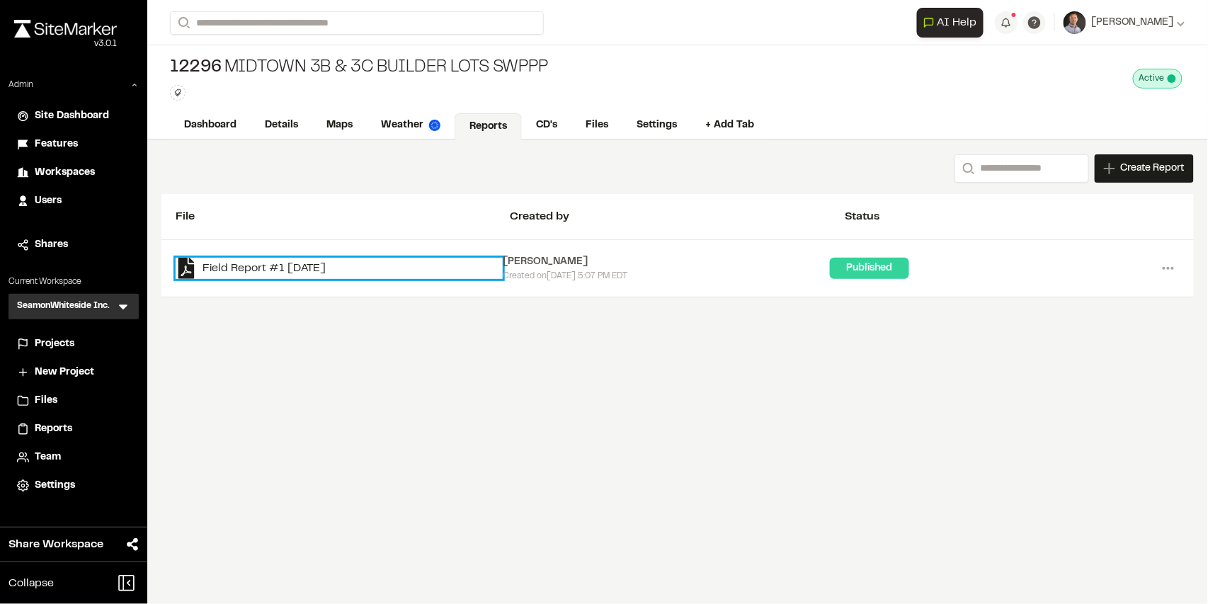
click at [309, 262] on link "Field Report #1 [DATE]" at bounding box center [339, 268] width 327 height 21
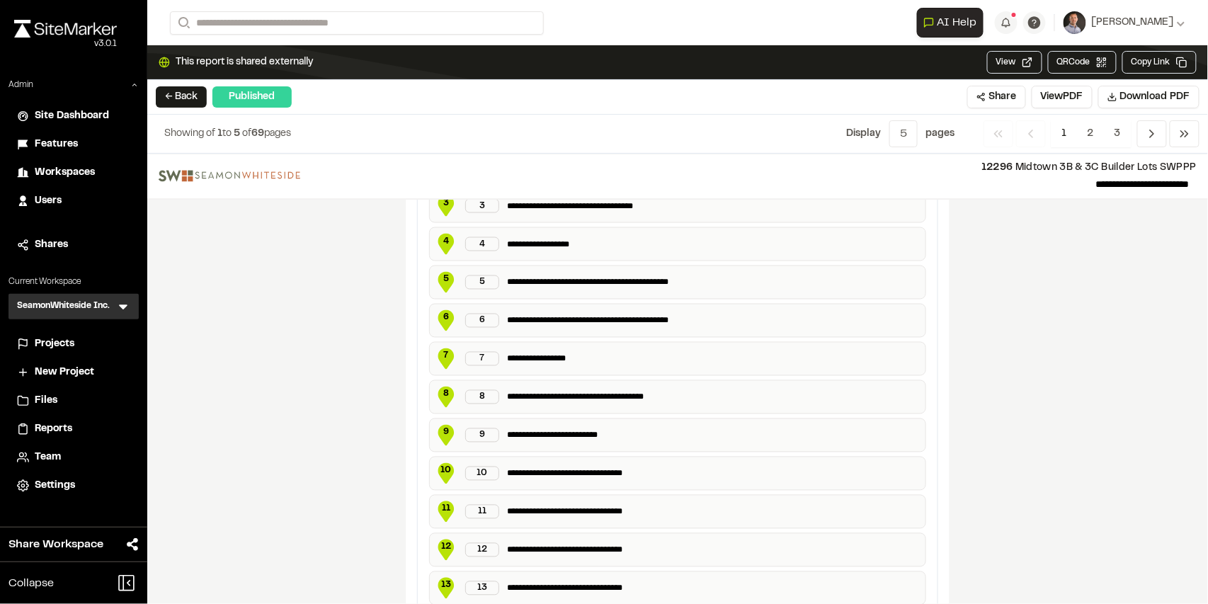
scroll to position [850, 0]
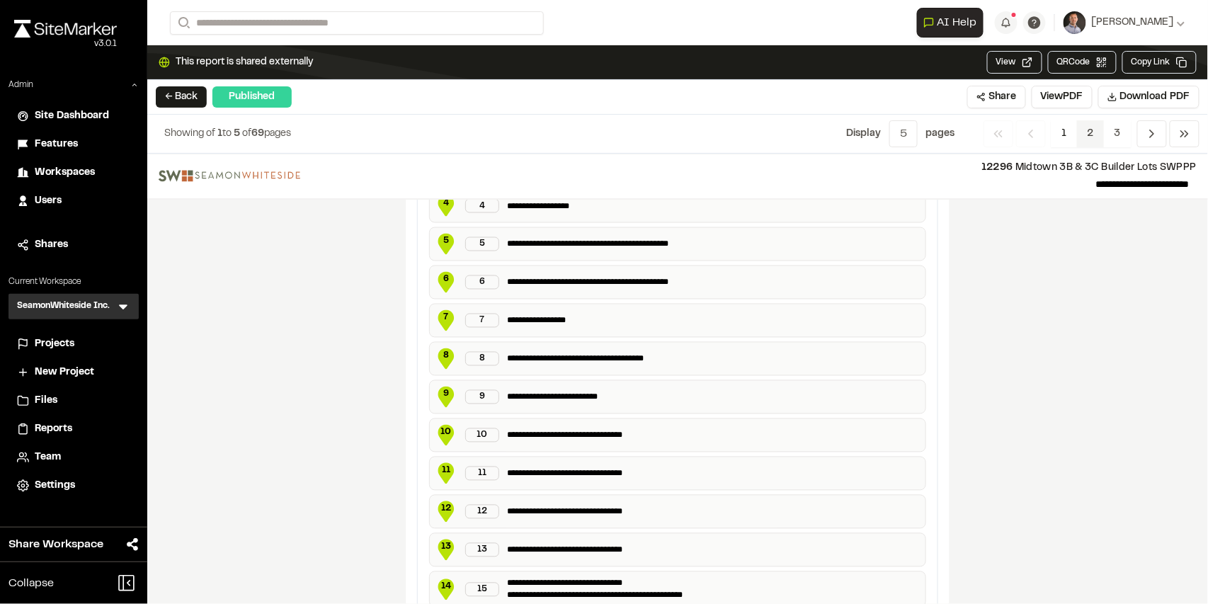
click at [1093, 136] on span "2" at bounding box center [1091, 133] width 28 height 27
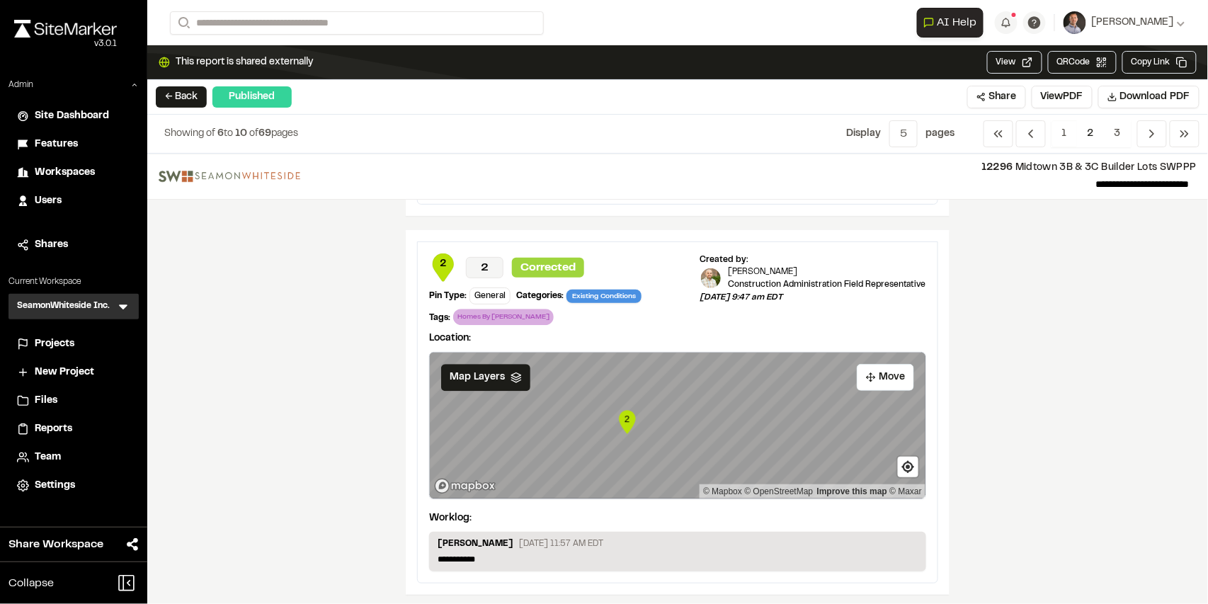
scroll to position [1656, 0]
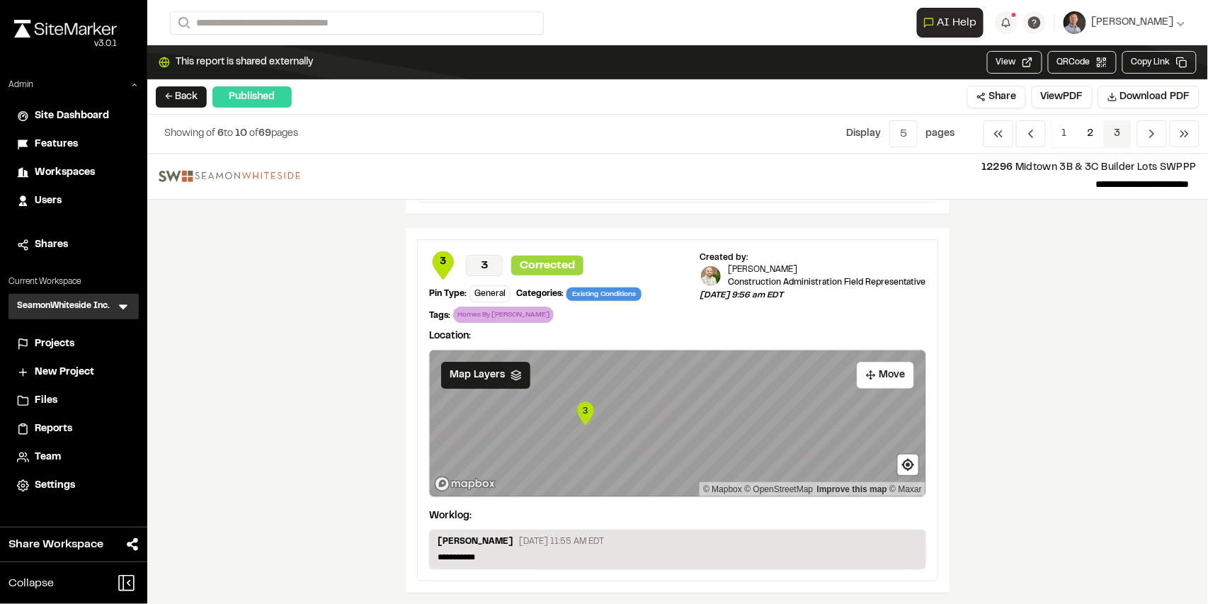
click at [1122, 137] on span "3" at bounding box center [1118, 133] width 28 height 27
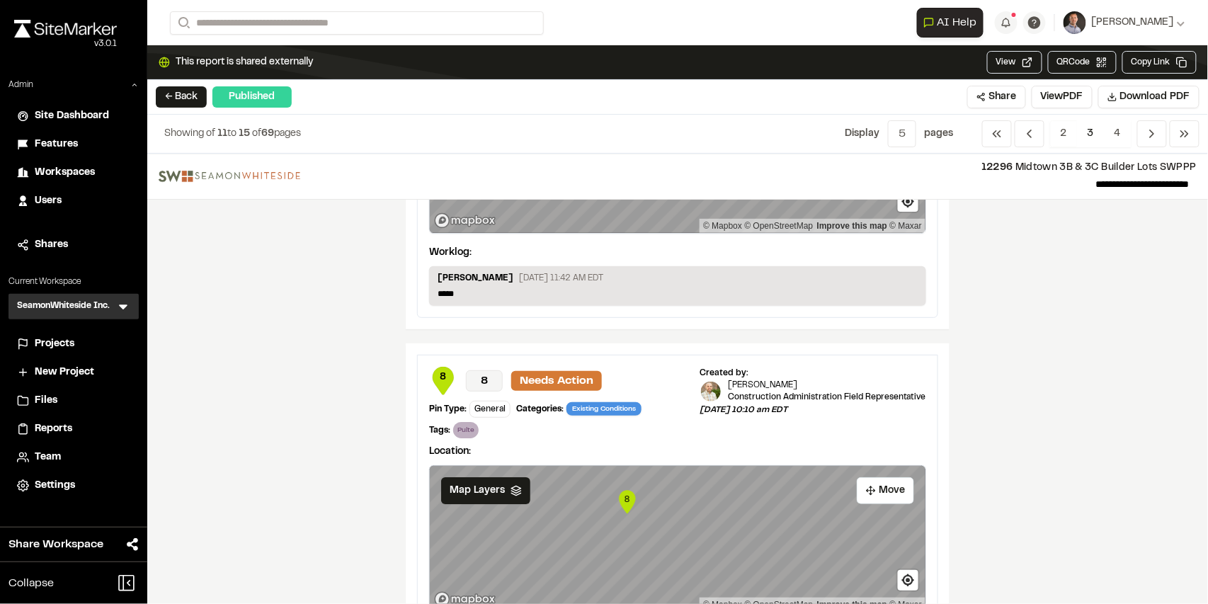
scroll to position [1669, 0]
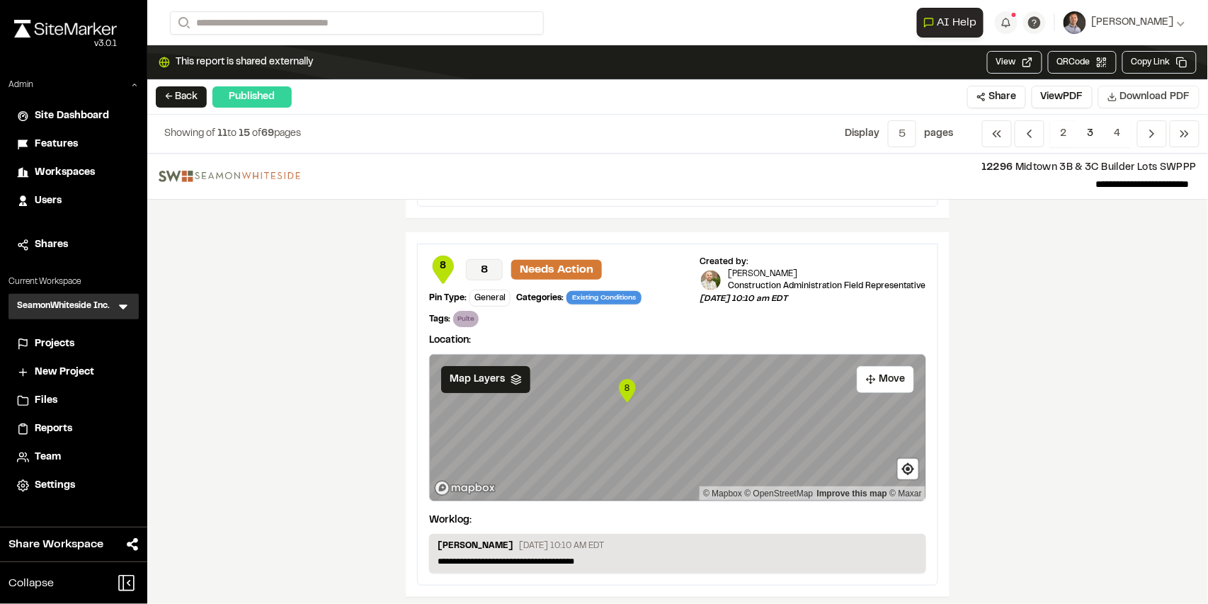
click at [1156, 95] on span "Download PDF" at bounding box center [1155, 97] width 70 height 16
click at [1074, 101] on button "View PDF" at bounding box center [1077, 97] width 61 height 23
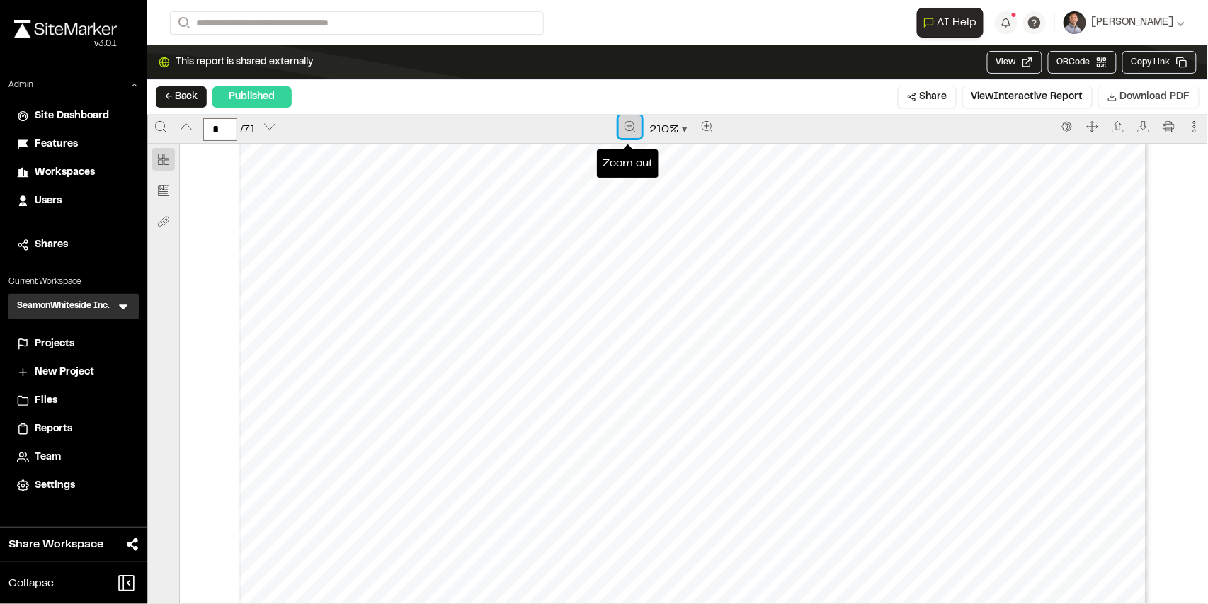
click at [627, 130] on icon "Zoom out" at bounding box center [630, 126] width 11 height 11
click at [626, 131] on icon "Zoom out" at bounding box center [630, 126] width 11 height 11
click at [626, 120] on button "Zoom out" at bounding box center [629, 126] width 23 height 23
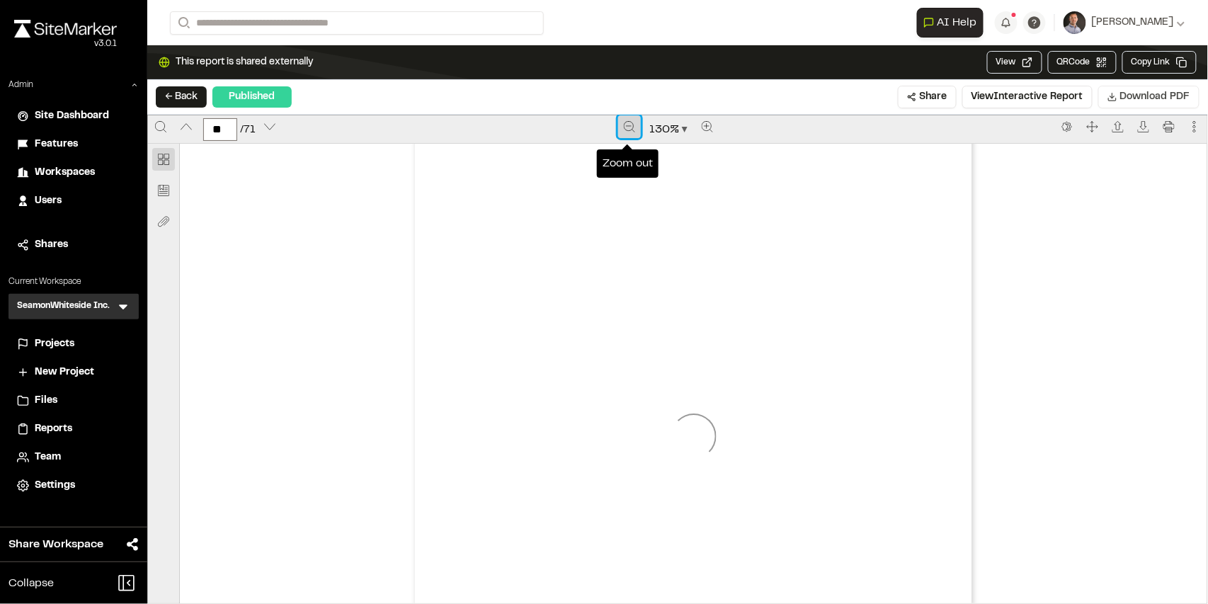
click at [627, 123] on button "Zoom out" at bounding box center [629, 126] width 23 height 23
type input "**"
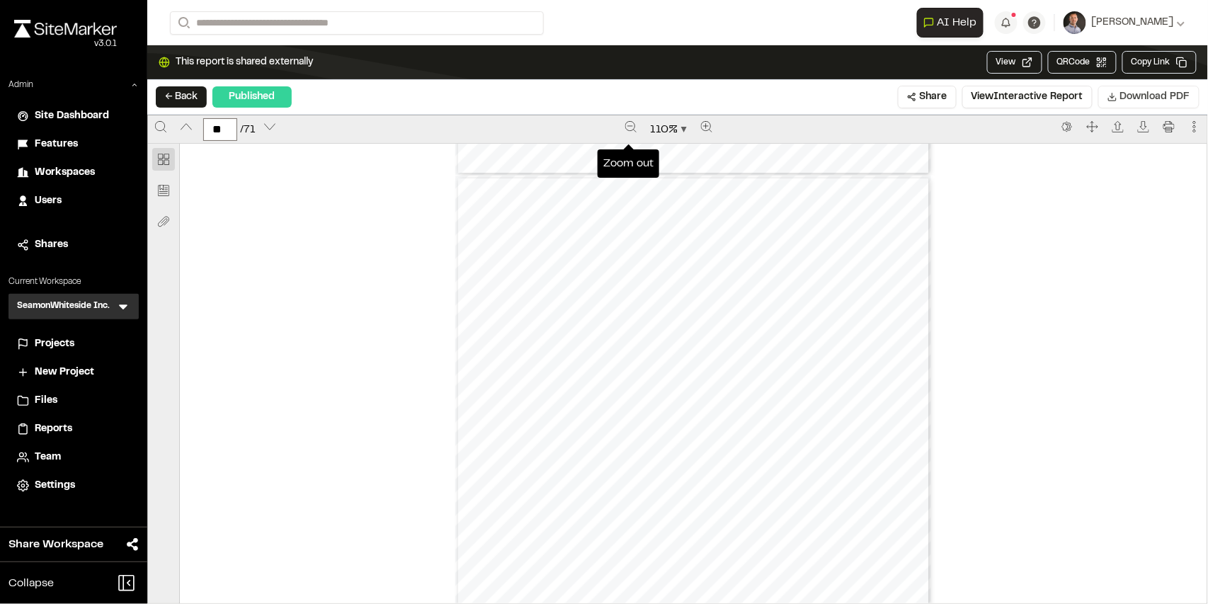
click at [649, 357] on div "Prepared by [PERSON_NAME] - 26 - Created with SiteMarker" at bounding box center [693, 484] width 477 height 617
click at [652, 358] on div "Prepared by [PERSON_NAME] - 26 - Created with SiteMarker" at bounding box center [693, 484] width 477 height 617
click at [1013, 93] on button "View Interactive Report" at bounding box center [1027, 97] width 130 height 23
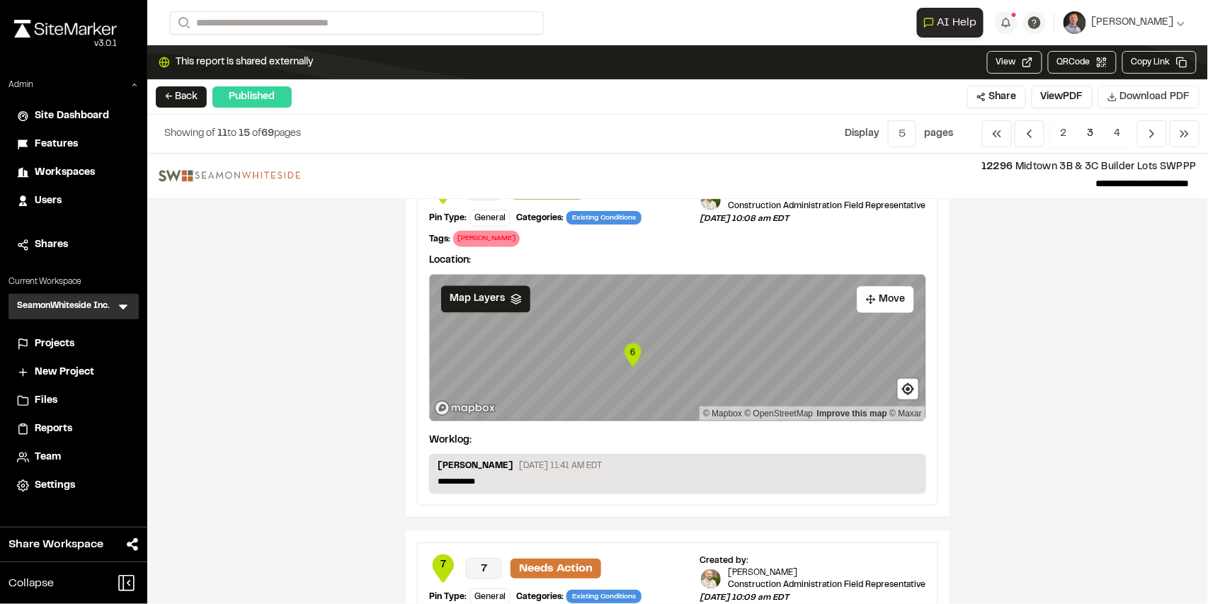
scroll to position [850, 0]
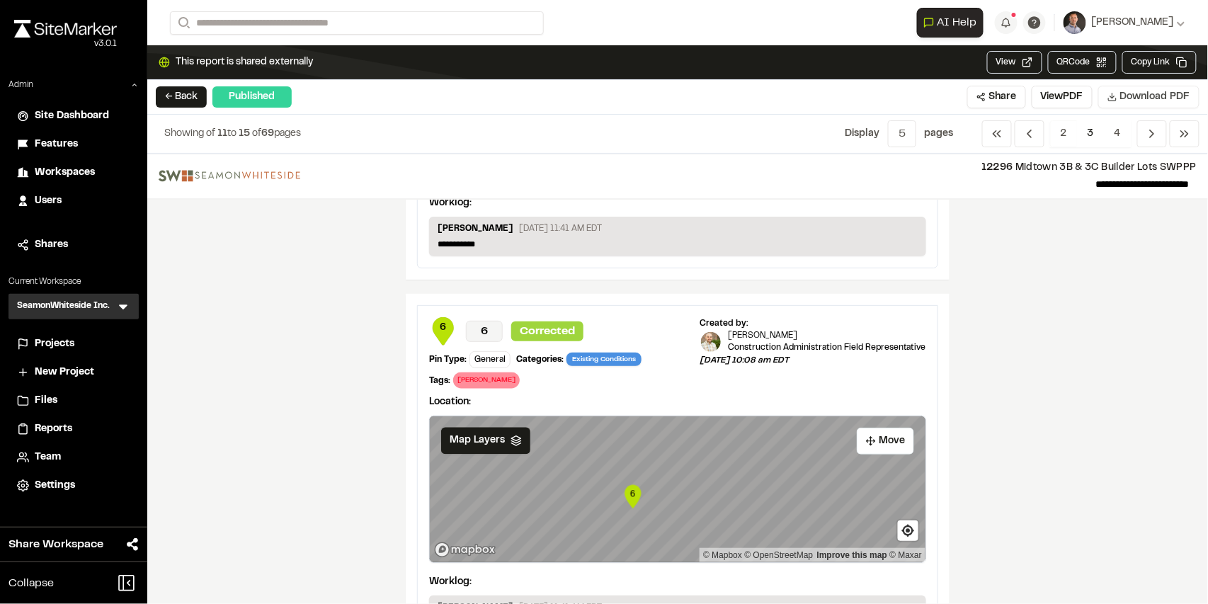
click at [635, 485] on icon "Map marker" at bounding box center [633, 496] width 16 height 23
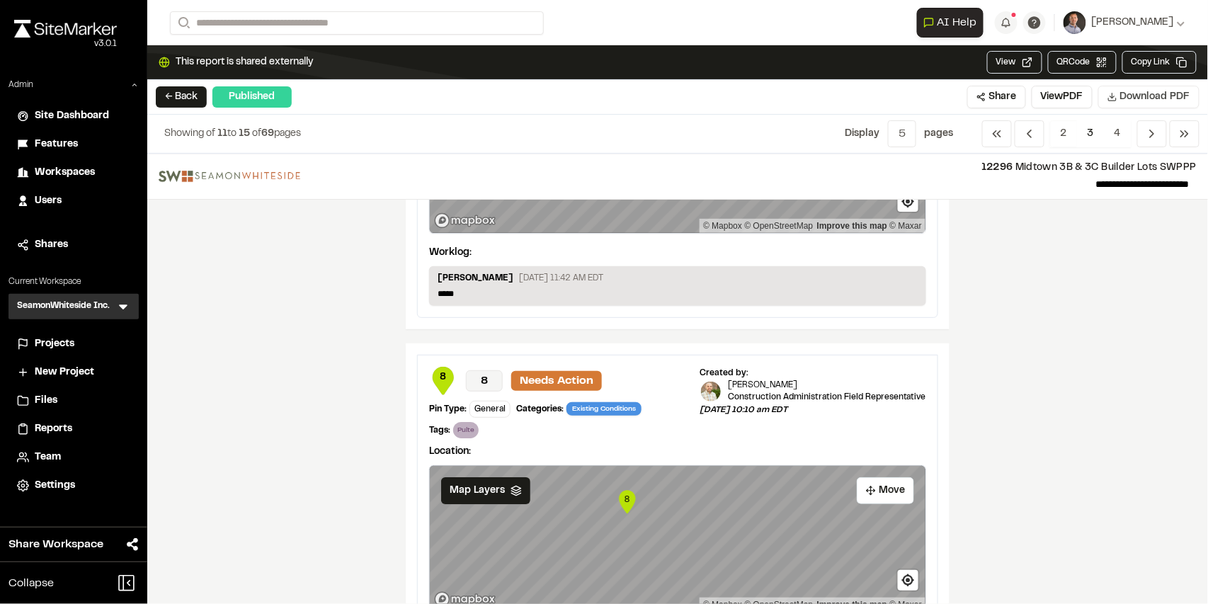
scroll to position [1669, 0]
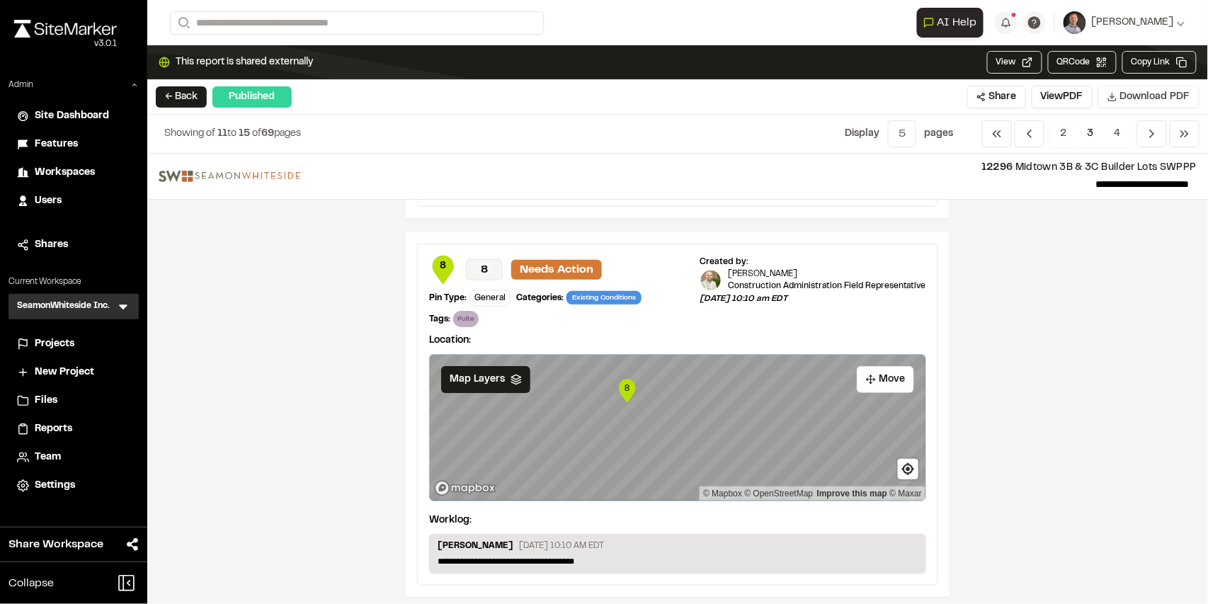
click at [621, 393] on icon "8" at bounding box center [627, 391] width 21 height 28
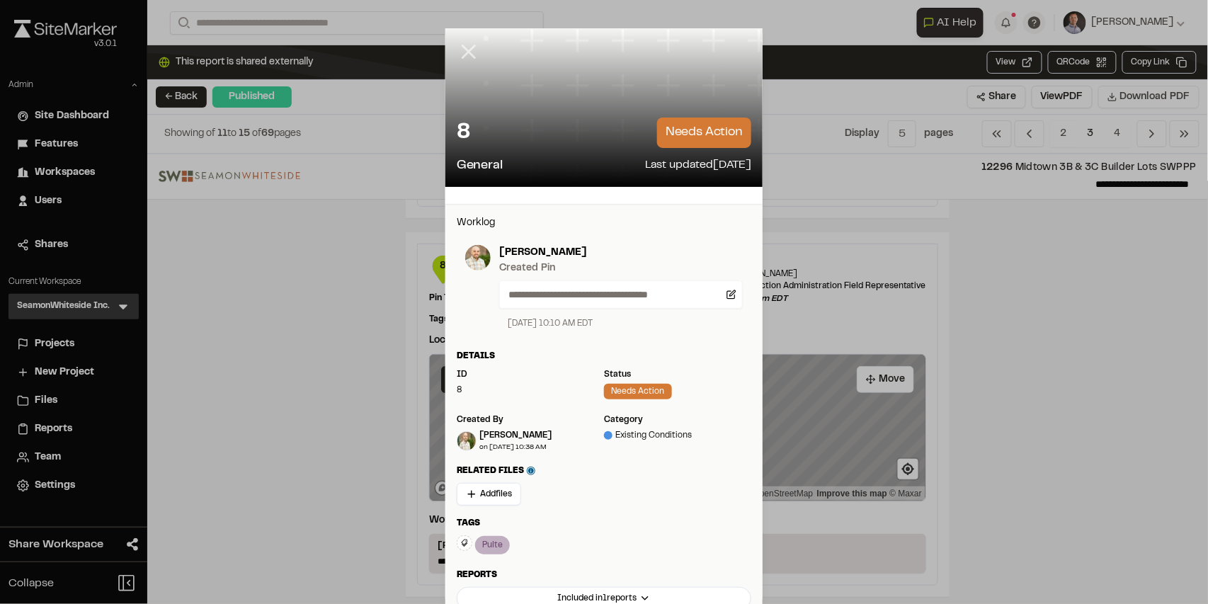
click at [467, 52] on icon at bounding box center [469, 52] width 24 height 24
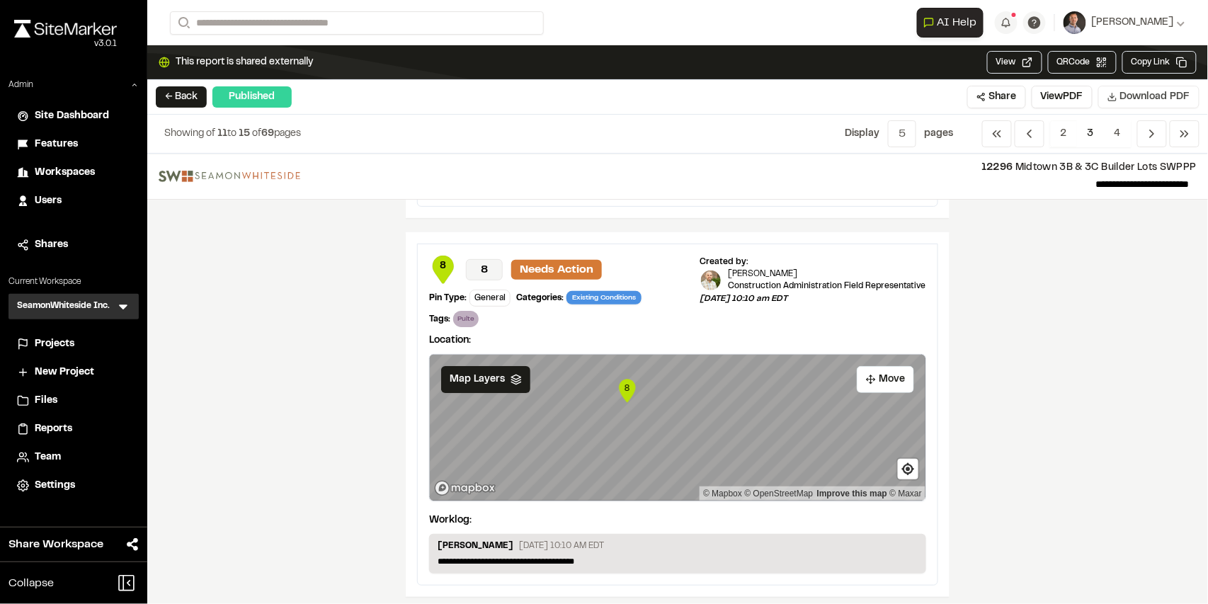
click at [1136, 132] on nav "Previous Previous 2 3 4 Previous Next" at bounding box center [1090, 133] width 217 height 27
click at [1148, 132] on icon "Navigation" at bounding box center [1152, 134] width 14 height 14
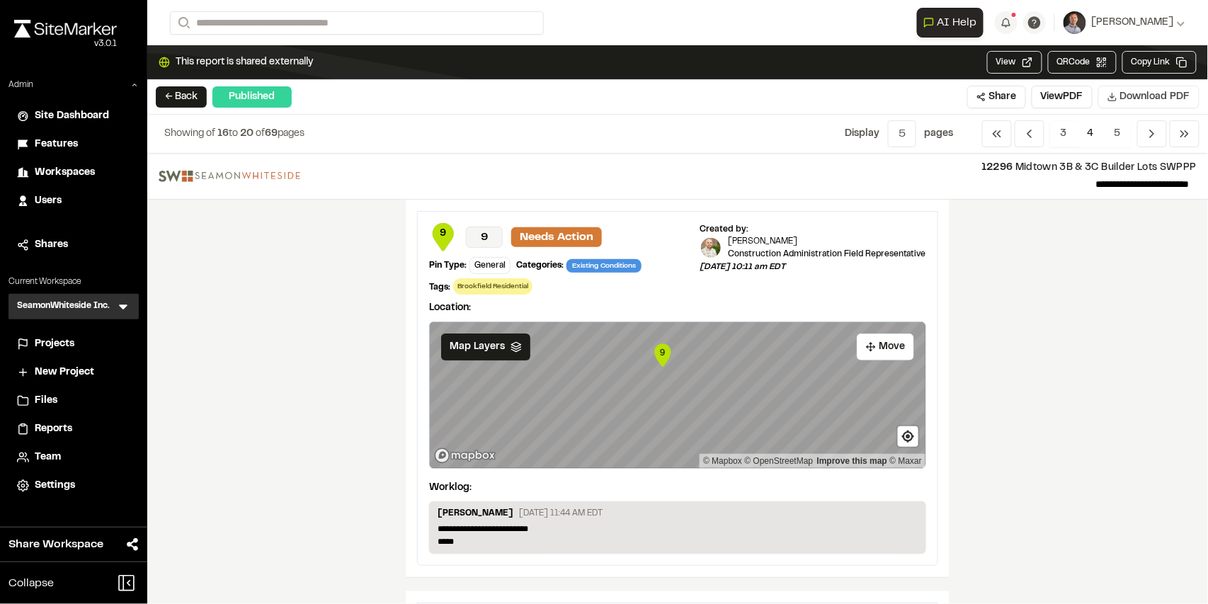
click at [661, 350] on text "9" at bounding box center [662, 352] width 5 height 11
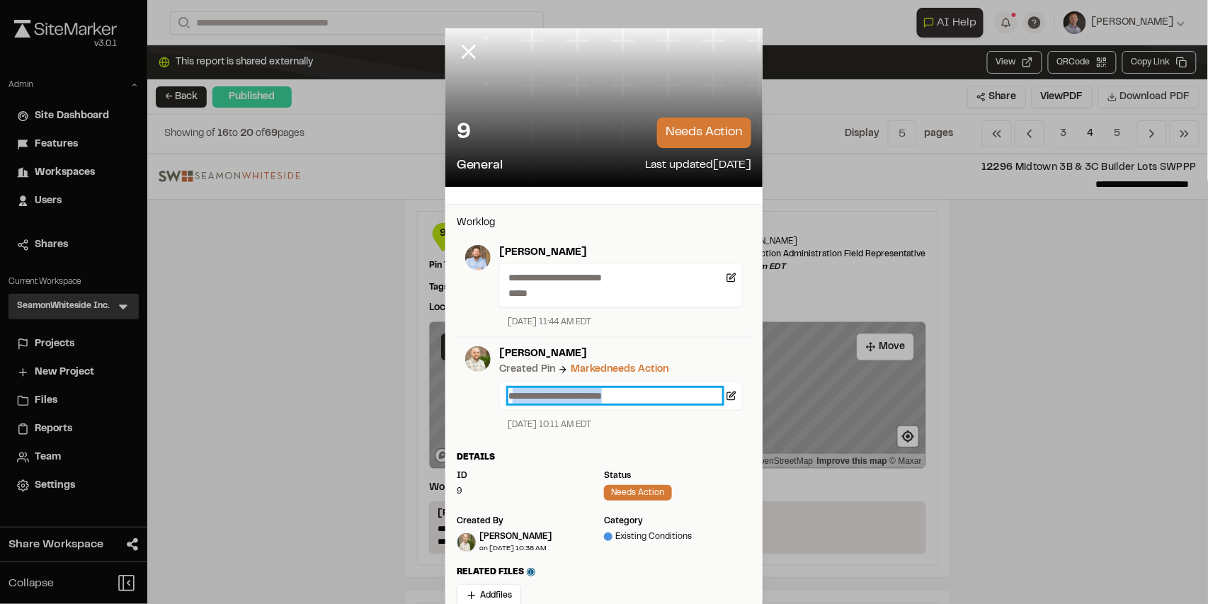
drag, startPoint x: 511, startPoint y: 390, endPoint x: 661, endPoint y: 376, distance: 150.7
click at [661, 376] on div "**********" at bounding box center [617, 388] width 252 height 85
click at [657, 394] on p "**********" at bounding box center [615, 396] width 214 height 16
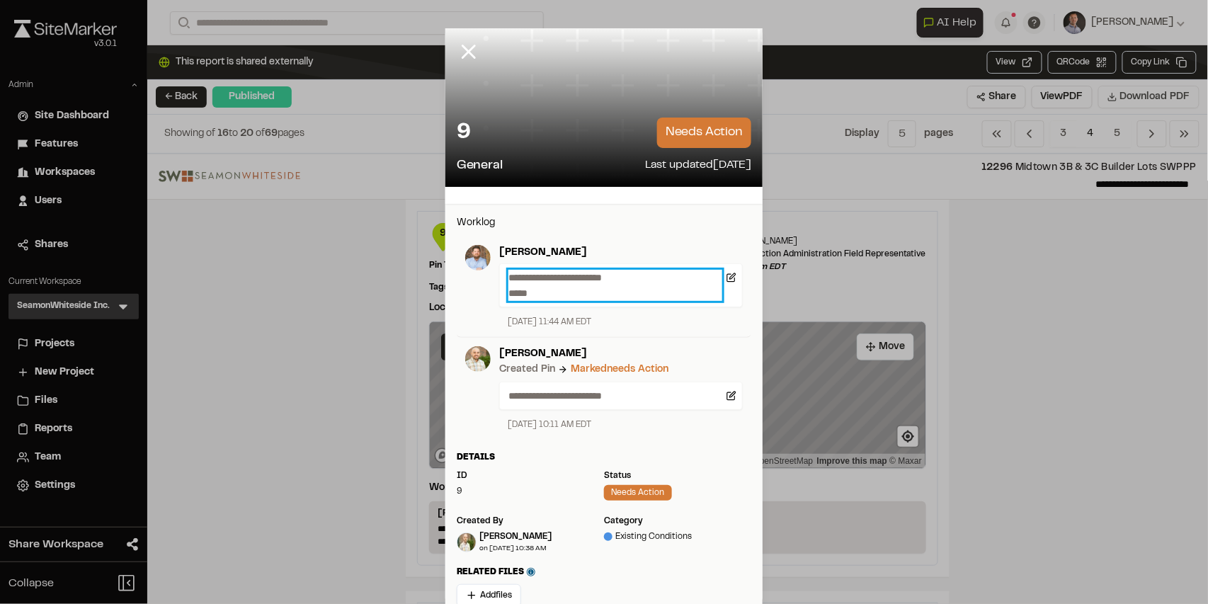
click at [567, 290] on p "**********" at bounding box center [615, 285] width 214 height 31
click at [538, 294] on p "**********" at bounding box center [615, 285] width 214 height 31
click at [566, 292] on p "**********" at bounding box center [615, 285] width 214 height 31
drag, startPoint x: 626, startPoint y: 426, endPoint x: 501, endPoint y: 431, distance: 124.7
click at [503, 430] on div "[DATE] 10:11 AM EDT" at bounding box center [621, 425] width 244 height 13
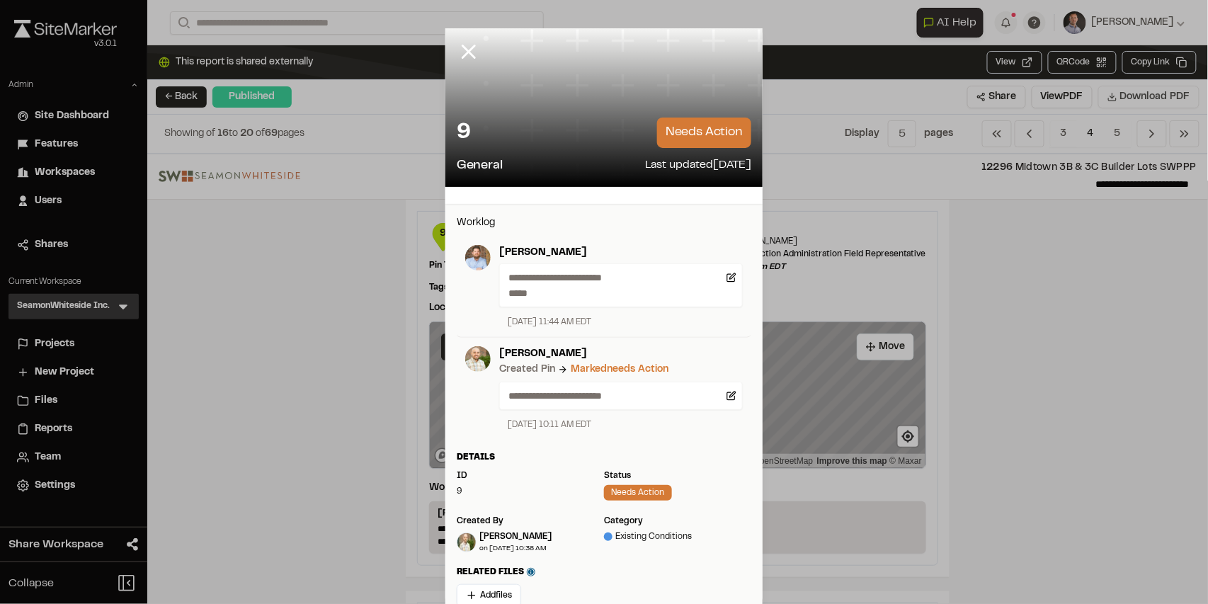
click at [469, 57] on icon at bounding box center [469, 52] width 24 height 24
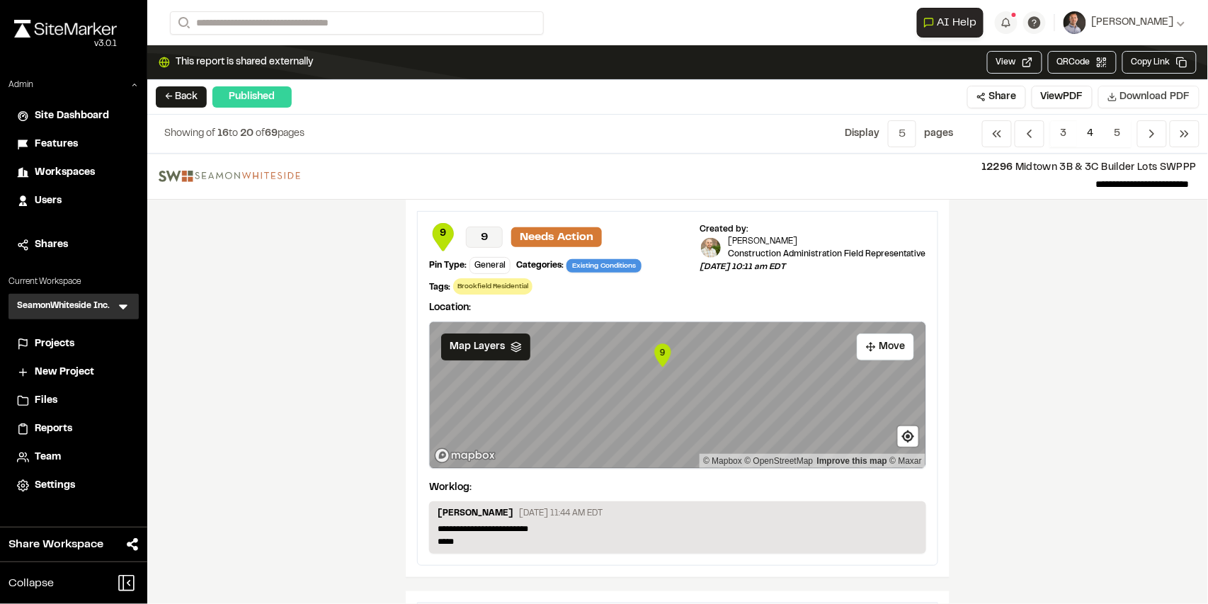
drag, startPoint x: 700, startPoint y: 264, endPoint x: 833, endPoint y: 268, distance: 132.5
click at [833, 268] on p "[DATE] 10:11 am EDT" at bounding box center [813, 267] width 227 height 13
click at [768, 275] on div "Created by: [PERSON_NAME] Construction Administration Field Representative [DAT…" at bounding box center [813, 259] width 227 height 72
click at [700, 264] on p "[DATE] 10:11 am EDT" at bounding box center [813, 267] width 227 height 13
click at [702, 268] on p "[DATE] 10:11 am EDT" at bounding box center [813, 267] width 227 height 13
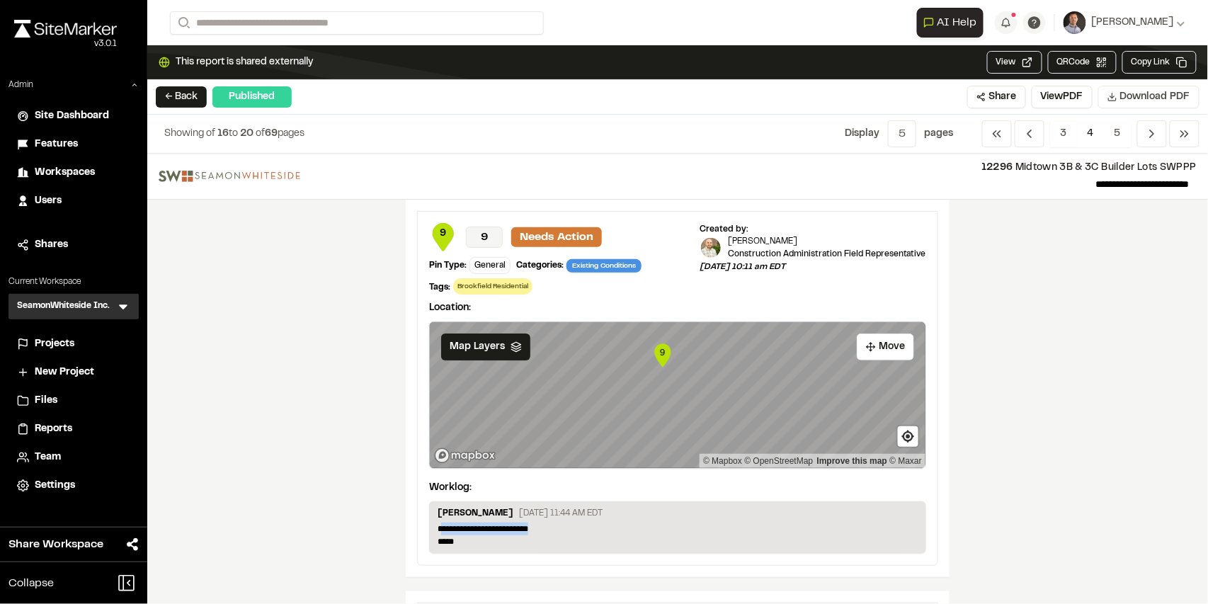
drag, startPoint x: 439, startPoint y: 525, endPoint x: 568, endPoint y: 524, distance: 128.9
click at [568, 524] on p "**********" at bounding box center [678, 535] width 480 height 25
click at [573, 527] on p "**********" at bounding box center [678, 535] width 480 height 25
click at [660, 347] on text "9" at bounding box center [662, 352] width 5 height 11
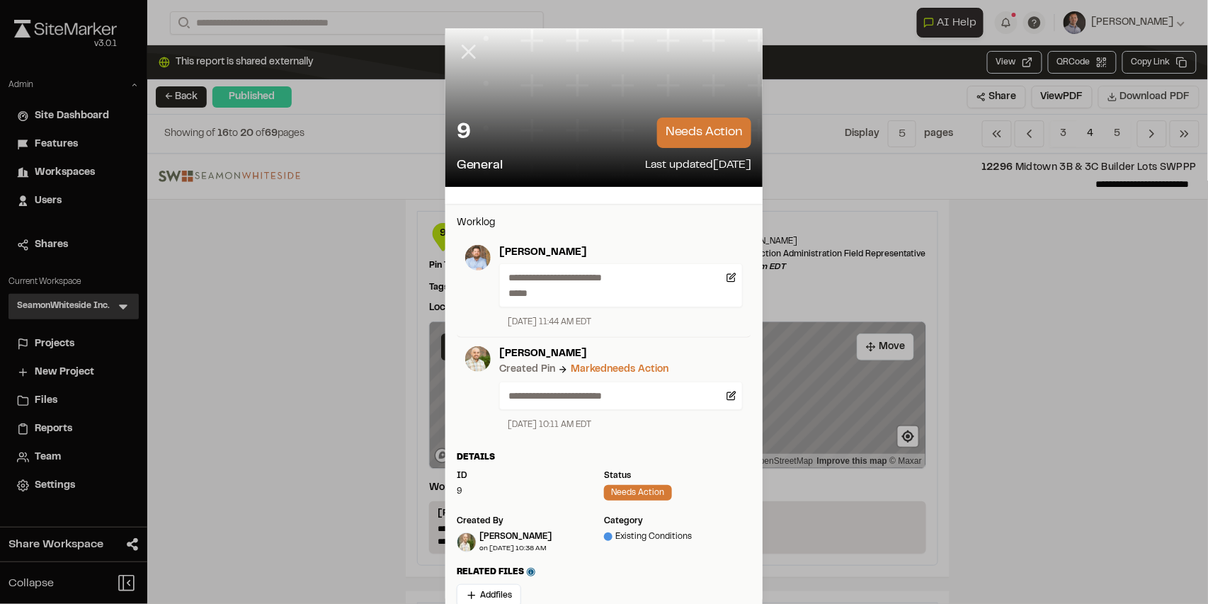
click at [460, 52] on icon at bounding box center [469, 52] width 24 height 24
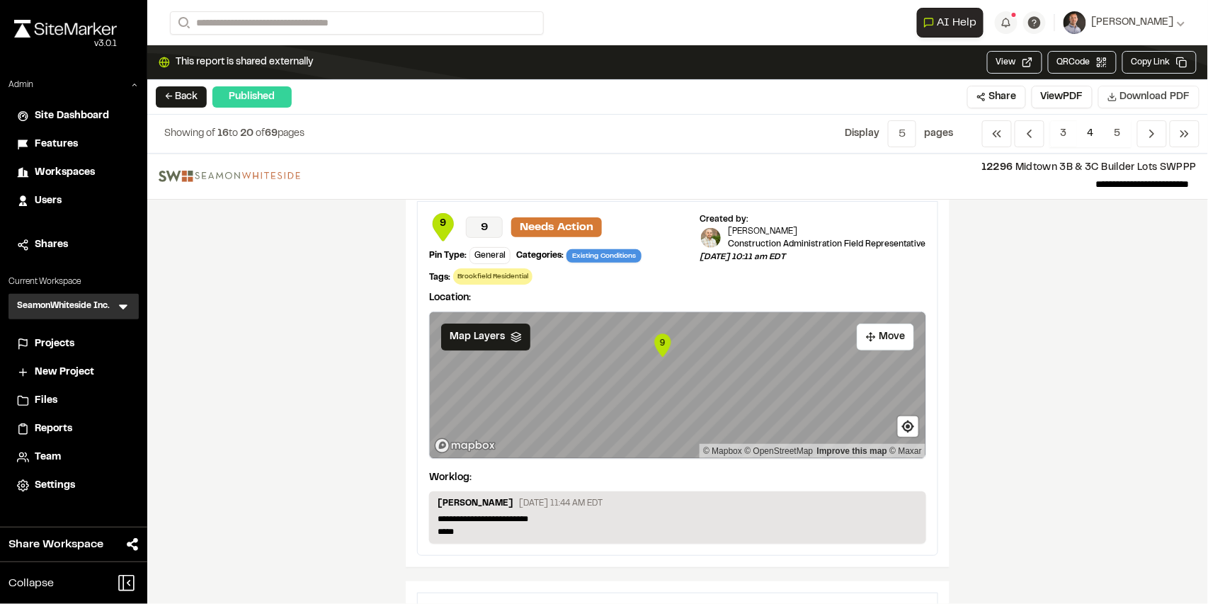
scroll to position [0, 0]
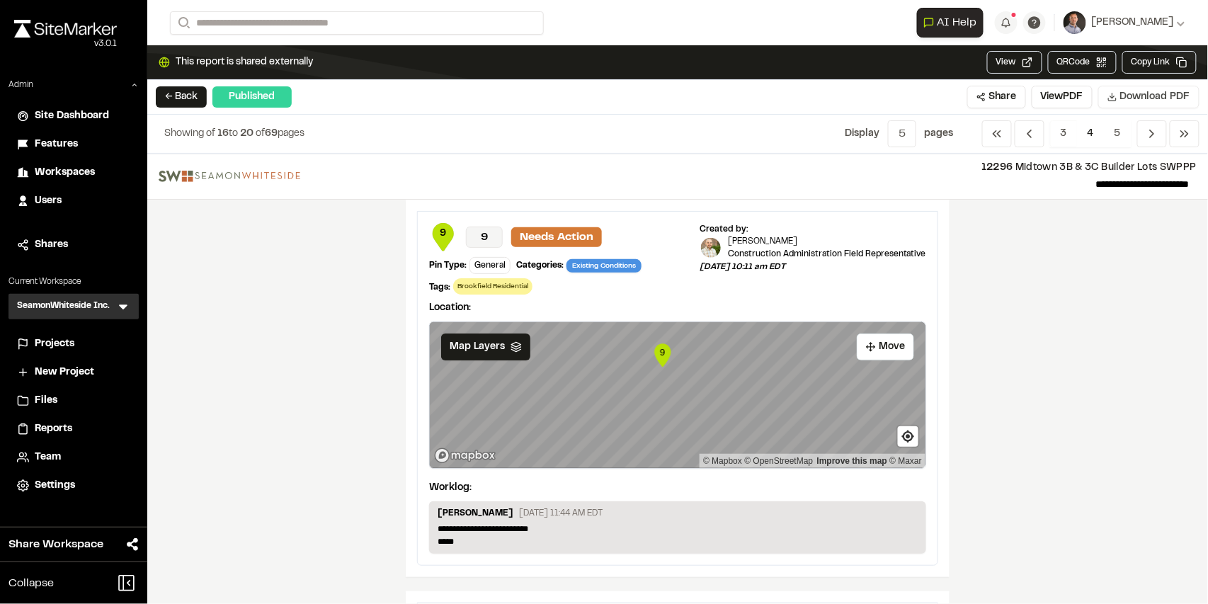
drag, startPoint x: 710, startPoint y: 267, endPoint x: 837, endPoint y: 268, distance: 126.8
click at [838, 268] on p "[DATE] 10:11 am EDT" at bounding box center [813, 267] width 227 height 13
click at [703, 269] on p "[DATE] 10:11 am EDT" at bounding box center [813, 267] width 227 height 13
click at [661, 361] on icon "Map marker" at bounding box center [662, 354] width 16 height 23
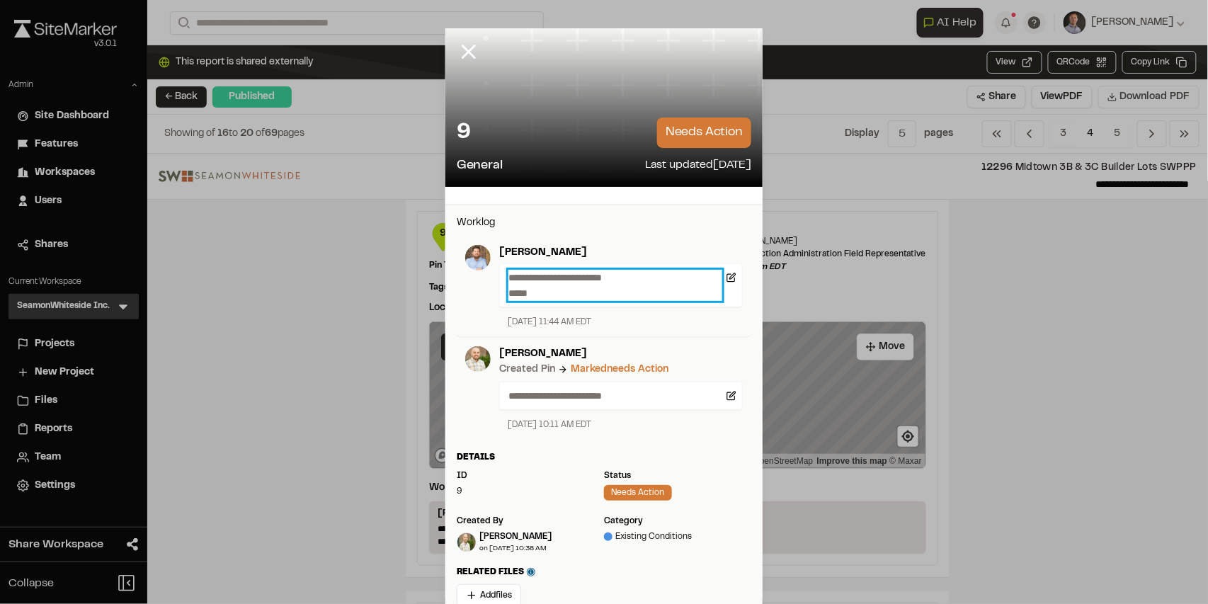
click at [655, 277] on p "**********" at bounding box center [615, 285] width 214 height 31
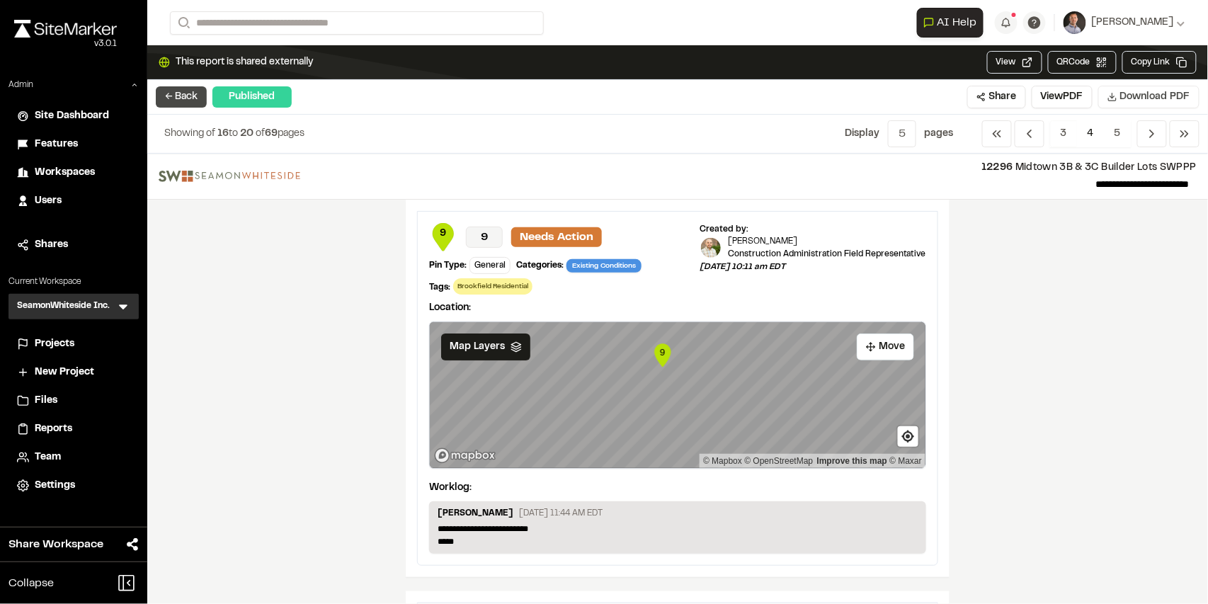
click at [180, 101] on button "← Back" at bounding box center [181, 96] width 51 height 21
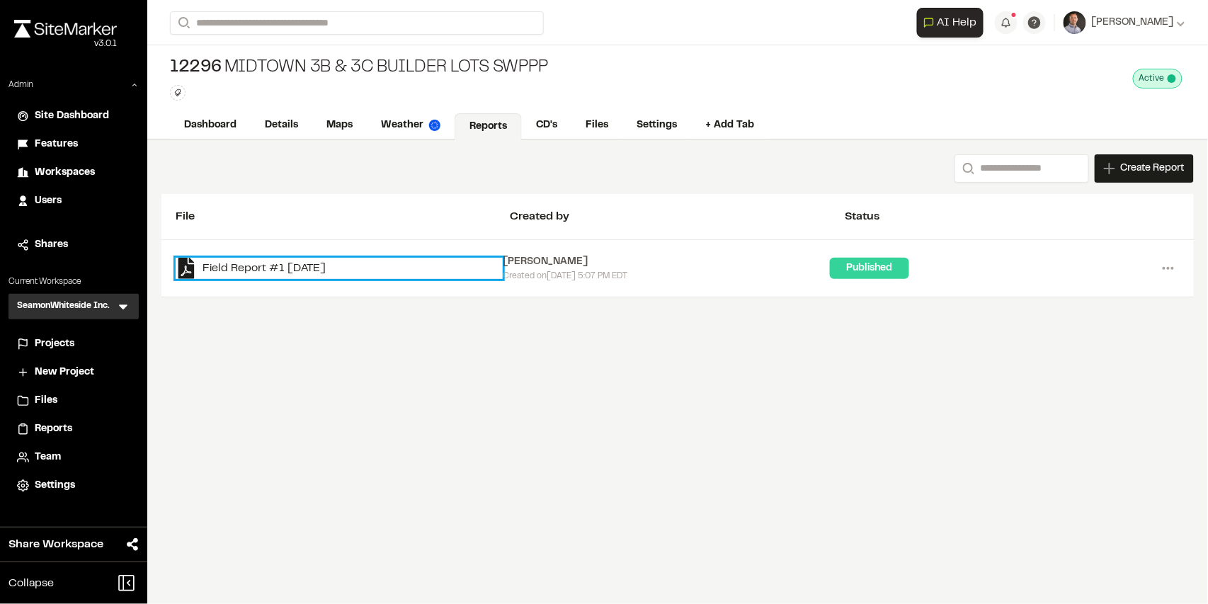
click at [278, 262] on link "Field Report #1 [DATE]" at bounding box center [339, 268] width 327 height 21
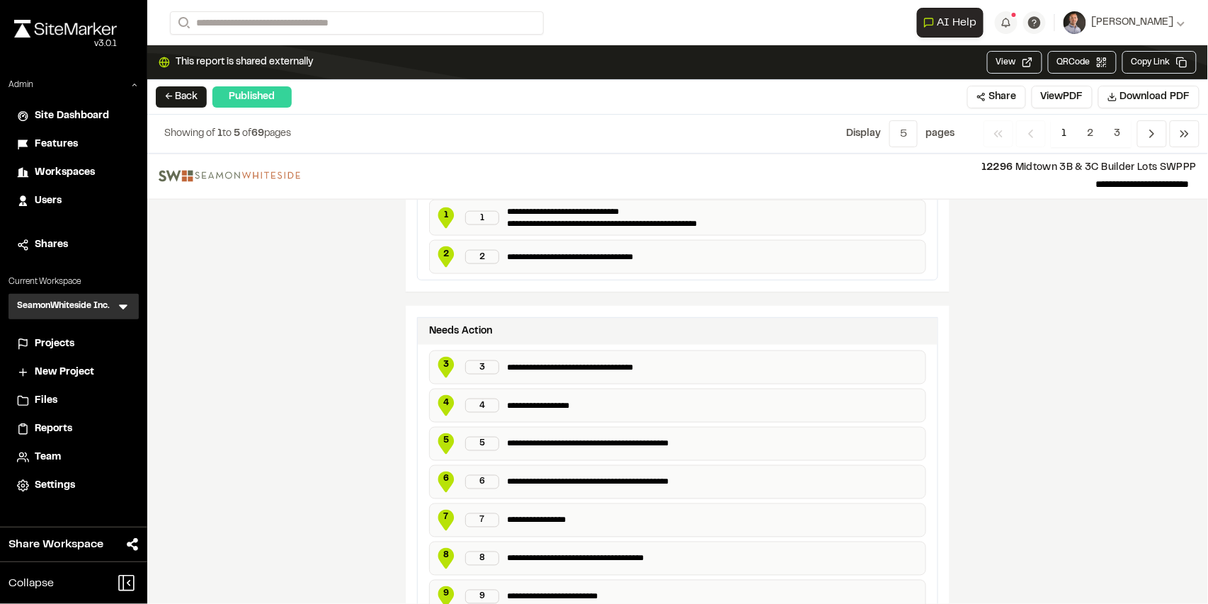
scroll to position [508, 0]
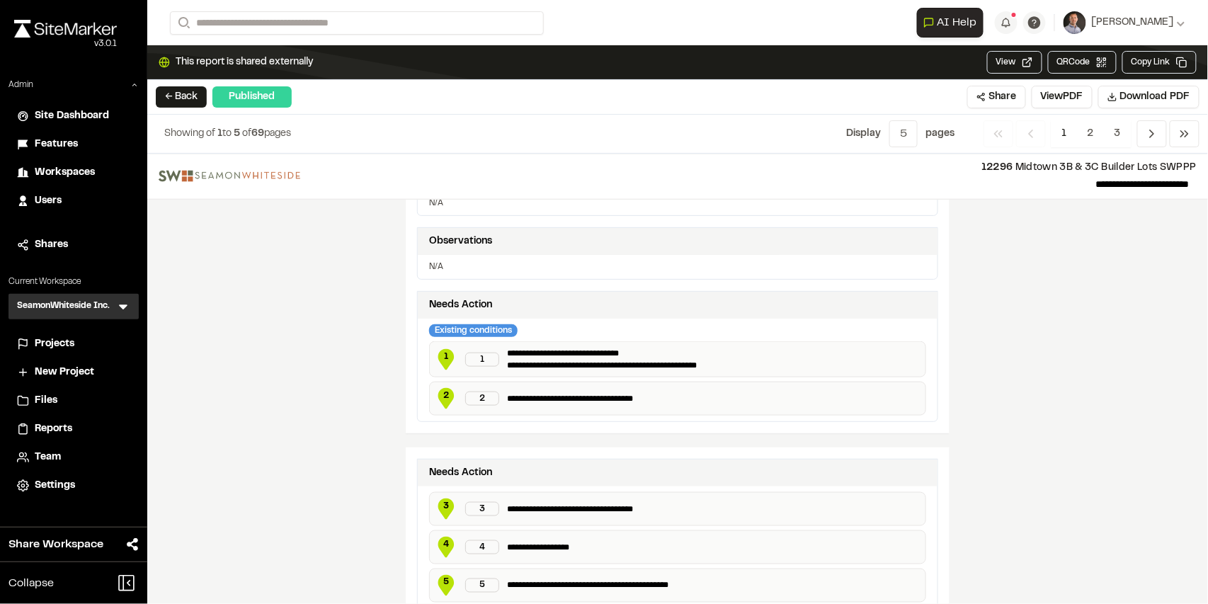
drag, startPoint x: 504, startPoint y: 302, endPoint x: 604, endPoint y: 305, distance: 100.6
click at [605, 305] on div "Needs Action" at bounding box center [678, 305] width 520 height 27
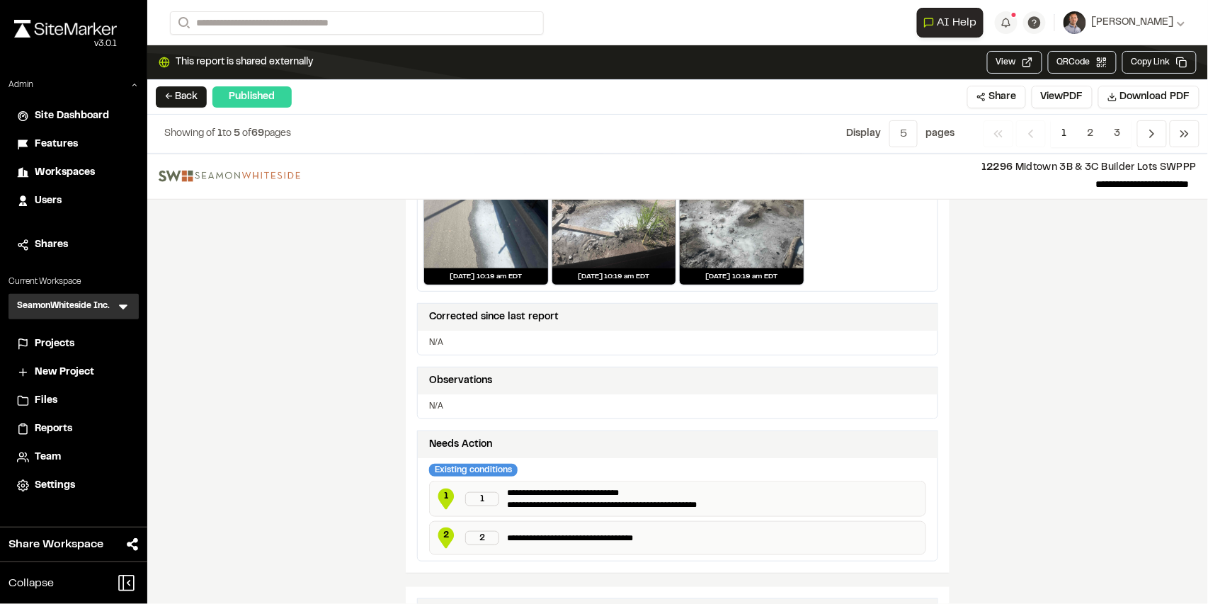
scroll to position [367, 0]
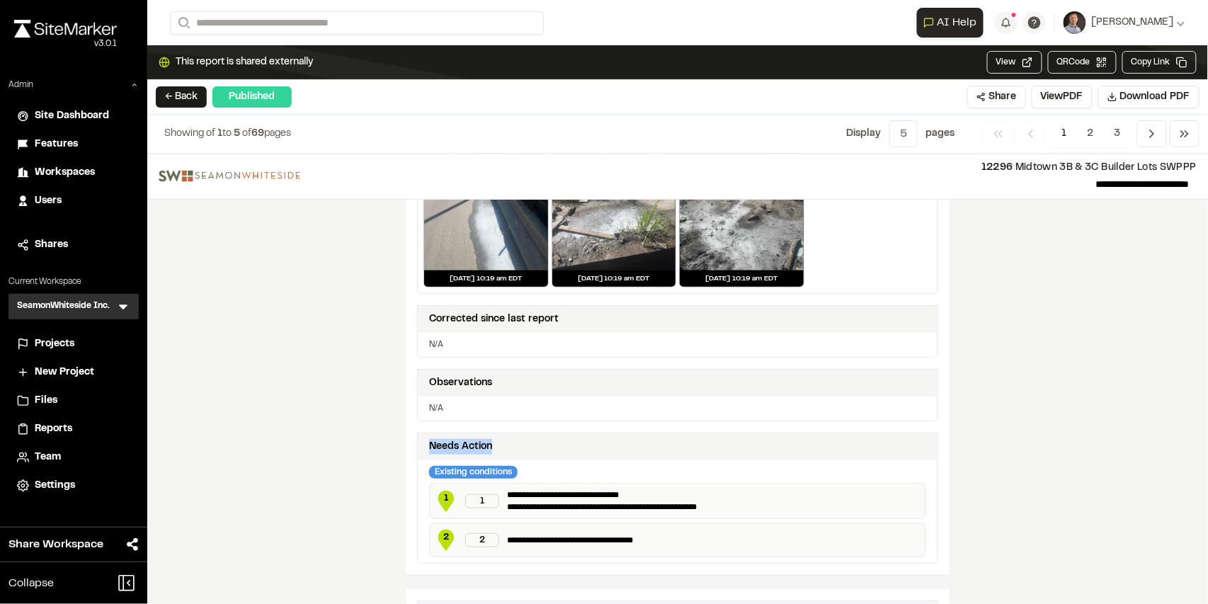
drag, startPoint x: 425, startPoint y: 441, endPoint x: 491, endPoint y: 446, distance: 66.0
click at [497, 439] on div "Needs Action" at bounding box center [678, 446] width 520 height 27
click at [561, 489] on p "**********" at bounding box center [714, 500] width 413 height 23
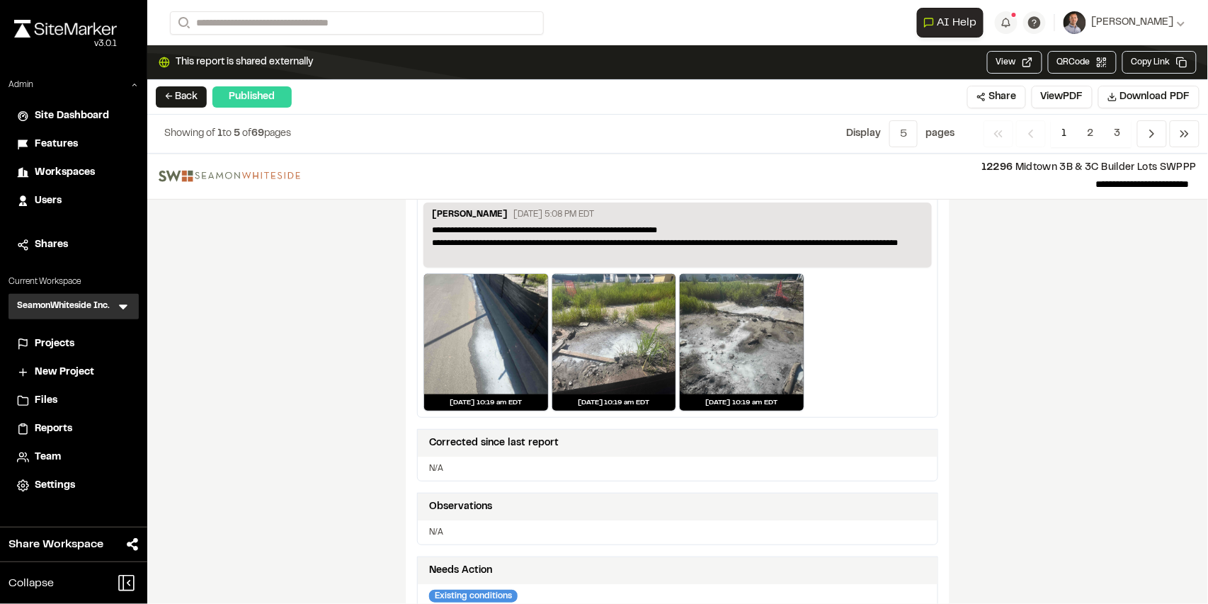
scroll to position [225, 0]
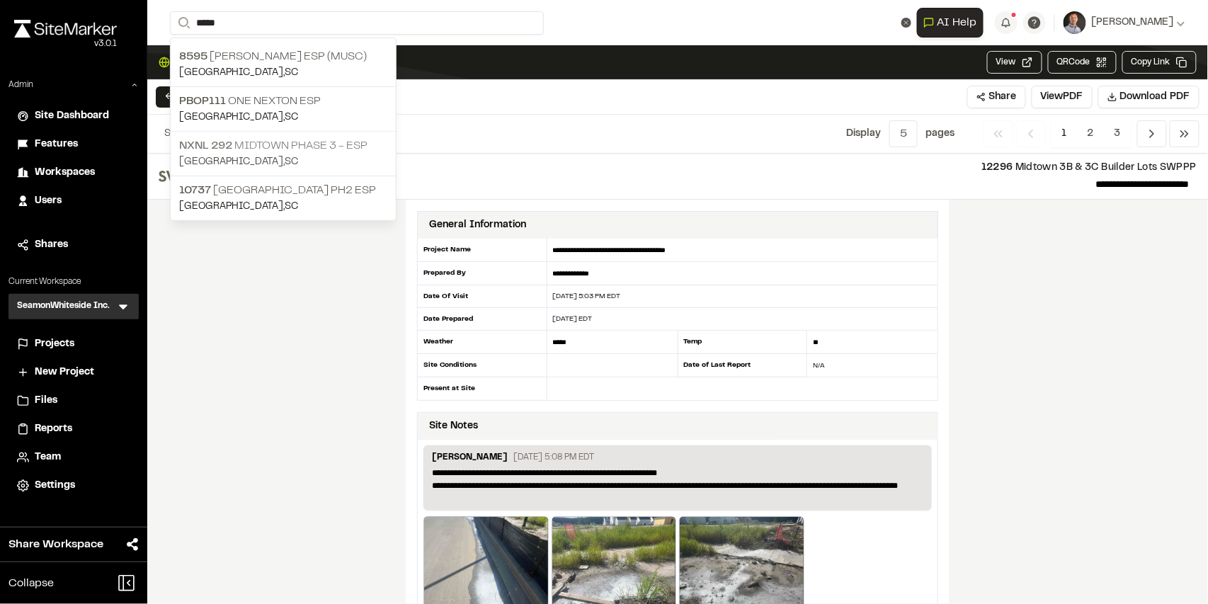
type input "*****"
click at [365, 139] on p "NXNL 292 Midtown Phase 3 - ESP" at bounding box center [283, 145] width 208 height 17
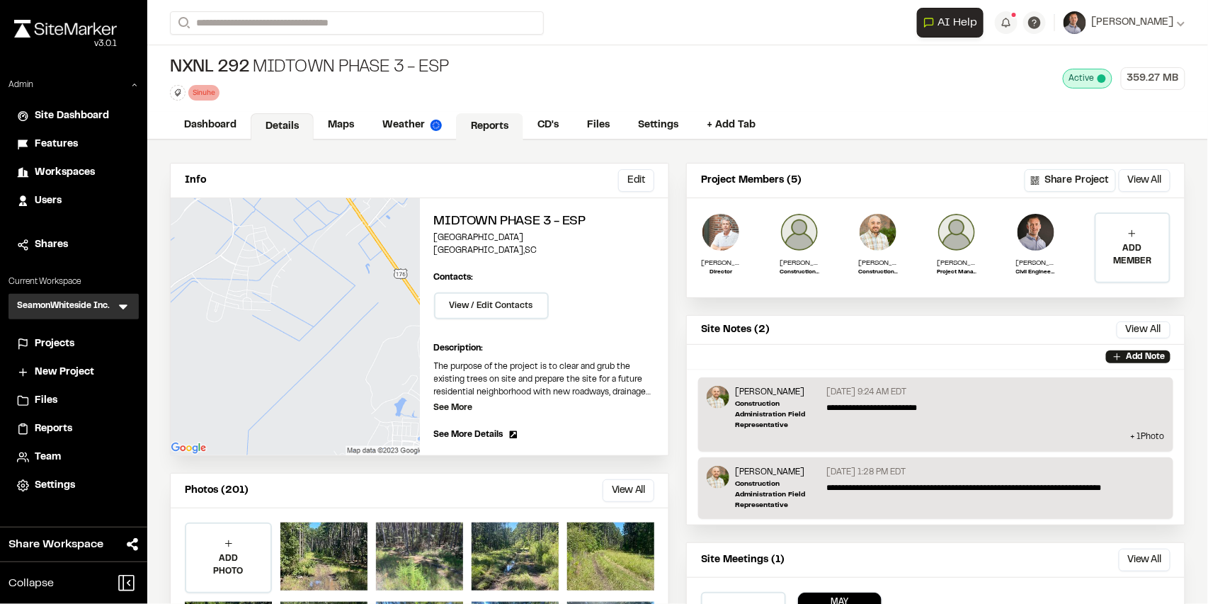
click at [488, 123] on link "Reports" at bounding box center [489, 126] width 67 height 27
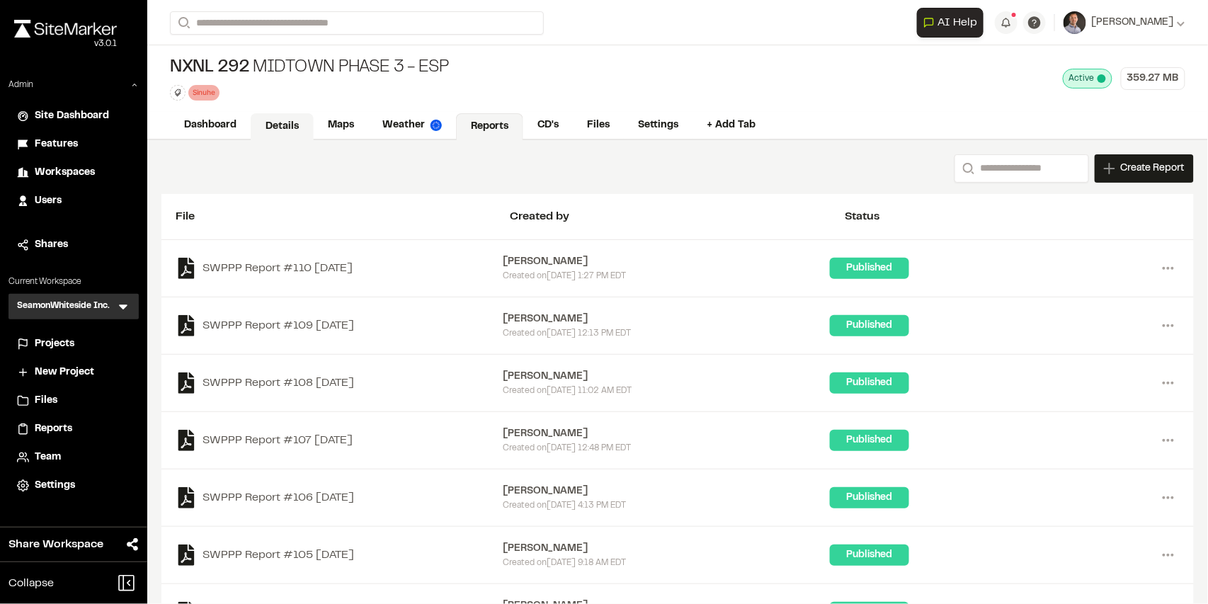
click at [300, 125] on link "Details" at bounding box center [282, 126] width 63 height 27
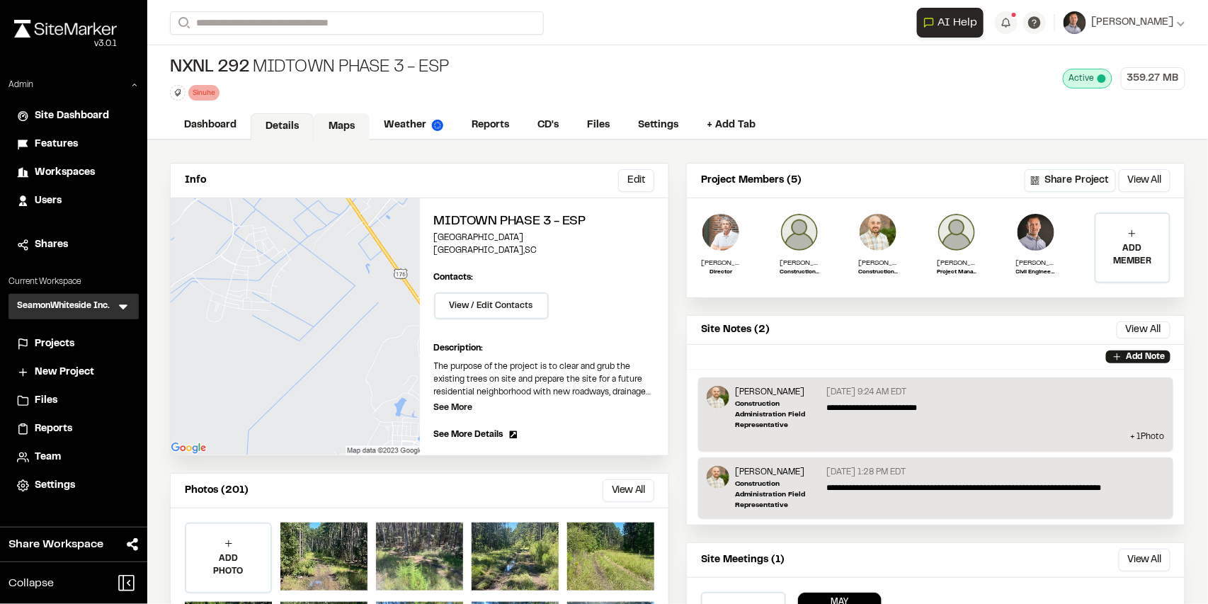
click at [337, 121] on link "Maps" at bounding box center [342, 126] width 56 height 27
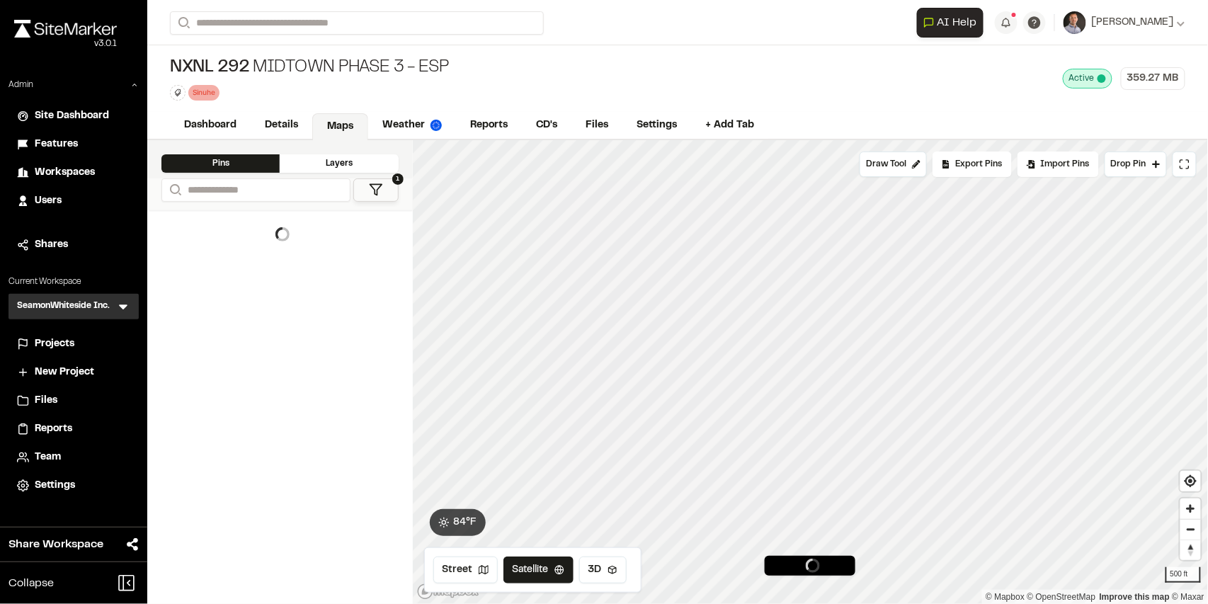
click at [375, 197] on button "1" at bounding box center [375, 189] width 45 height 23
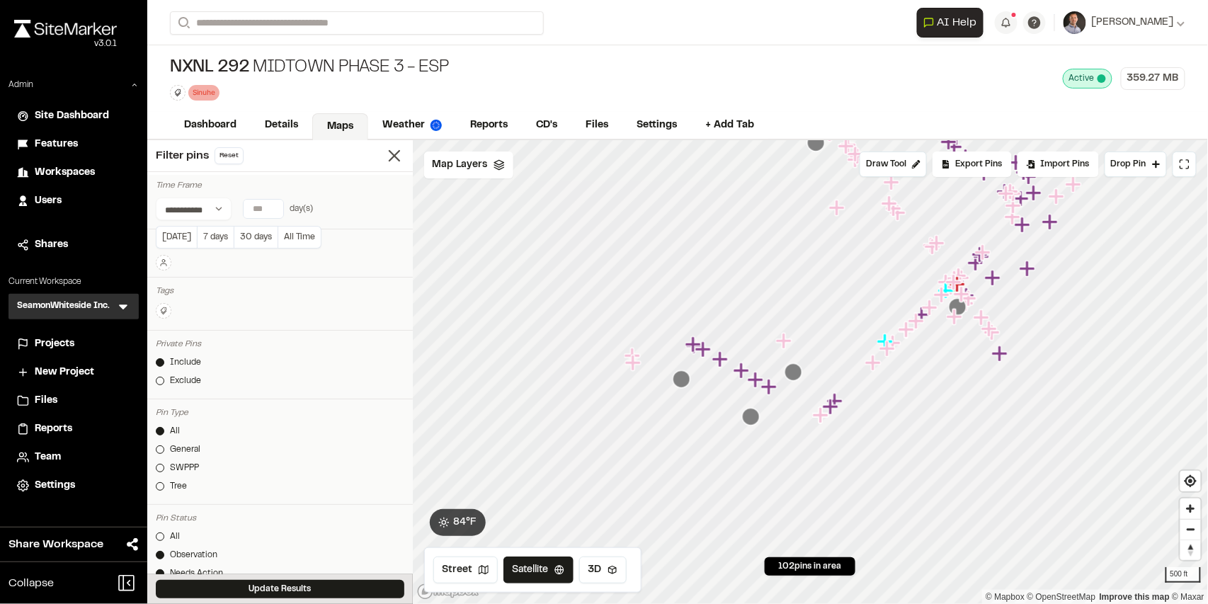
type input "*"
click at [275, 203] on input "*" at bounding box center [264, 209] width 40 height 18
click at [172, 234] on button "Today" at bounding box center [176, 237] width 41 height 23
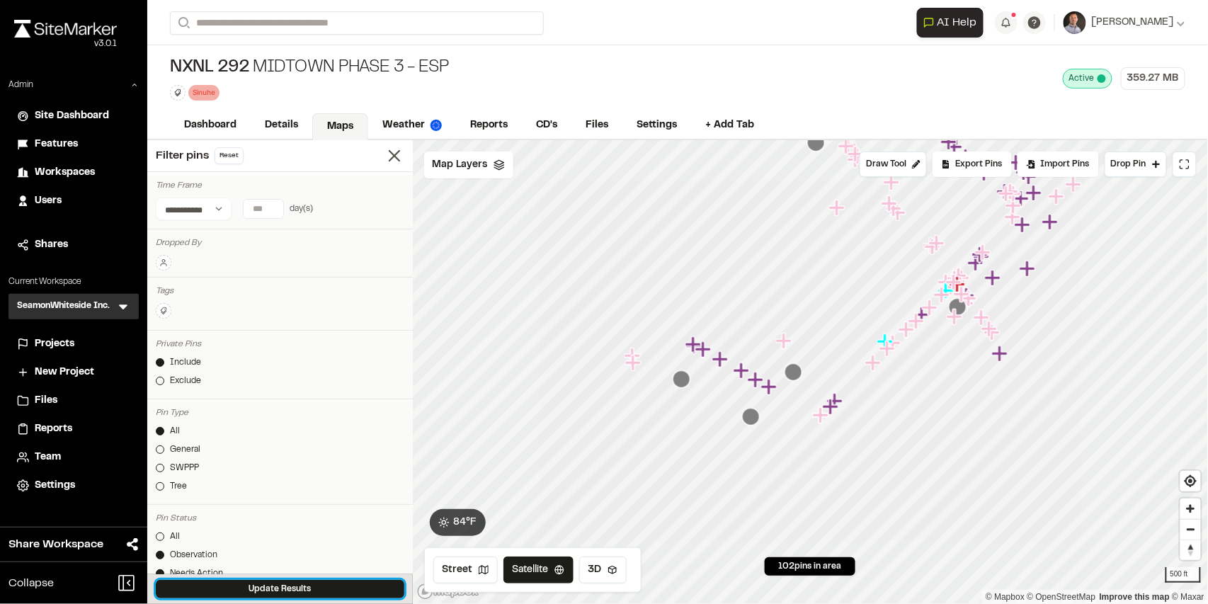
click at [250, 585] on button "Update Results" at bounding box center [280, 589] width 249 height 18
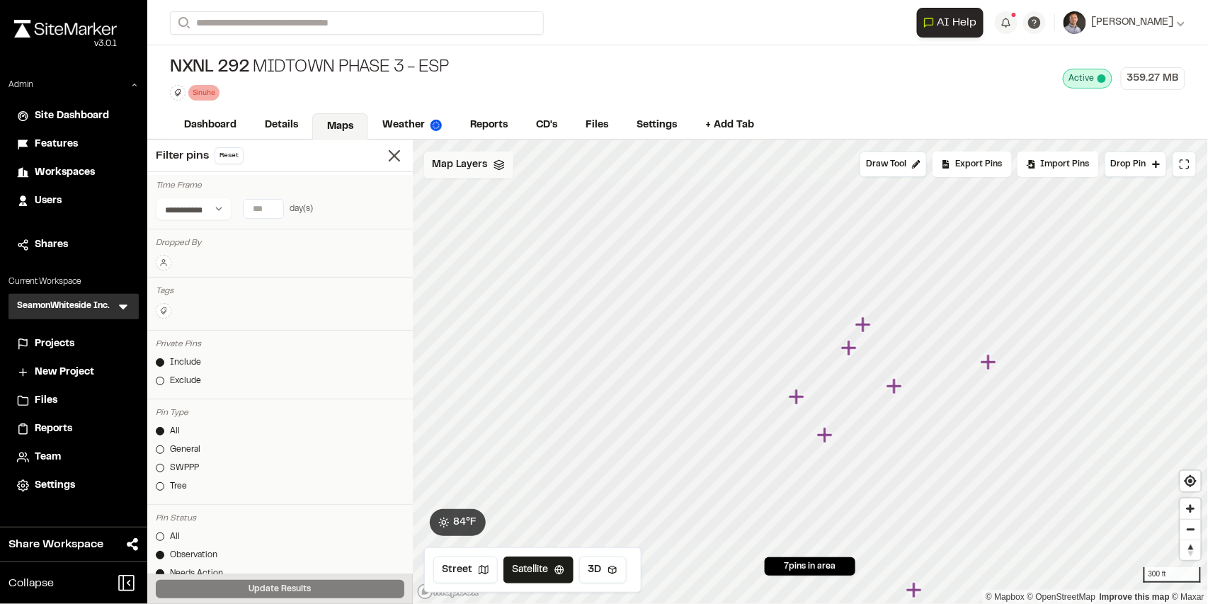
click at [465, 166] on span "Map Layers" at bounding box center [460, 165] width 55 height 16
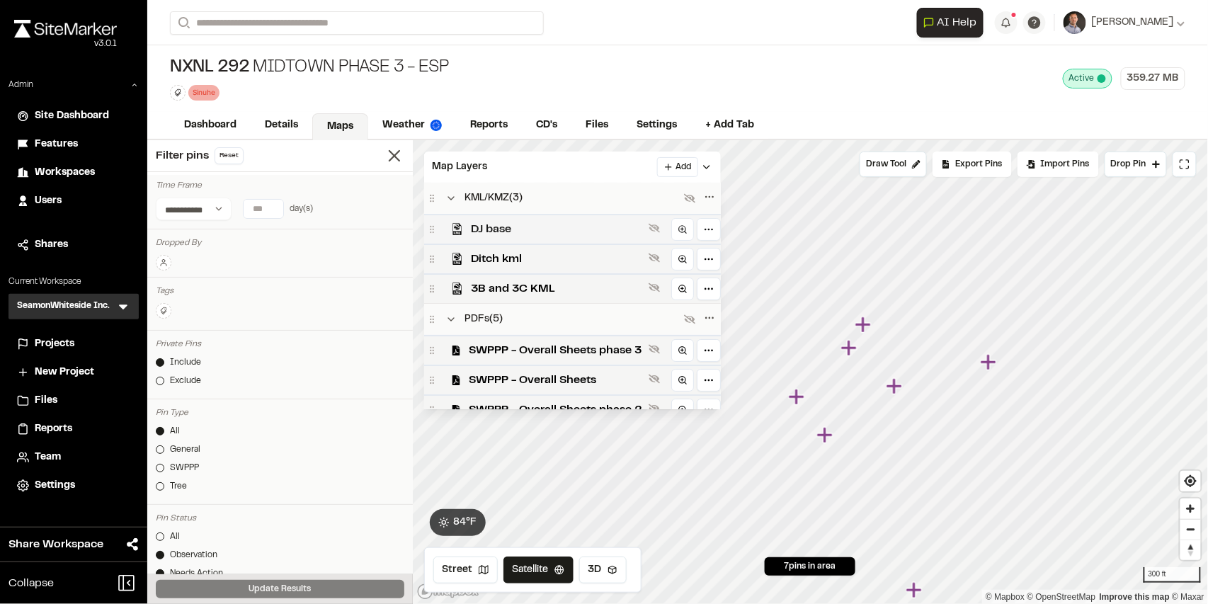
click at [533, 232] on span "DJ base" at bounding box center [557, 229] width 171 height 17
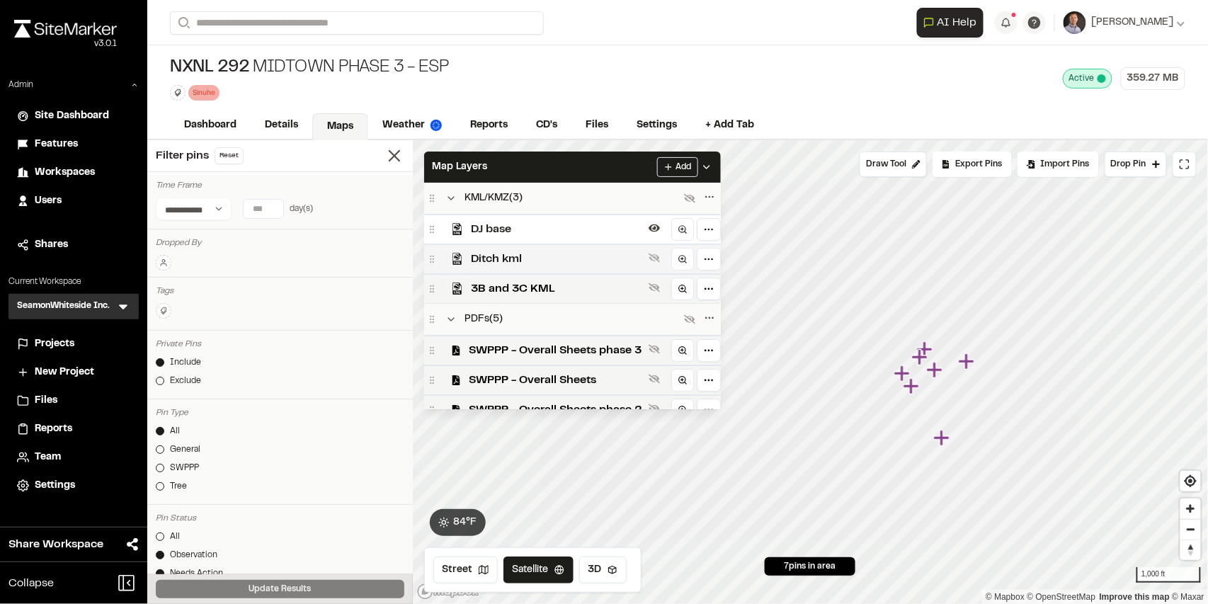
click at [572, 265] on span "Ditch kml" at bounding box center [557, 259] width 171 height 17
click at [569, 292] on span "3B and 3C KML" at bounding box center [557, 288] width 171 height 17
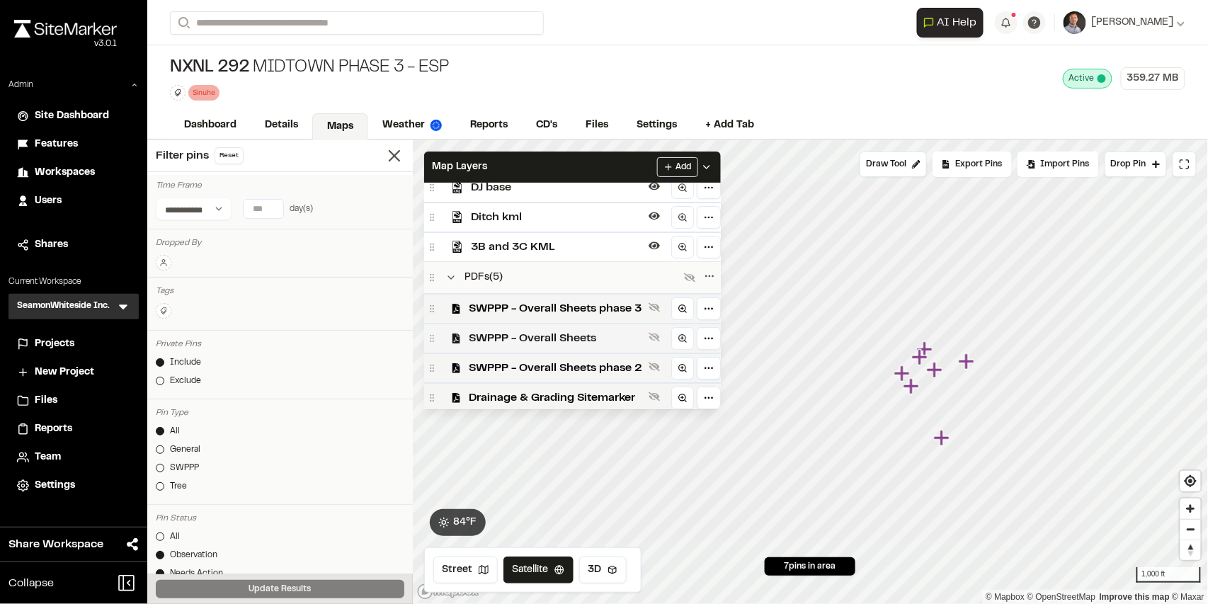
scroll to position [76, 0]
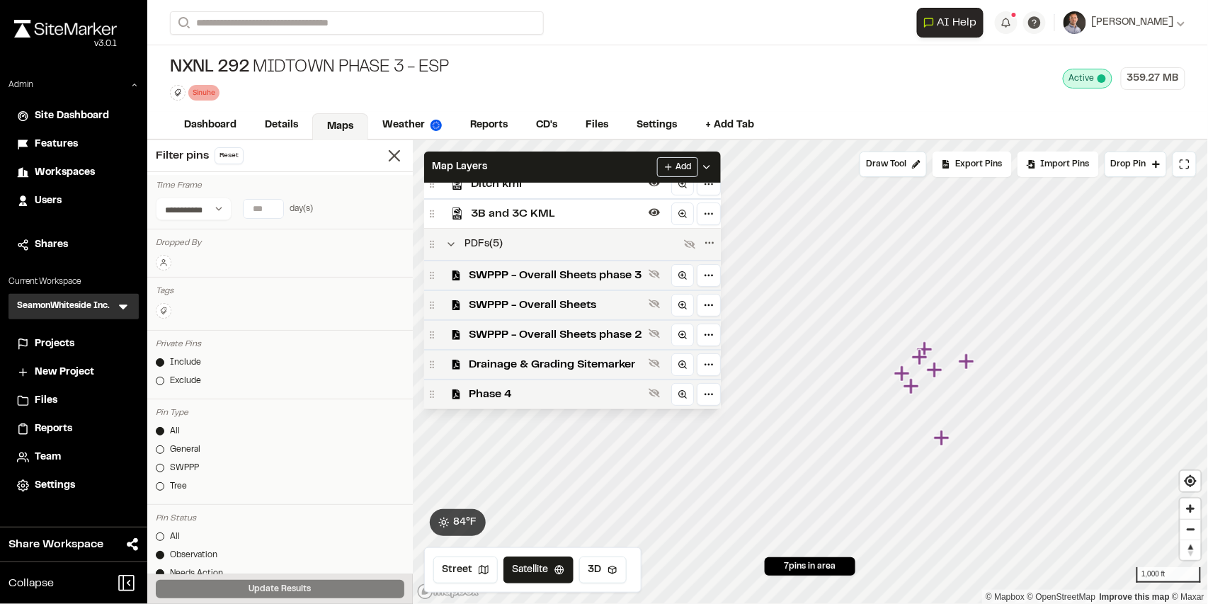
click at [548, 252] on div "PDFs ( 5 )" at bounding box center [572, 244] width 297 height 31
click at [689, 244] on icon at bounding box center [689, 244] width 11 height 11
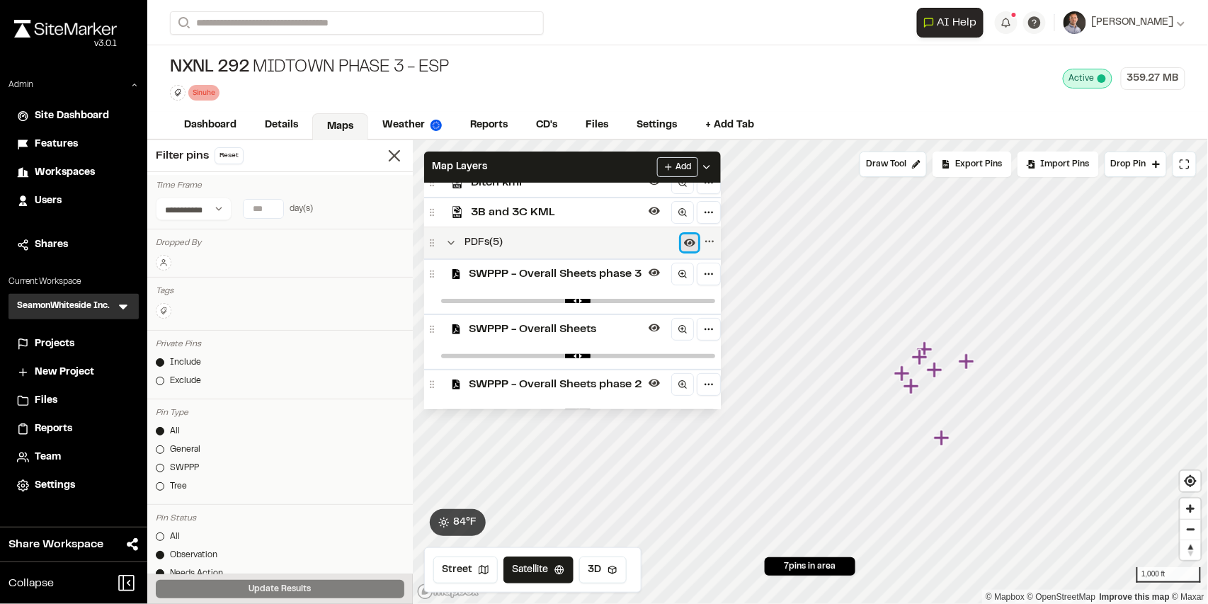
click at [689, 244] on icon at bounding box center [689, 243] width 11 height 8
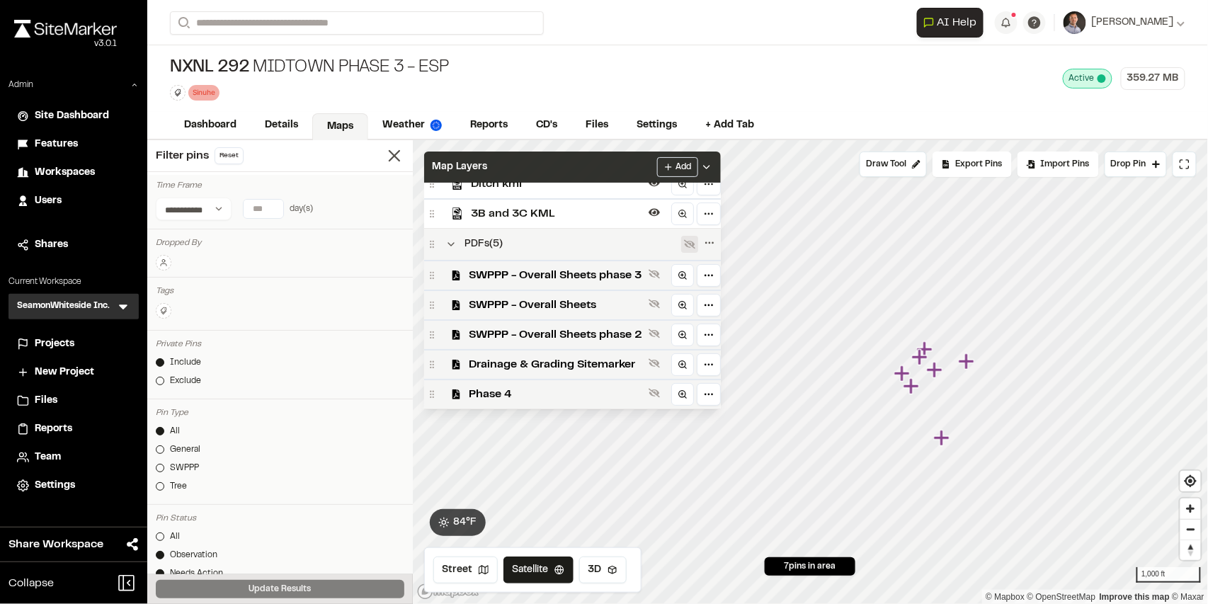
click at [712, 166] on icon at bounding box center [706, 166] width 11 height 11
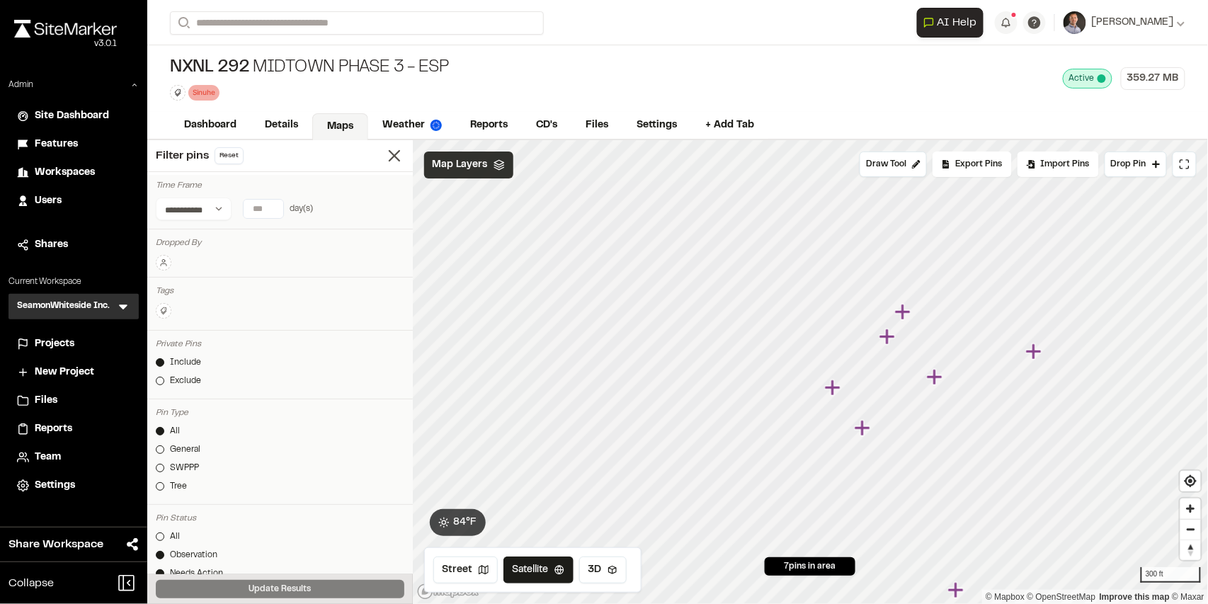
click at [936, 380] on icon "Map marker" at bounding box center [934, 377] width 16 height 16
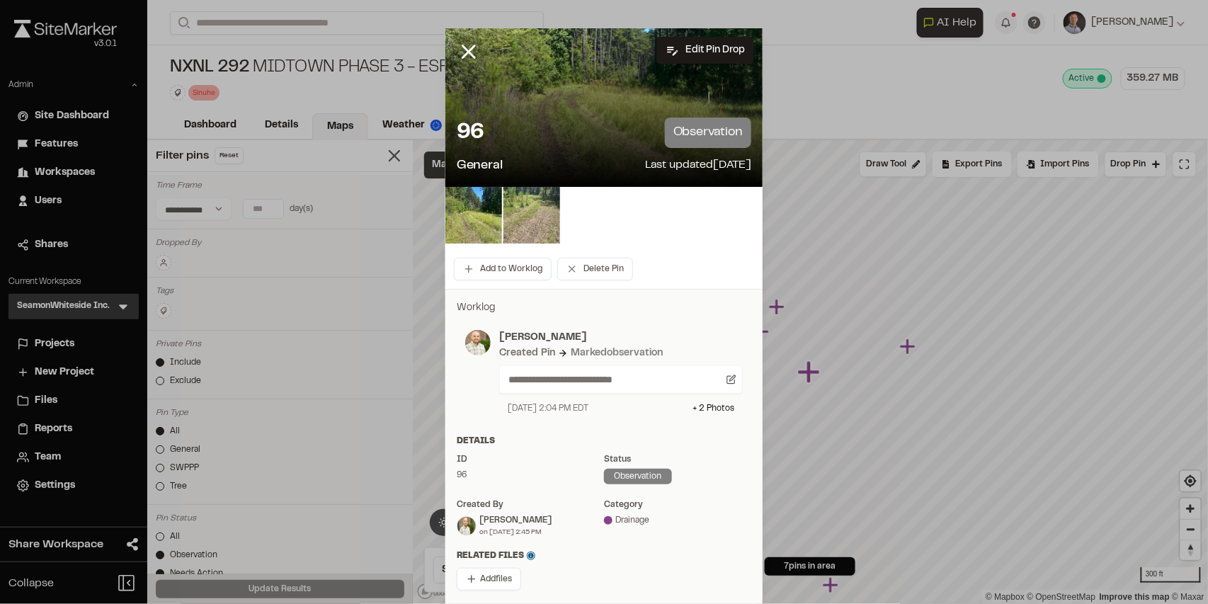
click at [534, 225] on img at bounding box center [532, 215] width 57 height 57
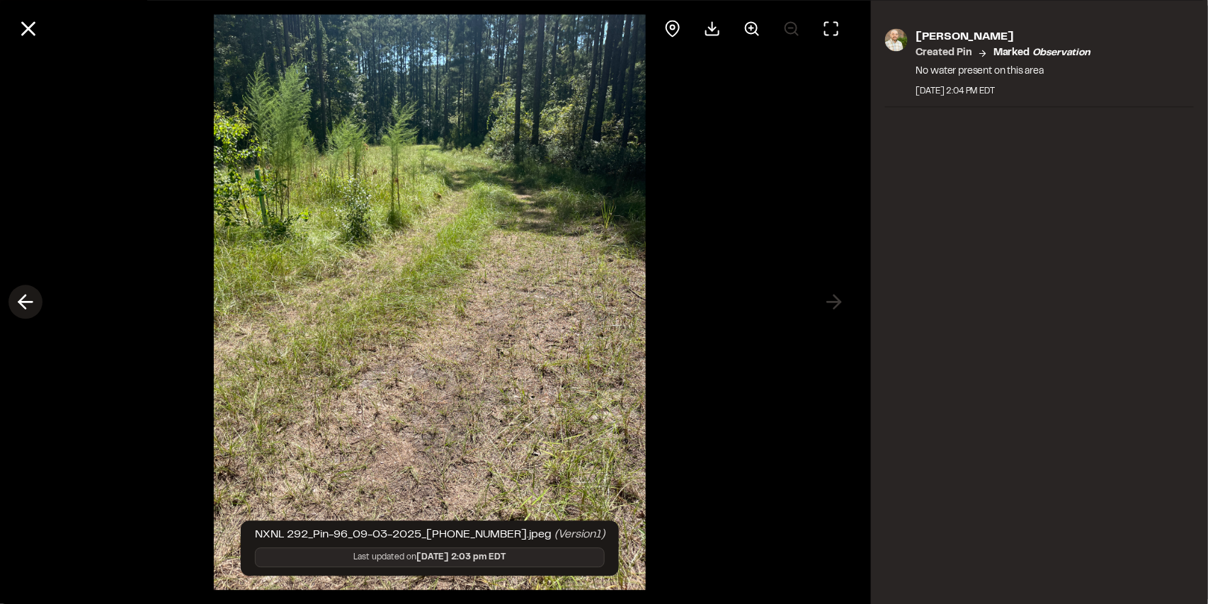
click at [24, 309] on icon at bounding box center [25, 302] width 23 height 24
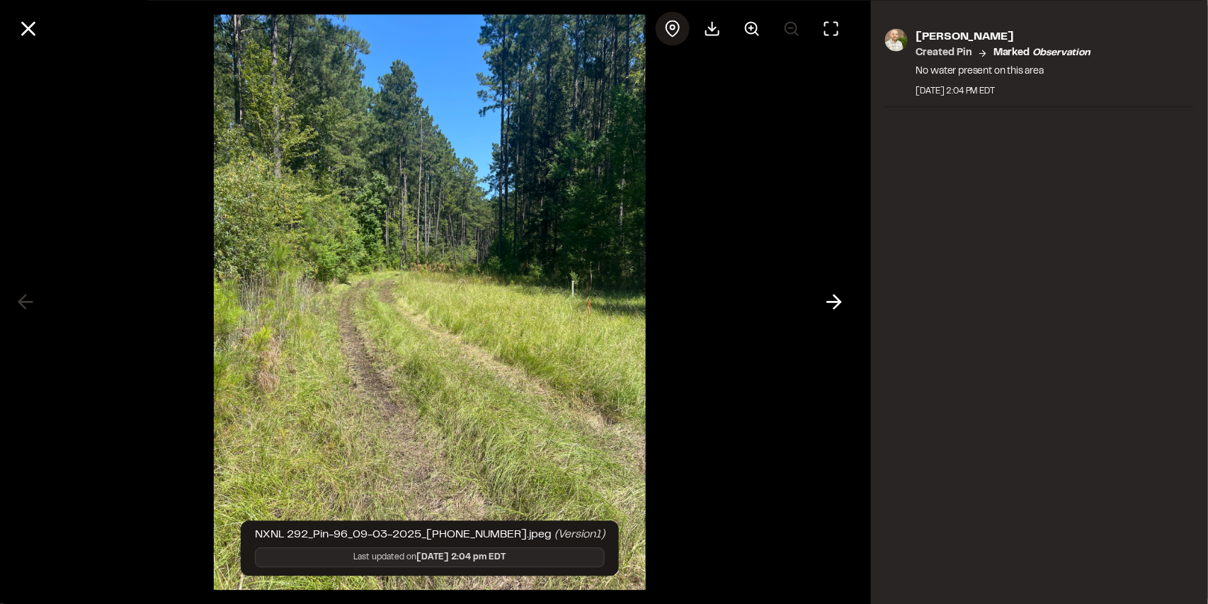
click at [672, 27] on icon at bounding box center [672, 28] width 17 height 17
click at [23, 25] on line at bounding box center [29, 29] width 12 height 12
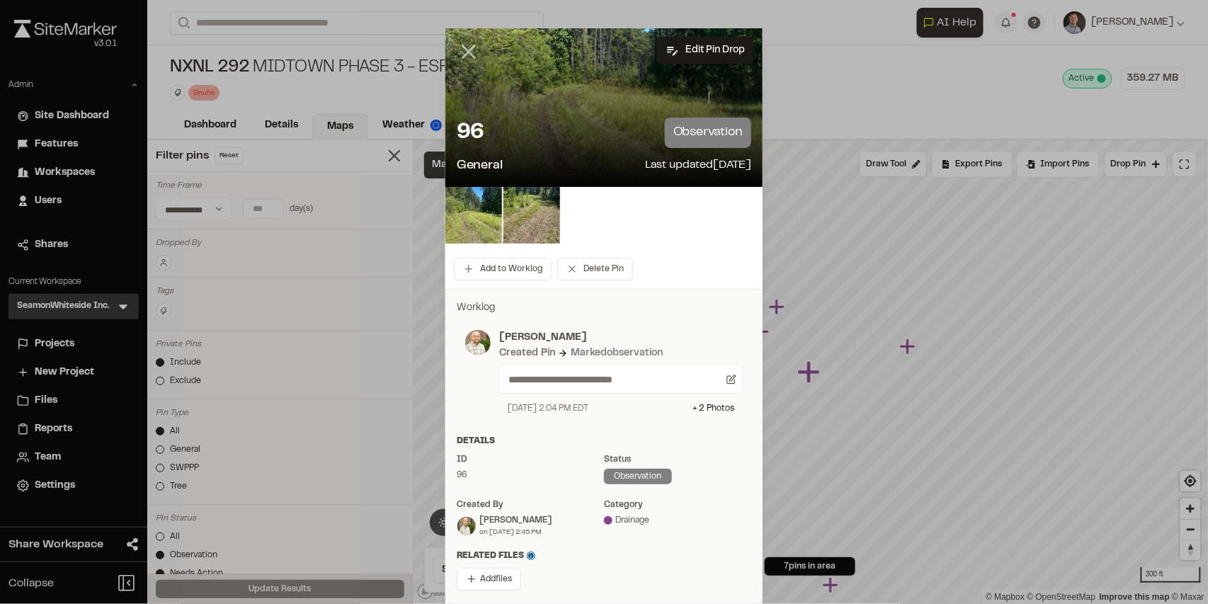
click at [457, 47] on icon at bounding box center [469, 52] width 24 height 24
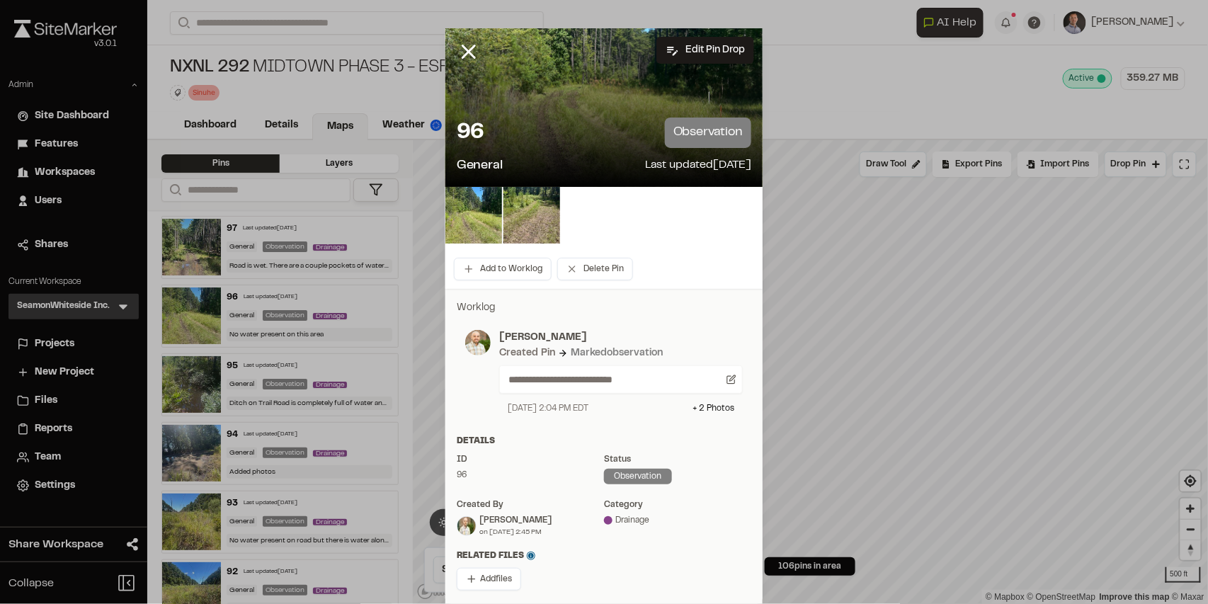
drag, startPoint x: 471, startPoint y: 56, endPoint x: 472, endPoint y: 63, distance: 7.2
click at [472, 55] on icon at bounding box center [469, 52] width 24 height 24
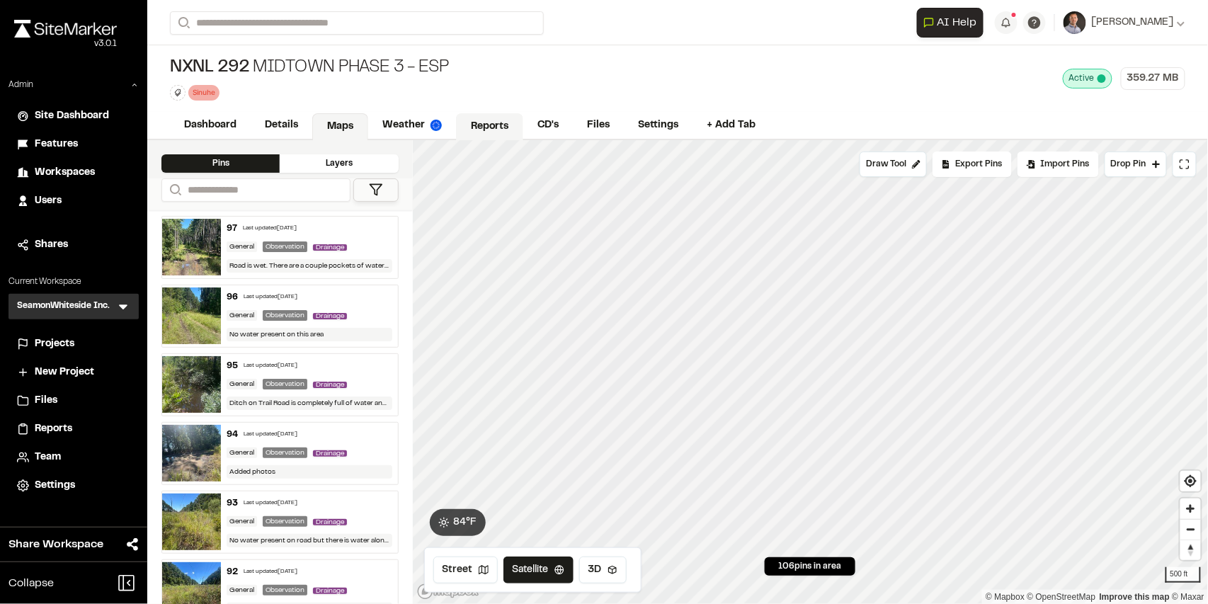
click at [486, 127] on link "Reports" at bounding box center [489, 126] width 67 height 27
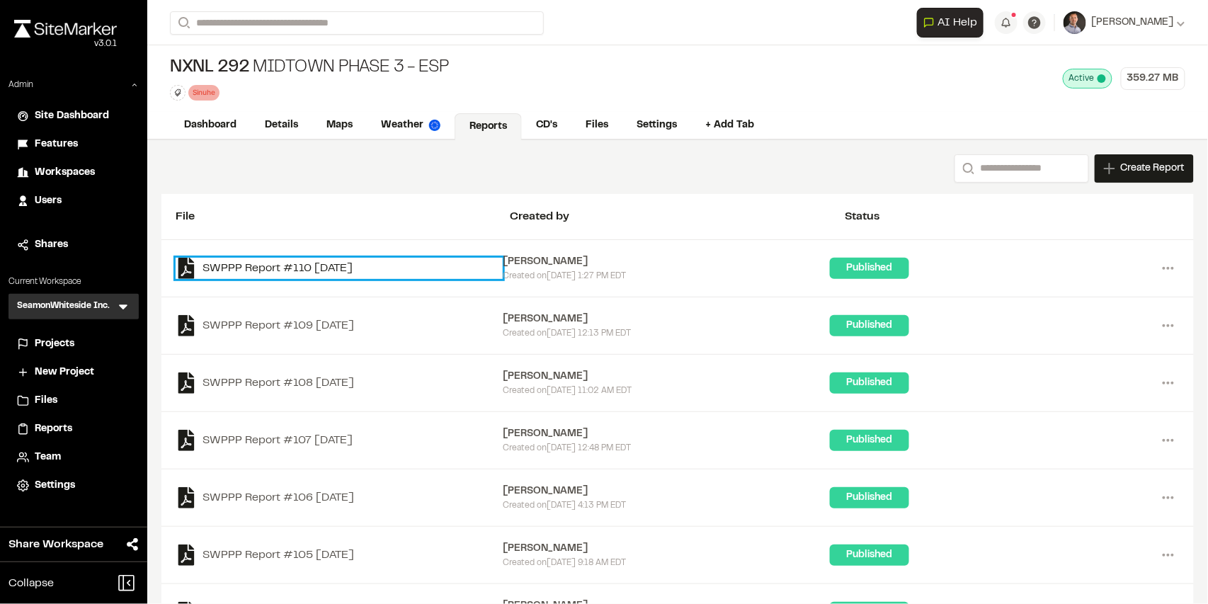
click at [301, 264] on link "SWPPP Report #110 2025-08-27" at bounding box center [339, 268] width 327 height 21
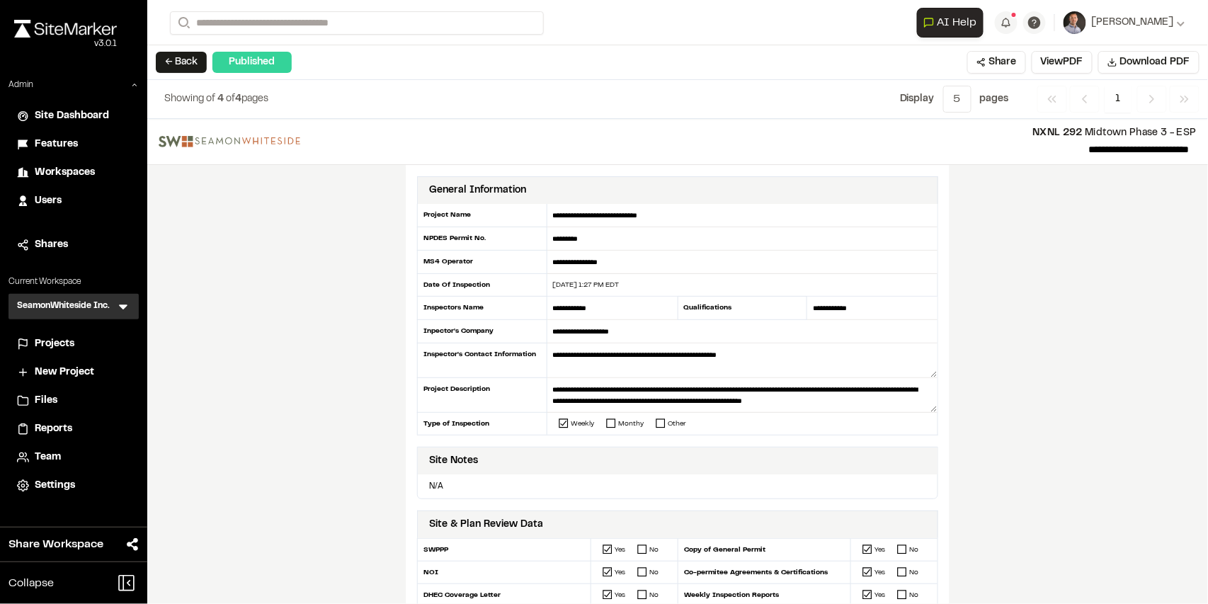
drag, startPoint x: 173, startPoint y: 64, endPoint x: 200, endPoint y: 0, distance: 69.5
click at [173, 60] on button "← Back" at bounding box center [181, 62] width 51 height 21
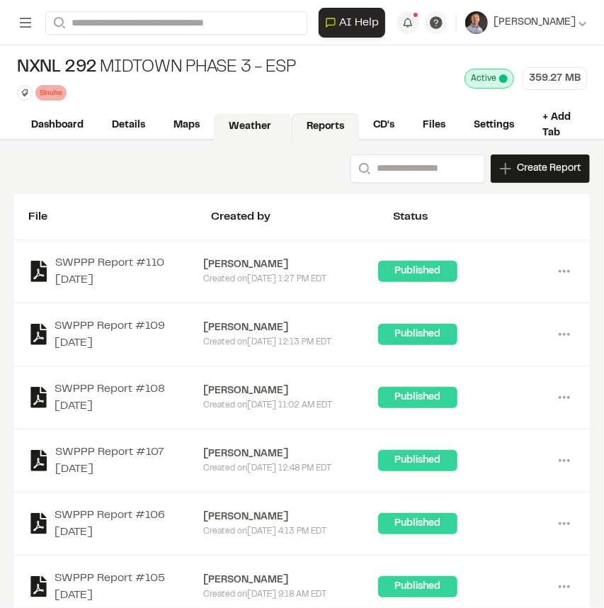
click at [244, 122] on link "Weather" at bounding box center [253, 126] width 78 height 27
